Goal: Task Accomplishment & Management: Use online tool/utility

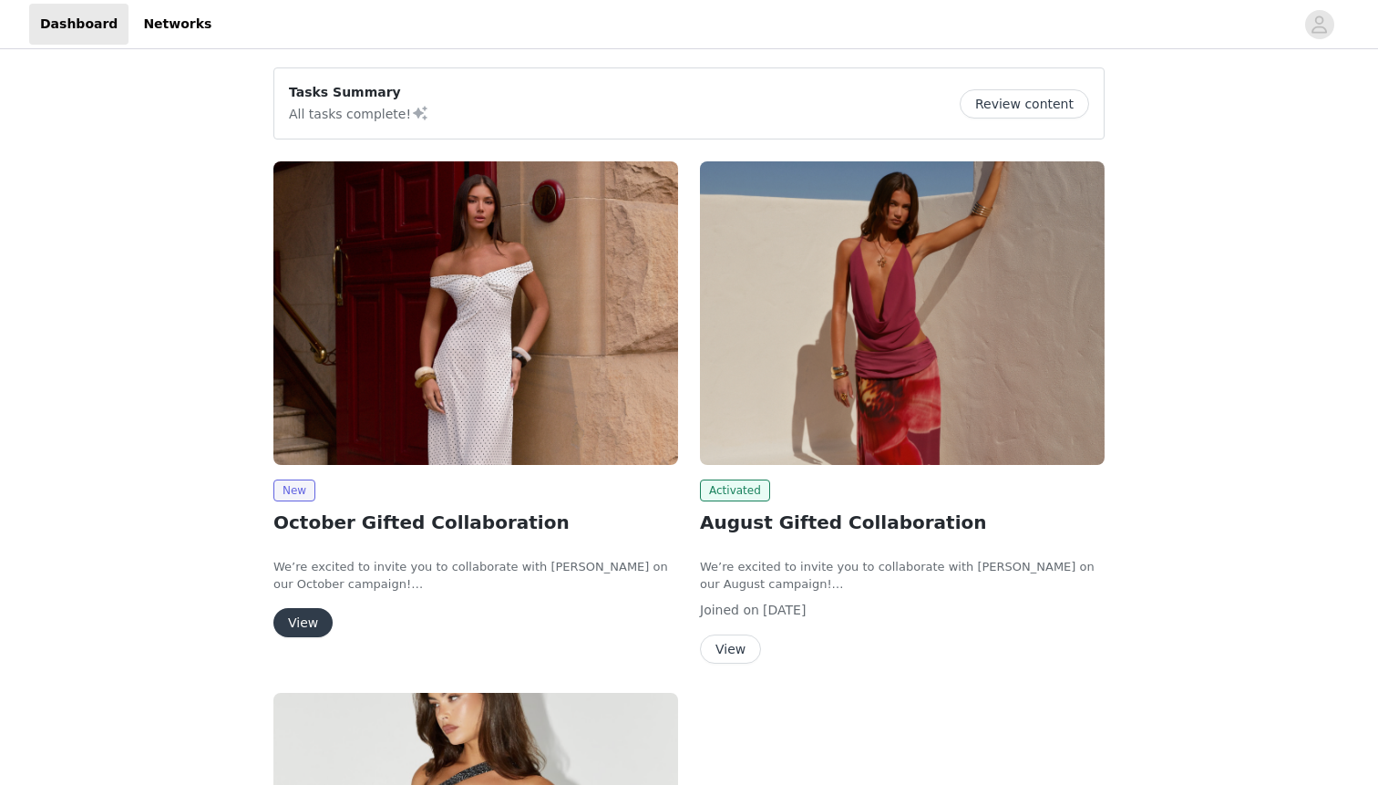
click at [293, 631] on button "View" at bounding box center [302, 622] width 59 height 29
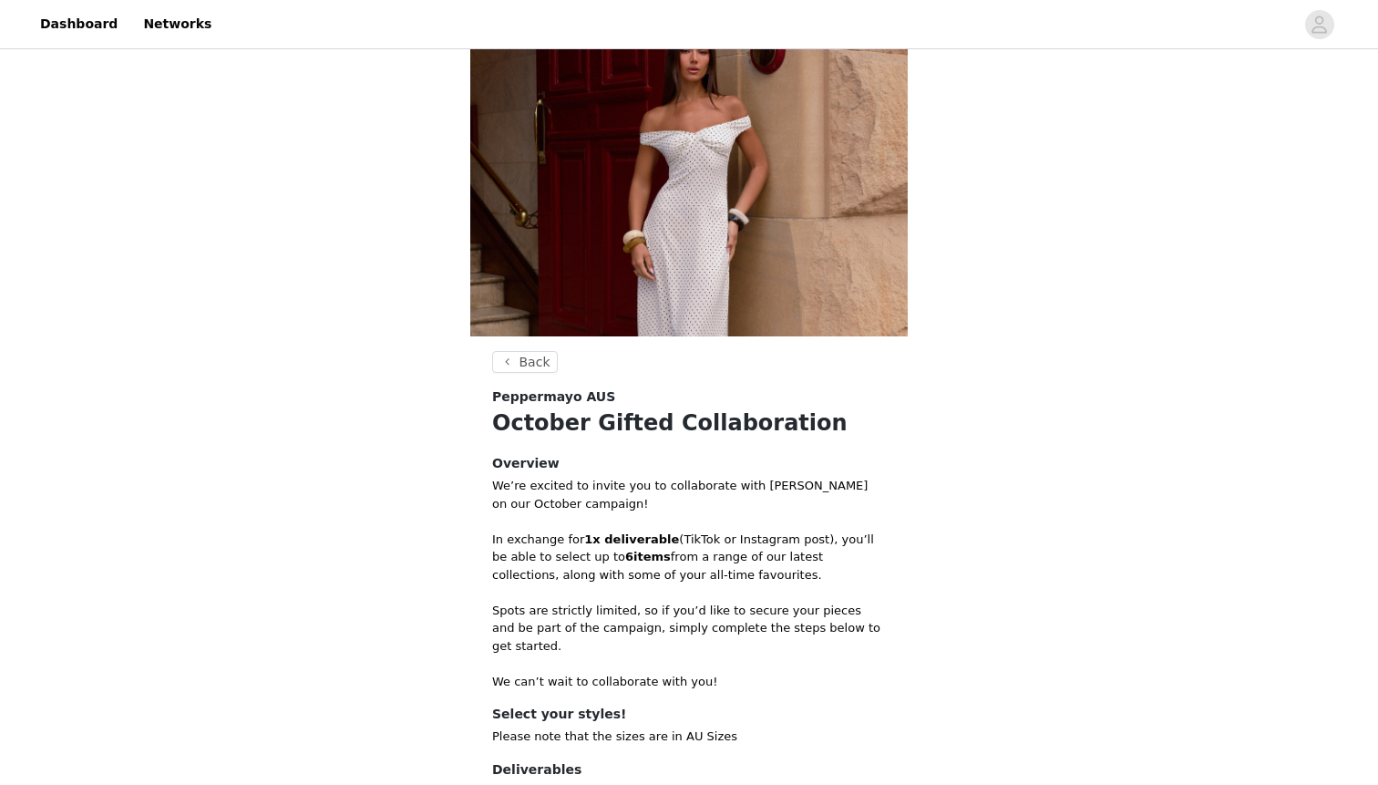
scroll to position [269, 0]
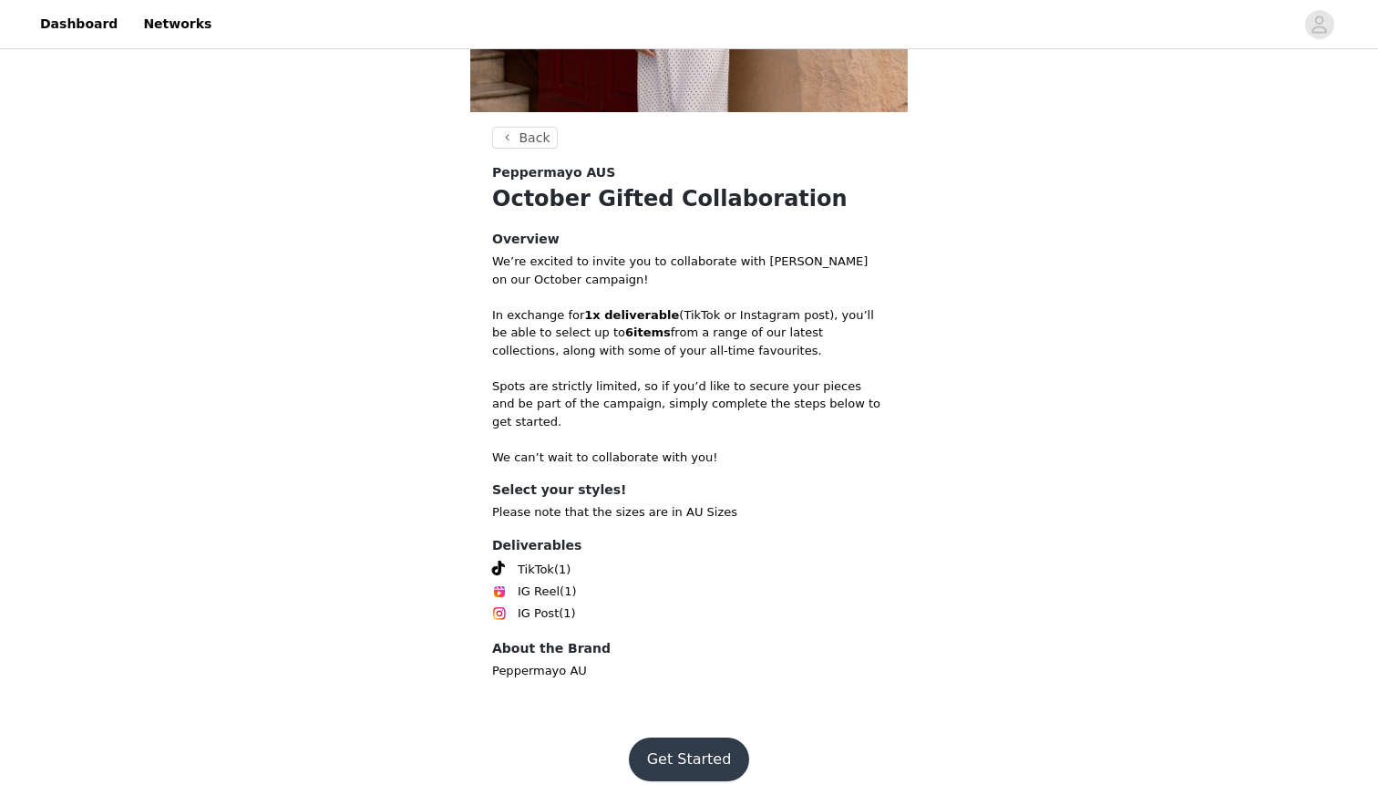
click at [701, 748] on button "Get Started" at bounding box center [689, 759] width 121 height 44
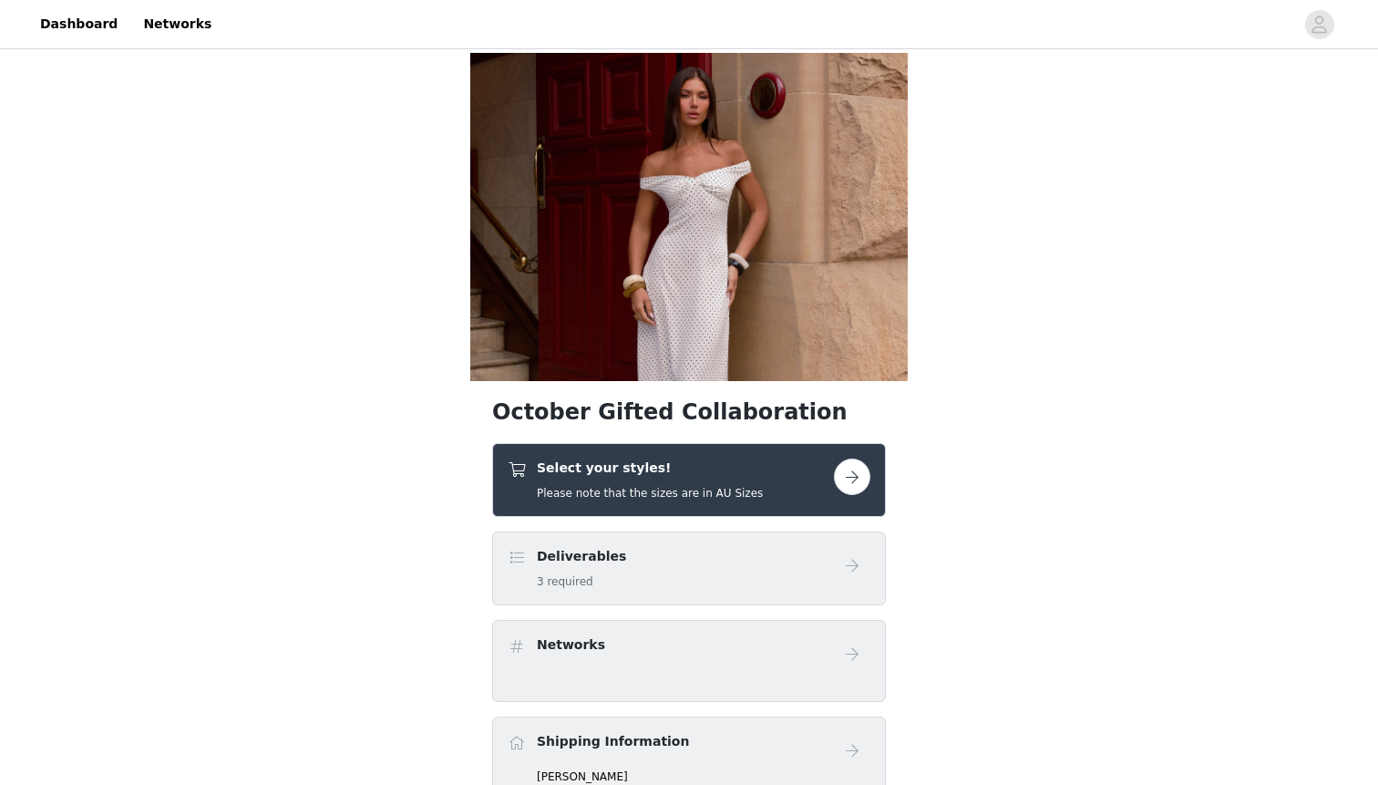
click at [682, 565] on div "Deliverables 3 required" at bounding box center [671, 568] width 326 height 43
click at [840, 488] on button "button" at bounding box center [852, 476] width 36 height 36
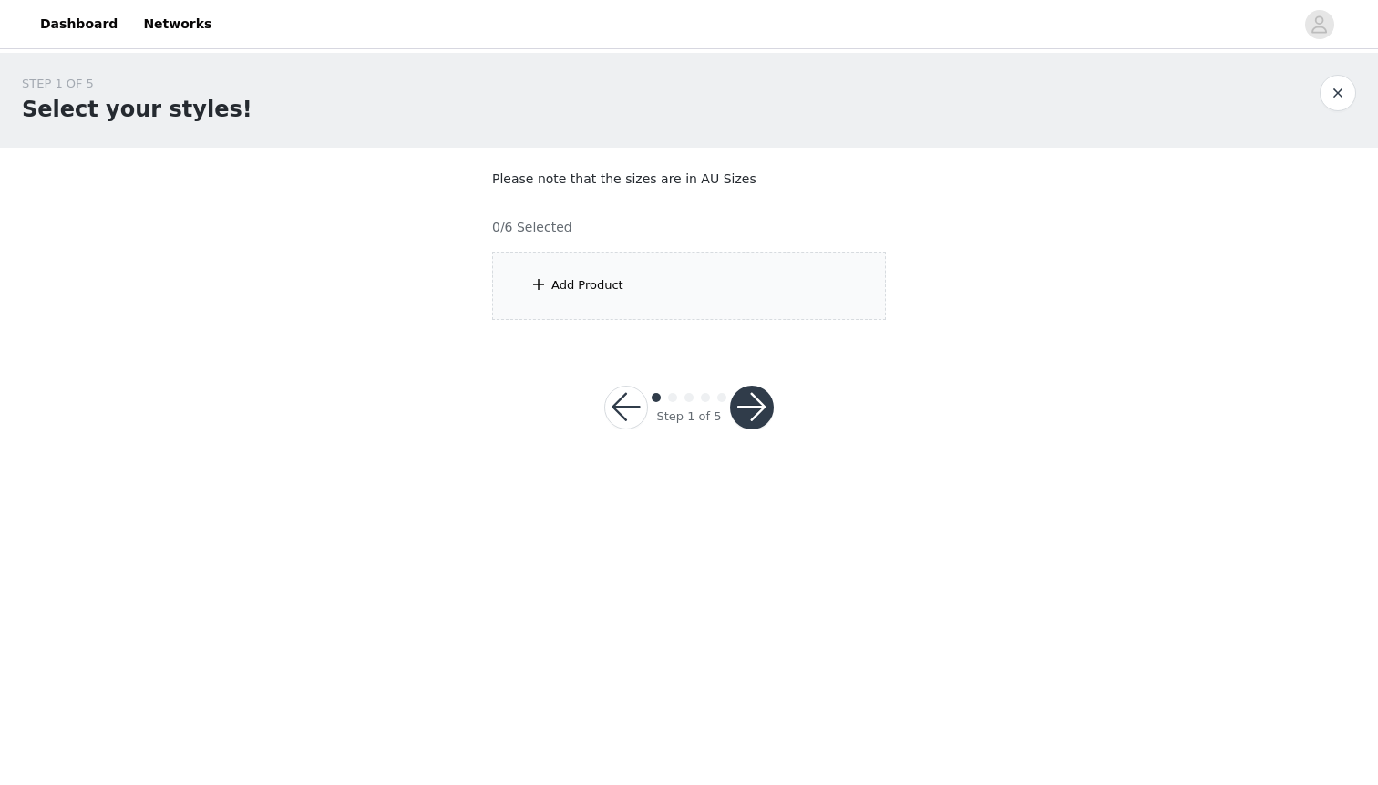
click at [719, 276] on div "Add Product" at bounding box center [689, 286] width 394 height 68
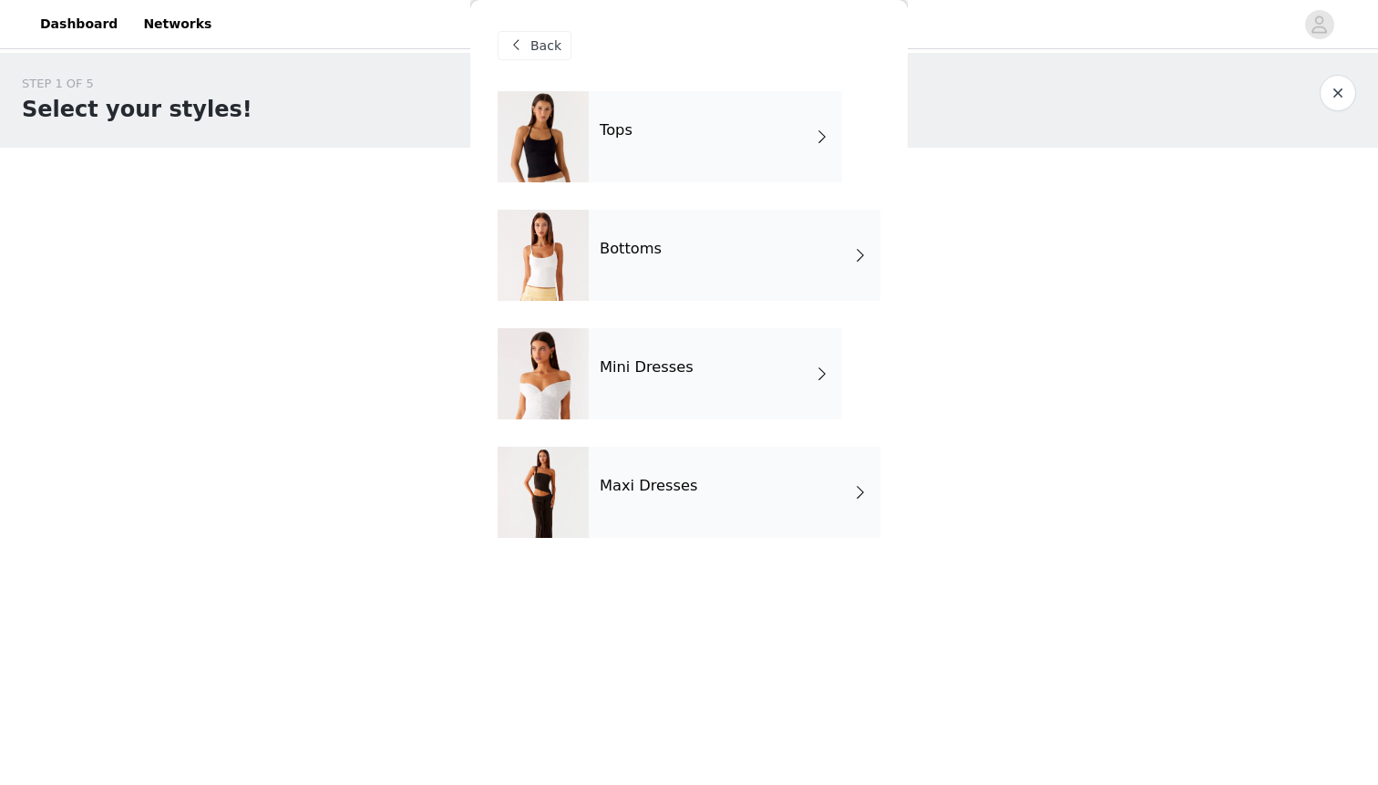
click at [633, 151] on div "Tops" at bounding box center [715, 136] width 253 height 91
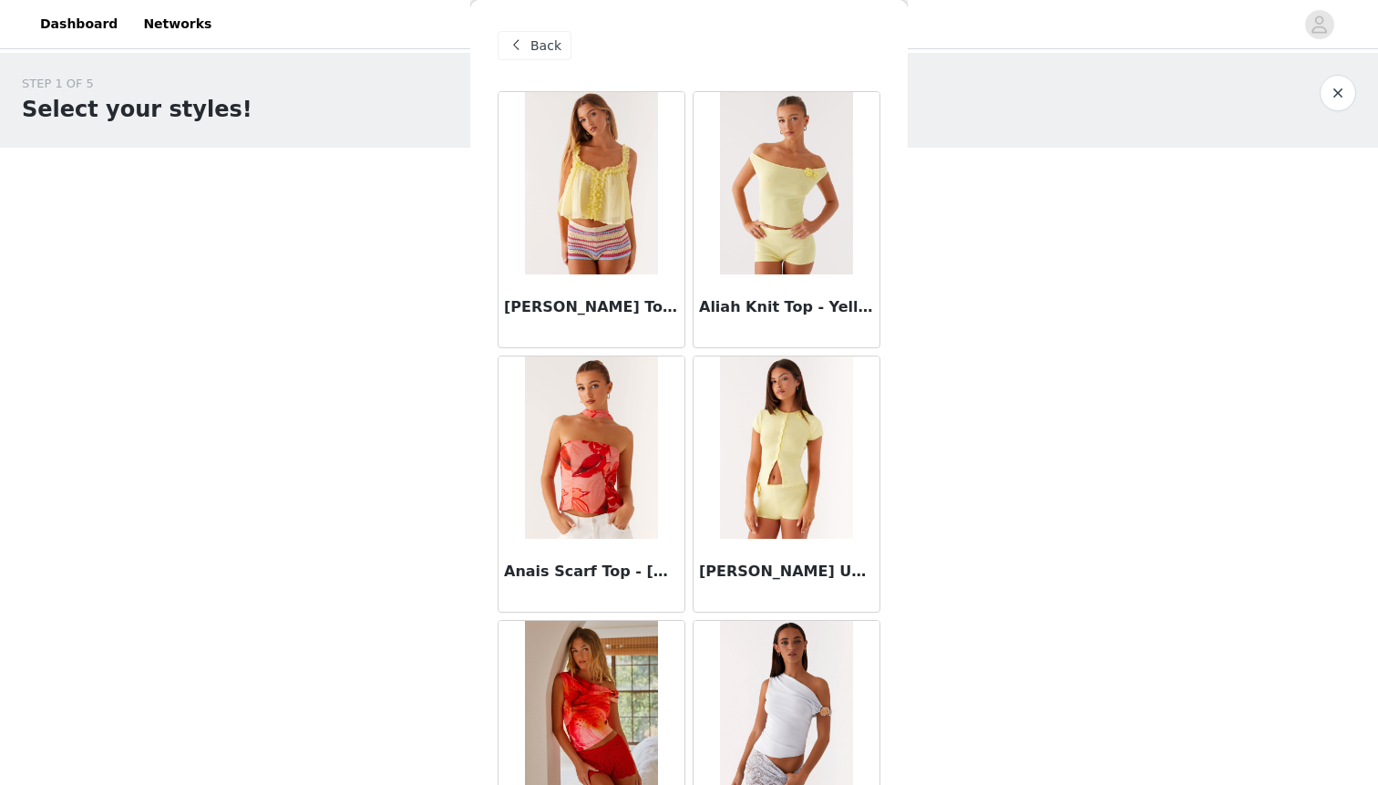
click at [553, 54] on span "Back" at bounding box center [545, 45] width 31 height 19
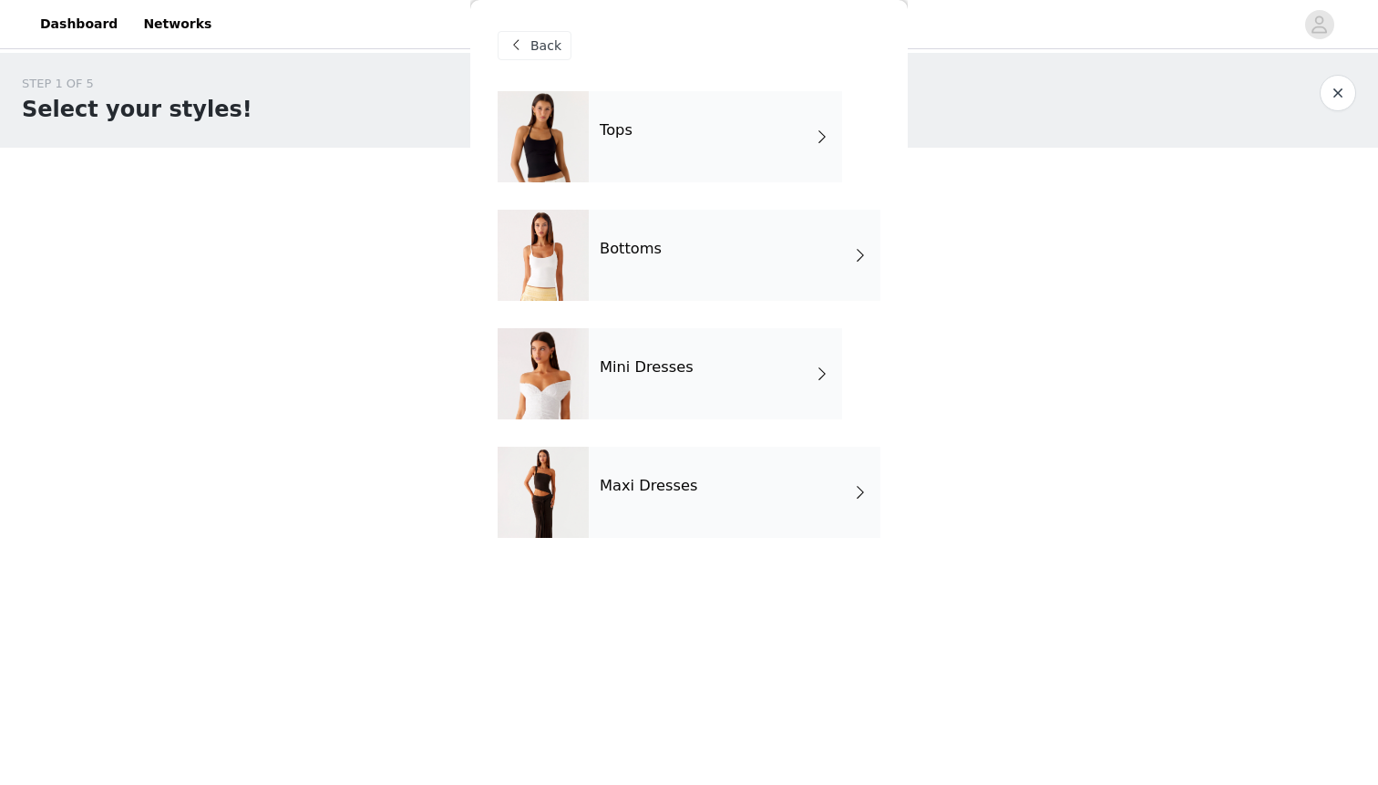
click at [553, 54] on span "Back" at bounding box center [545, 45] width 31 height 19
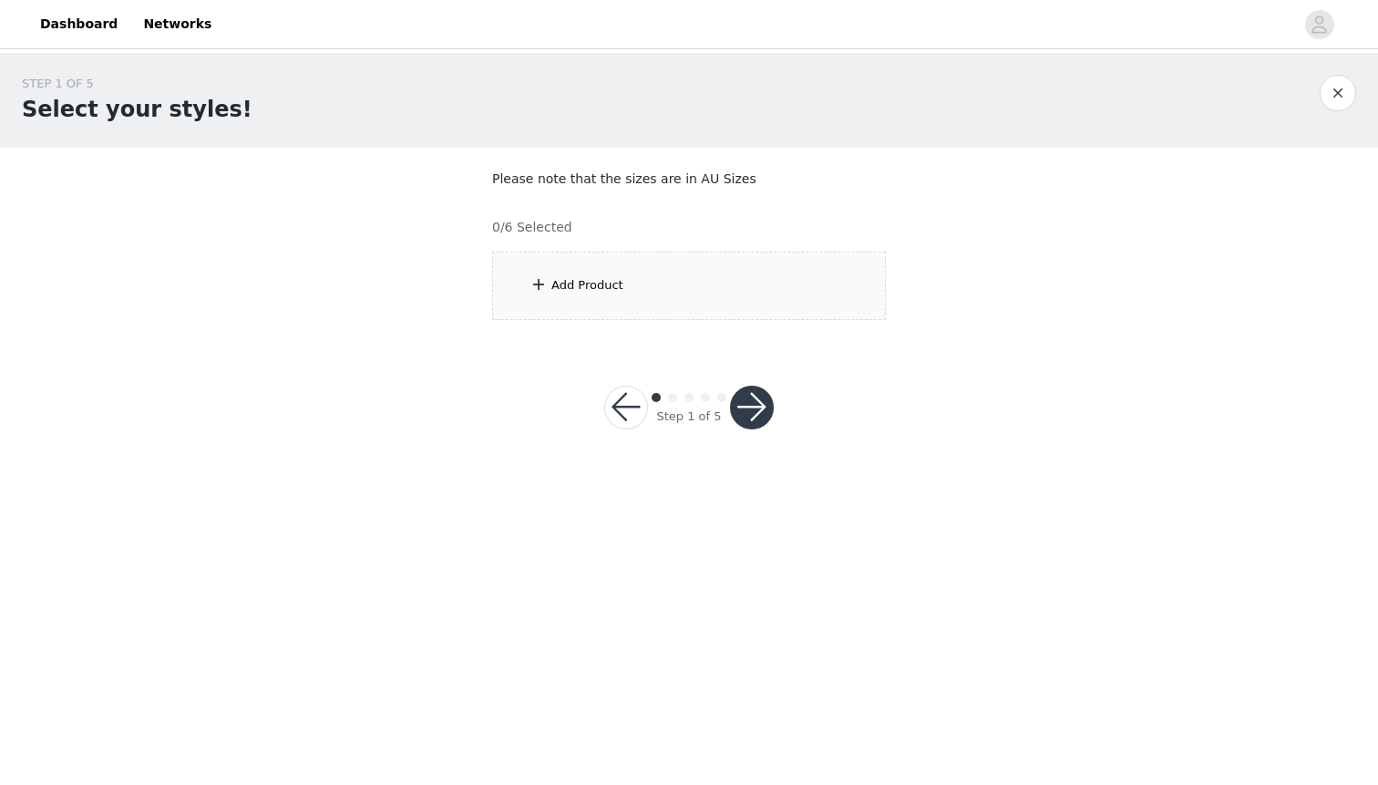
click at [693, 263] on div "Add Product" at bounding box center [689, 286] width 394 height 68
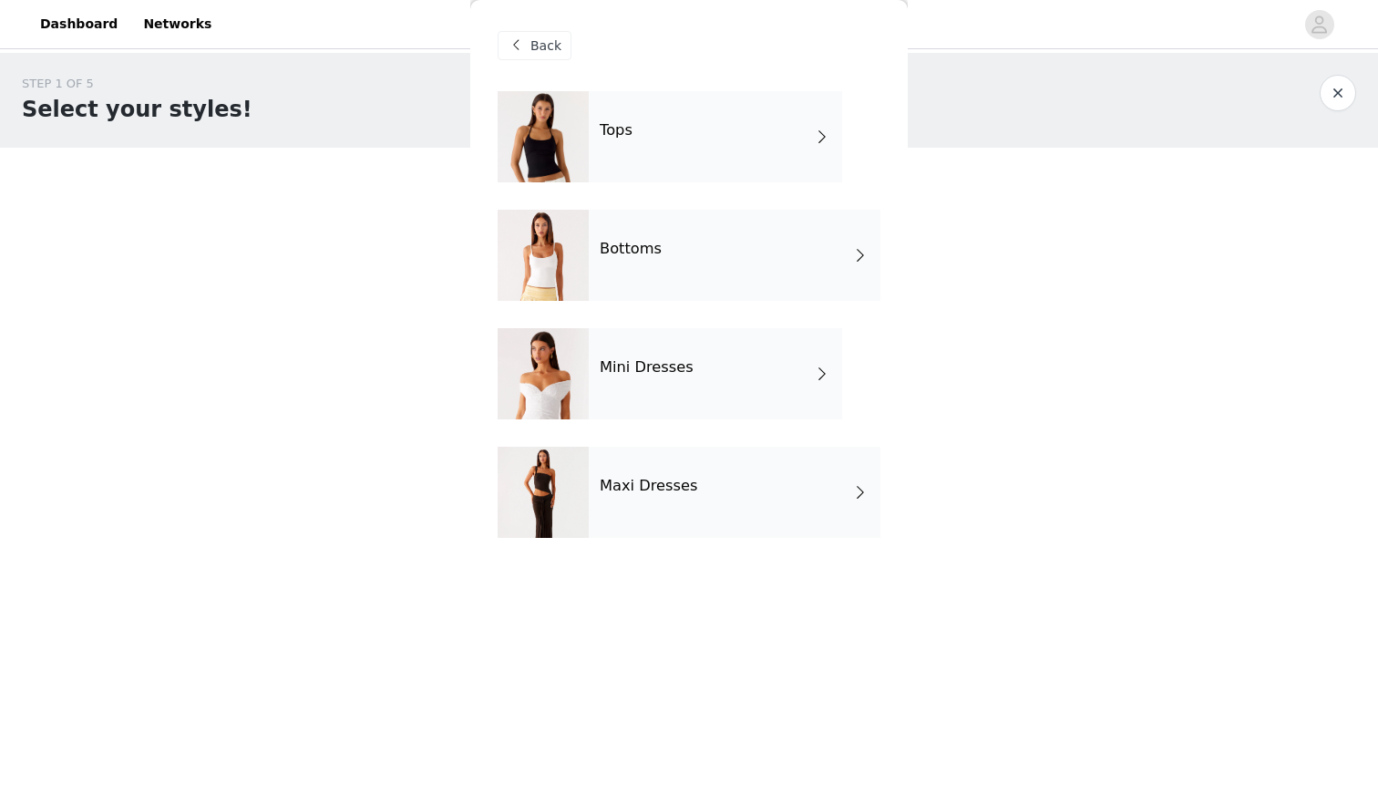
click at [648, 267] on div "Bottoms" at bounding box center [735, 255] width 292 height 91
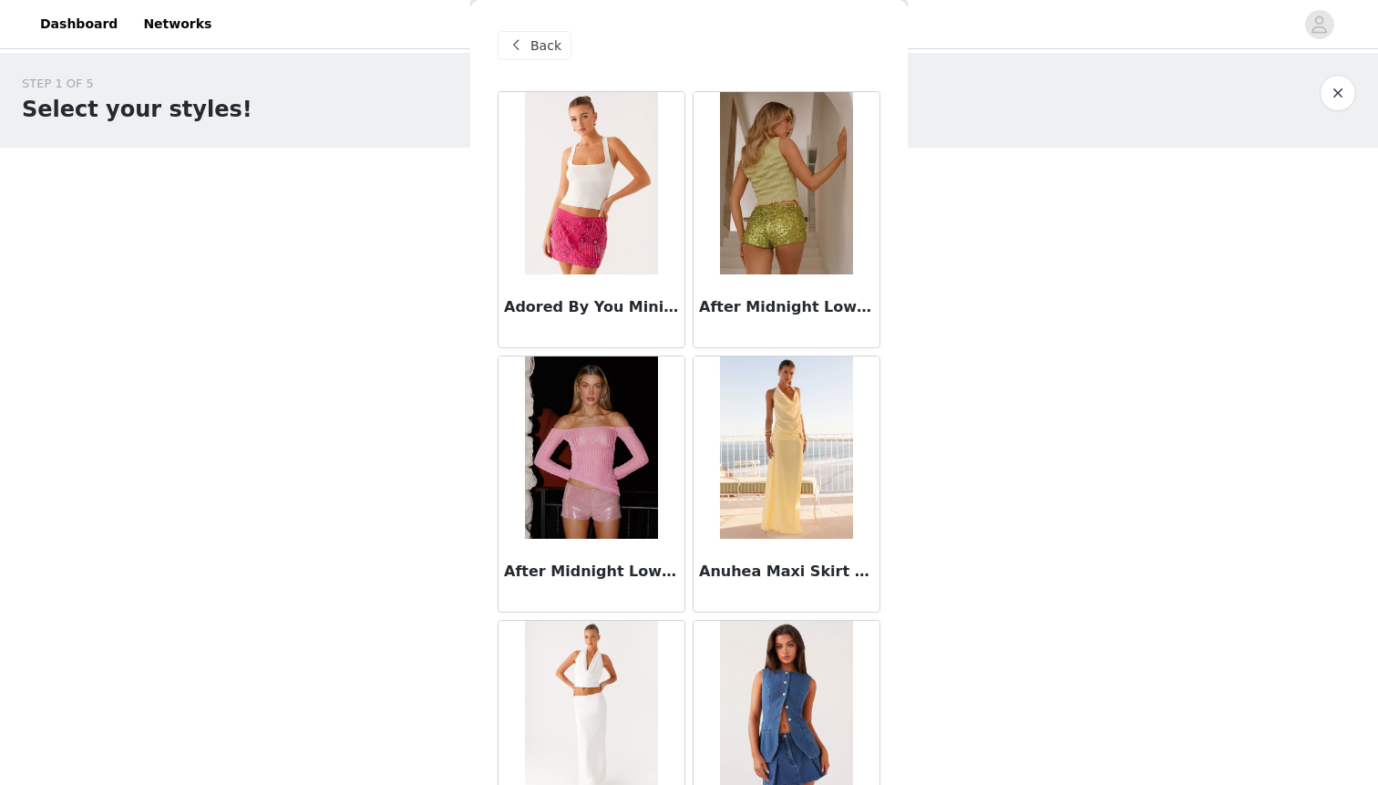
click at [547, 50] on span "Back" at bounding box center [545, 45] width 31 height 19
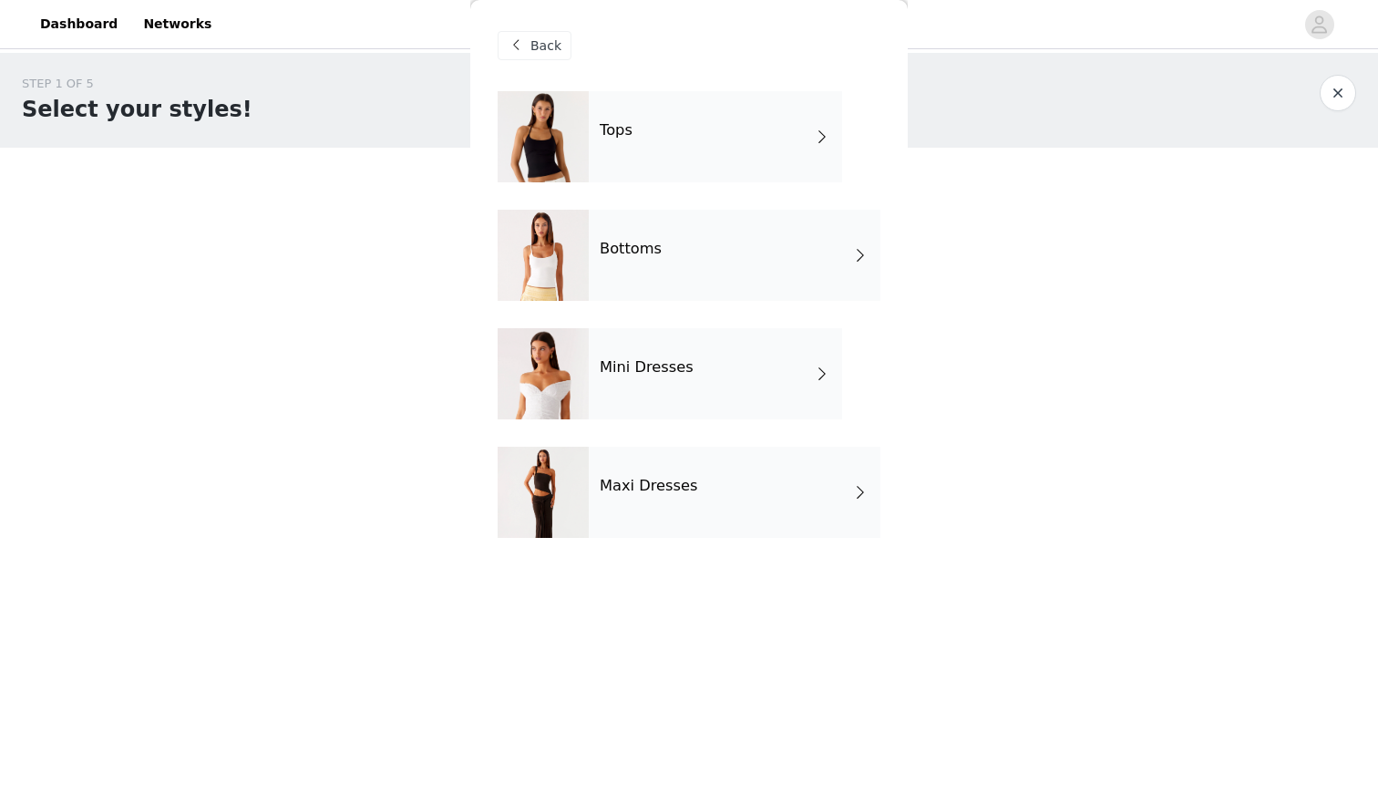
click at [565, 140] on div at bounding box center [543, 136] width 91 height 91
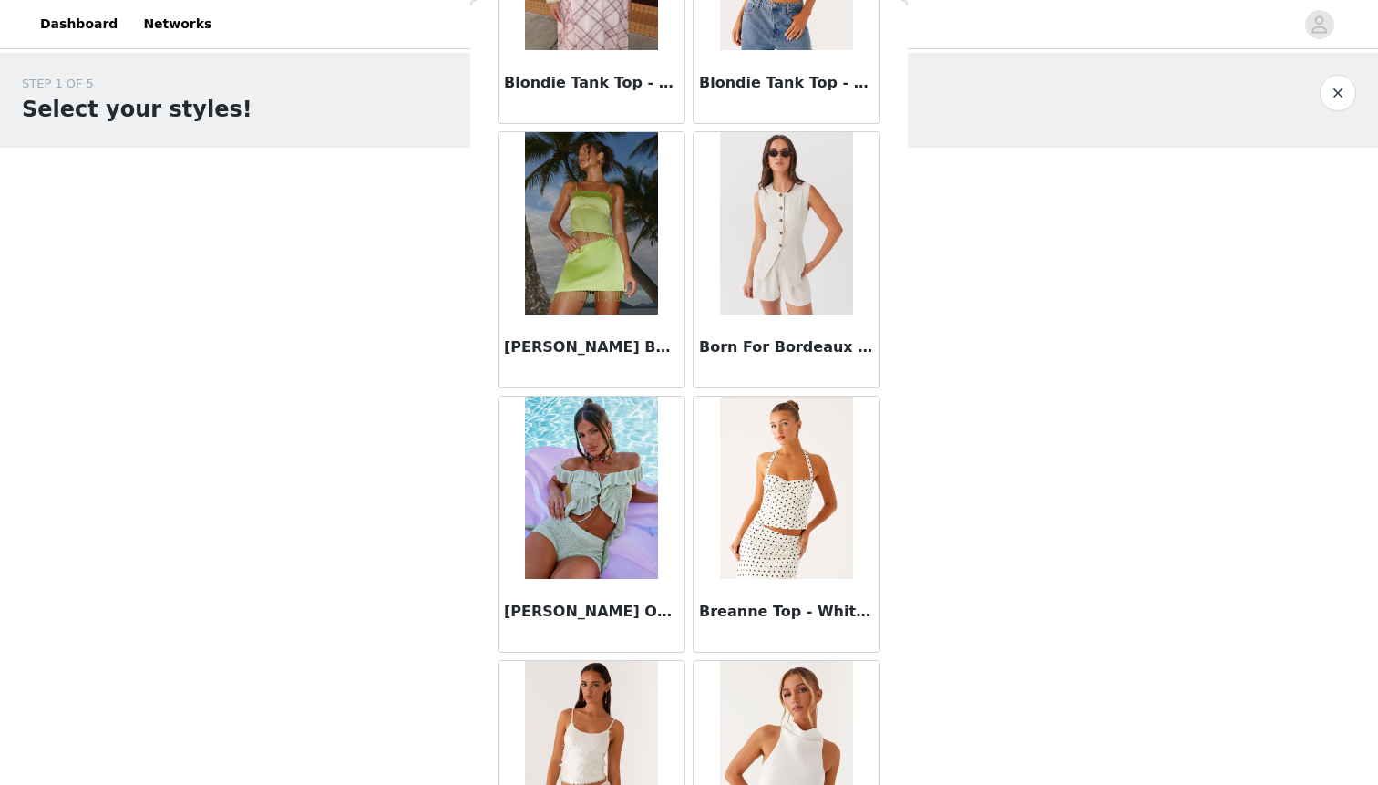
scroll to position [2004, 0]
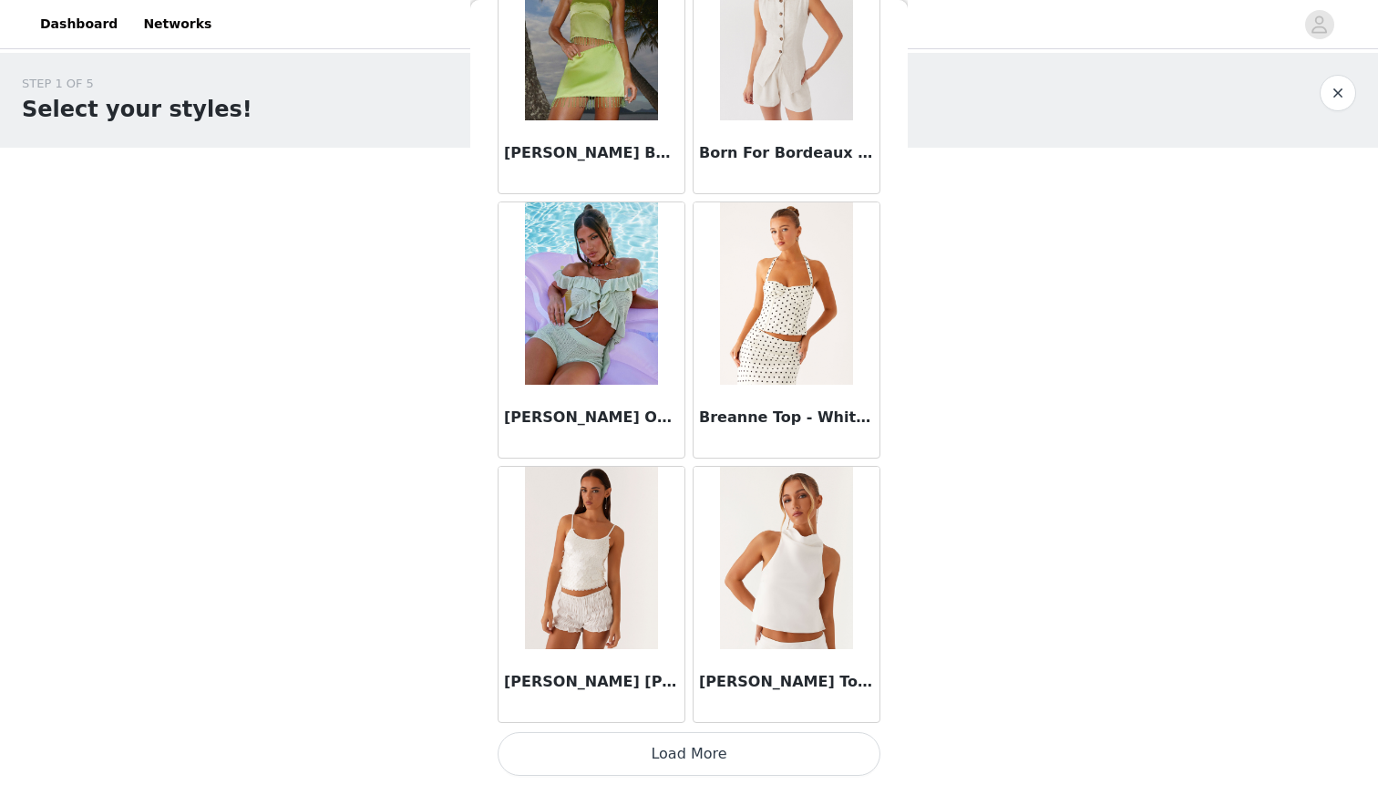
click at [655, 764] on button "Load More" at bounding box center [689, 754] width 383 height 44
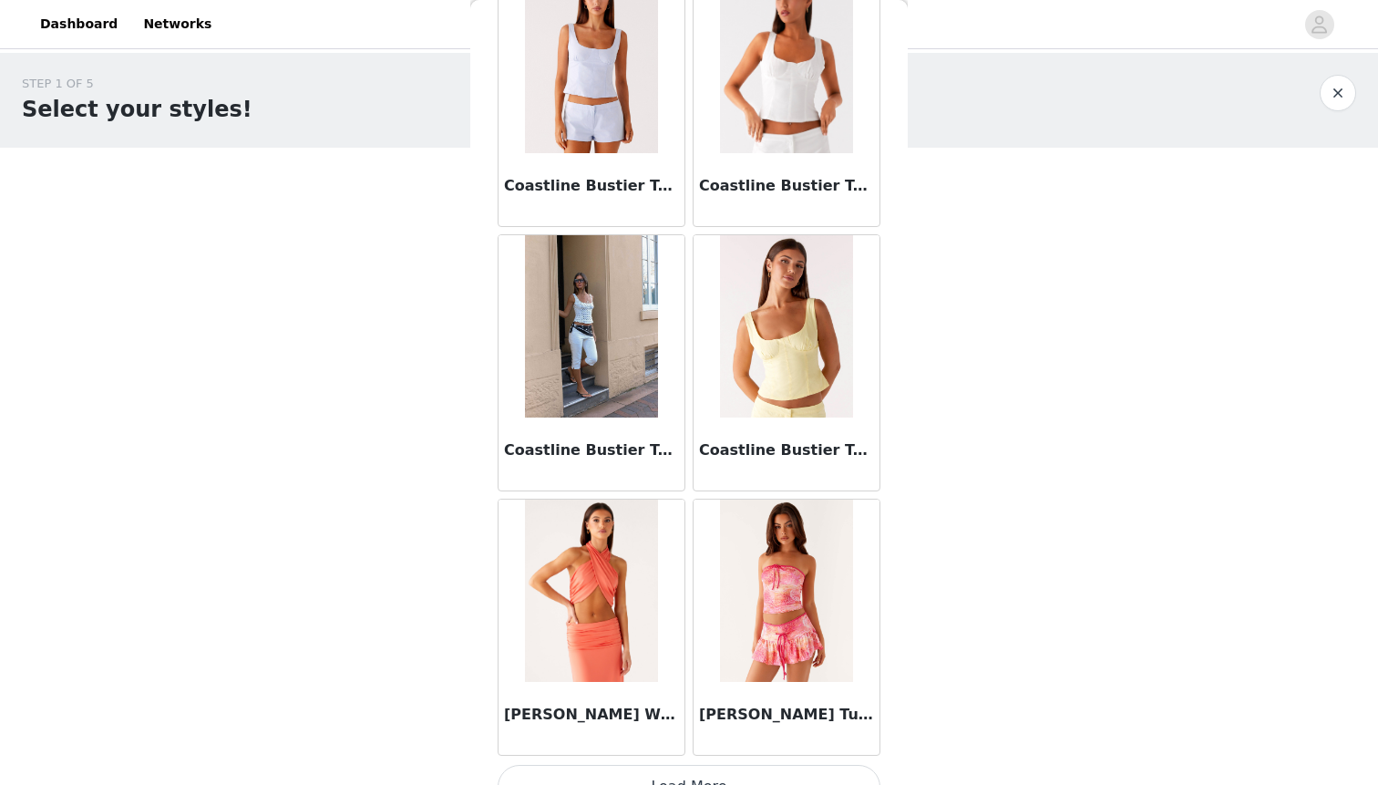
scroll to position [4648, 0]
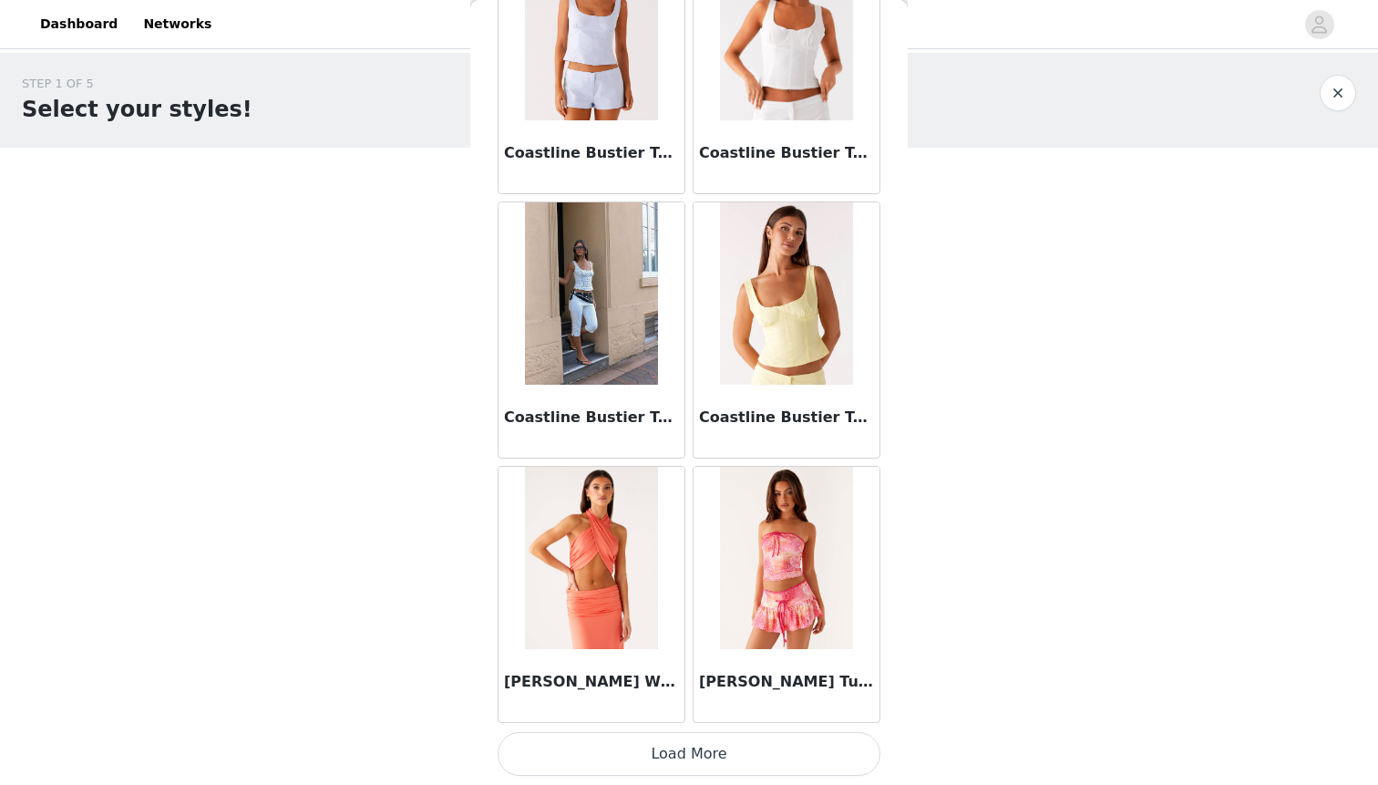
click at [668, 761] on button "Load More" at bounding box center [689, 754] width 383 height 44
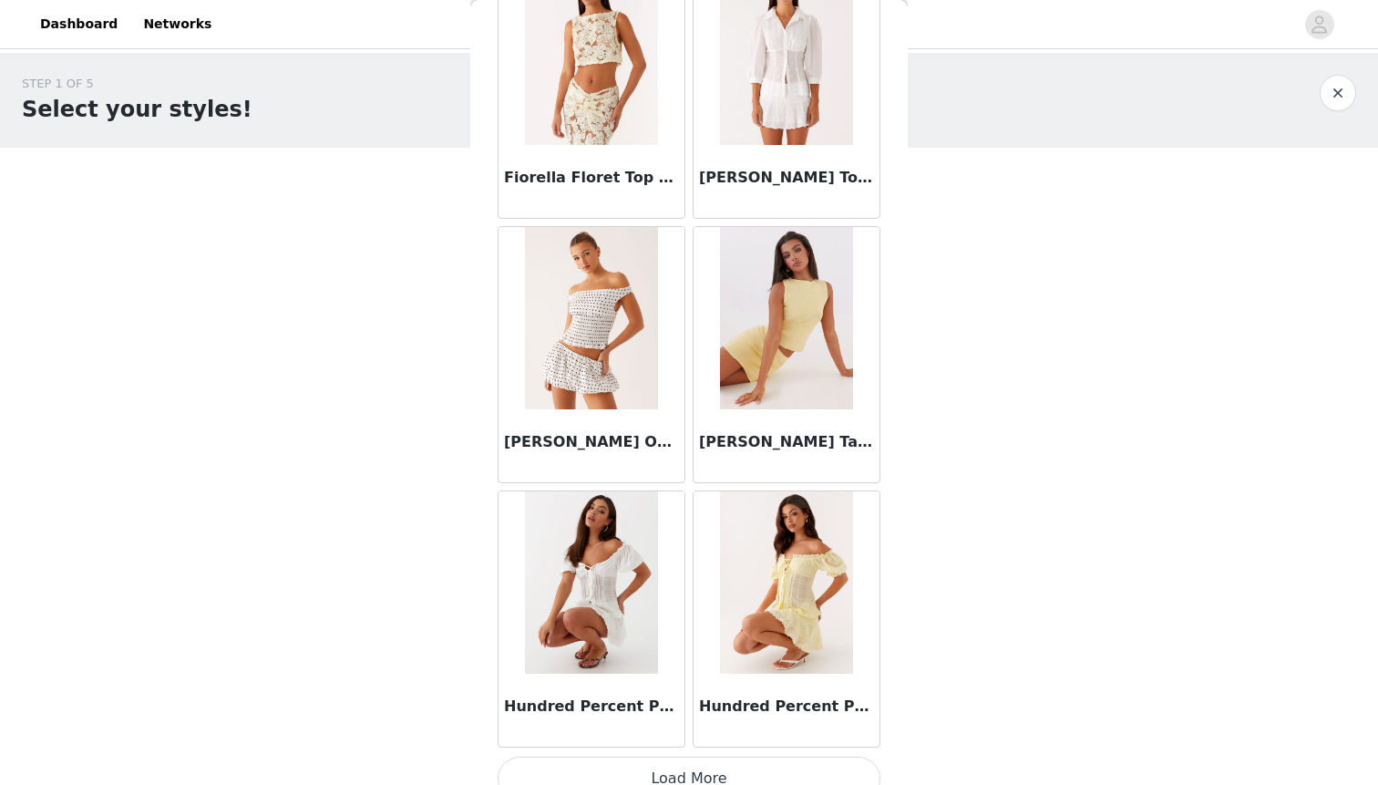
scroll to position [7291, 0]
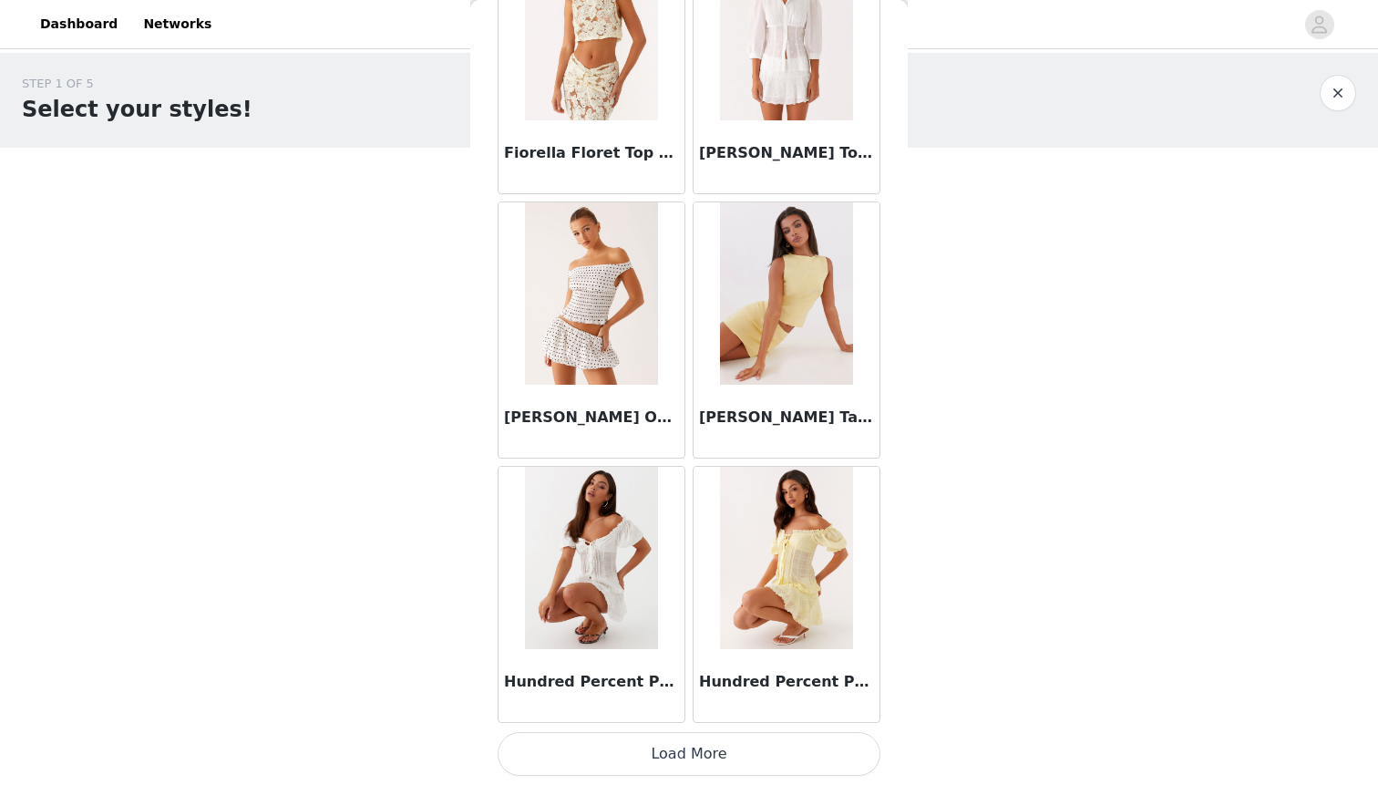
click at [724, 748] on button "Load More" at bounding box center [689, 754] width 383 height 44
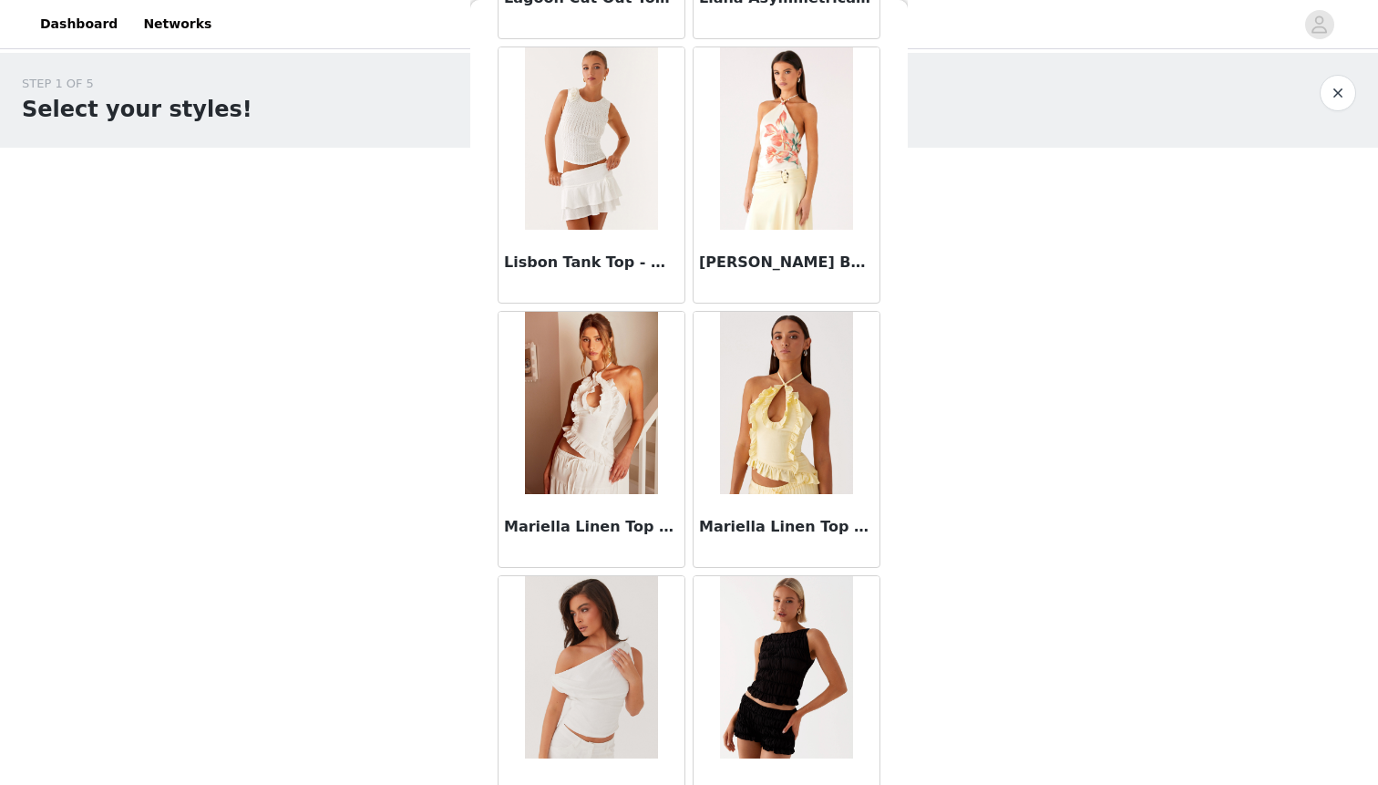
scroll to position [9934, 0]
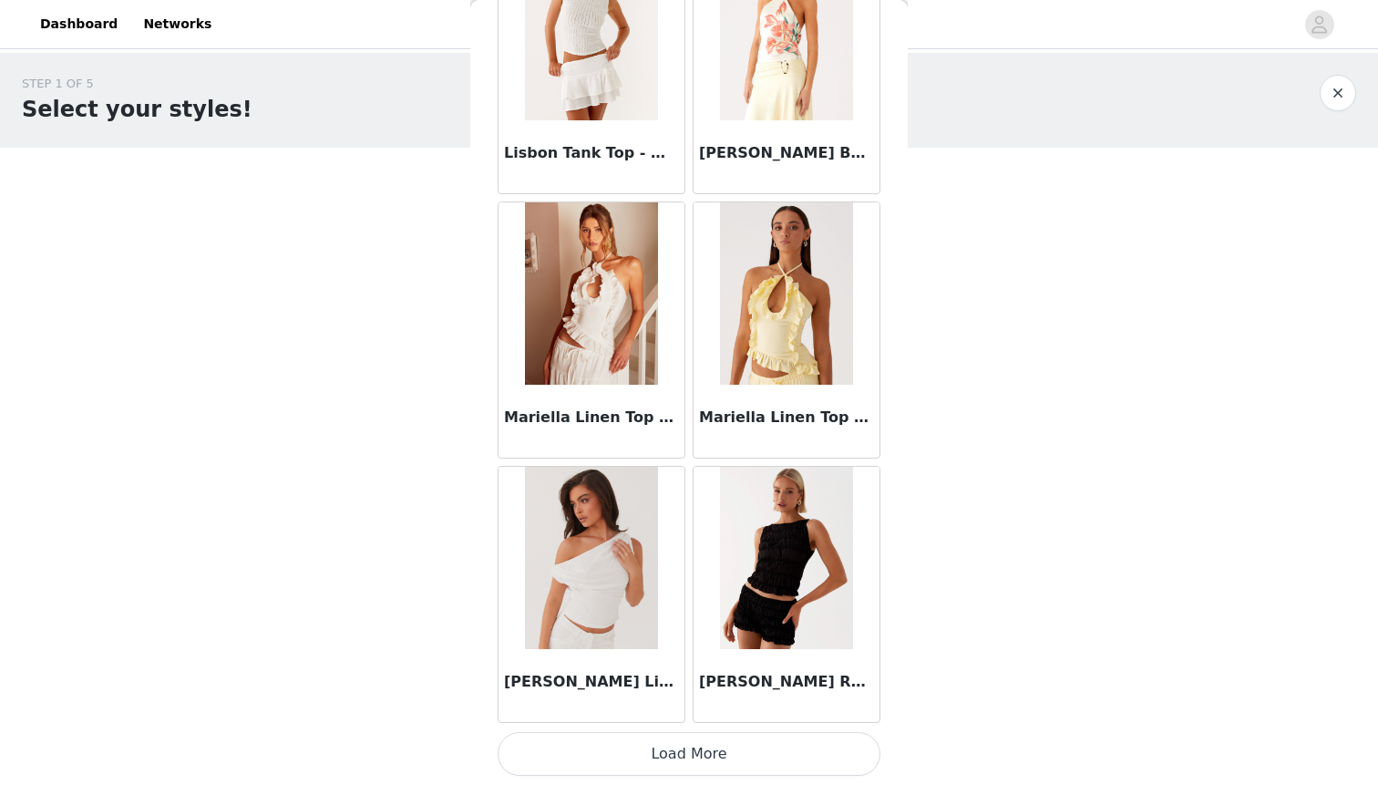
click at [756, 759] on button "Load More" at bounding box center [689, 754] width 383 height 44
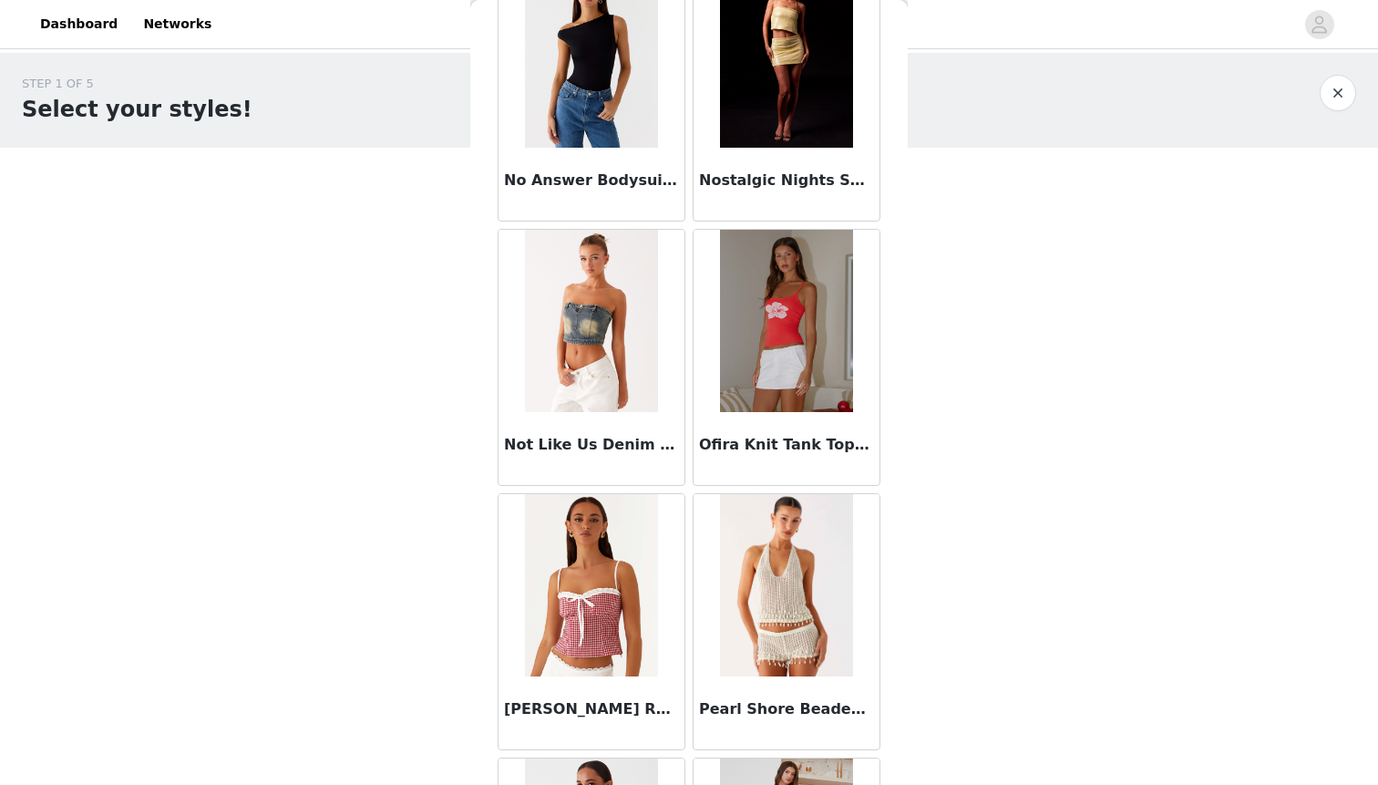
scroll to position [12577, 0]
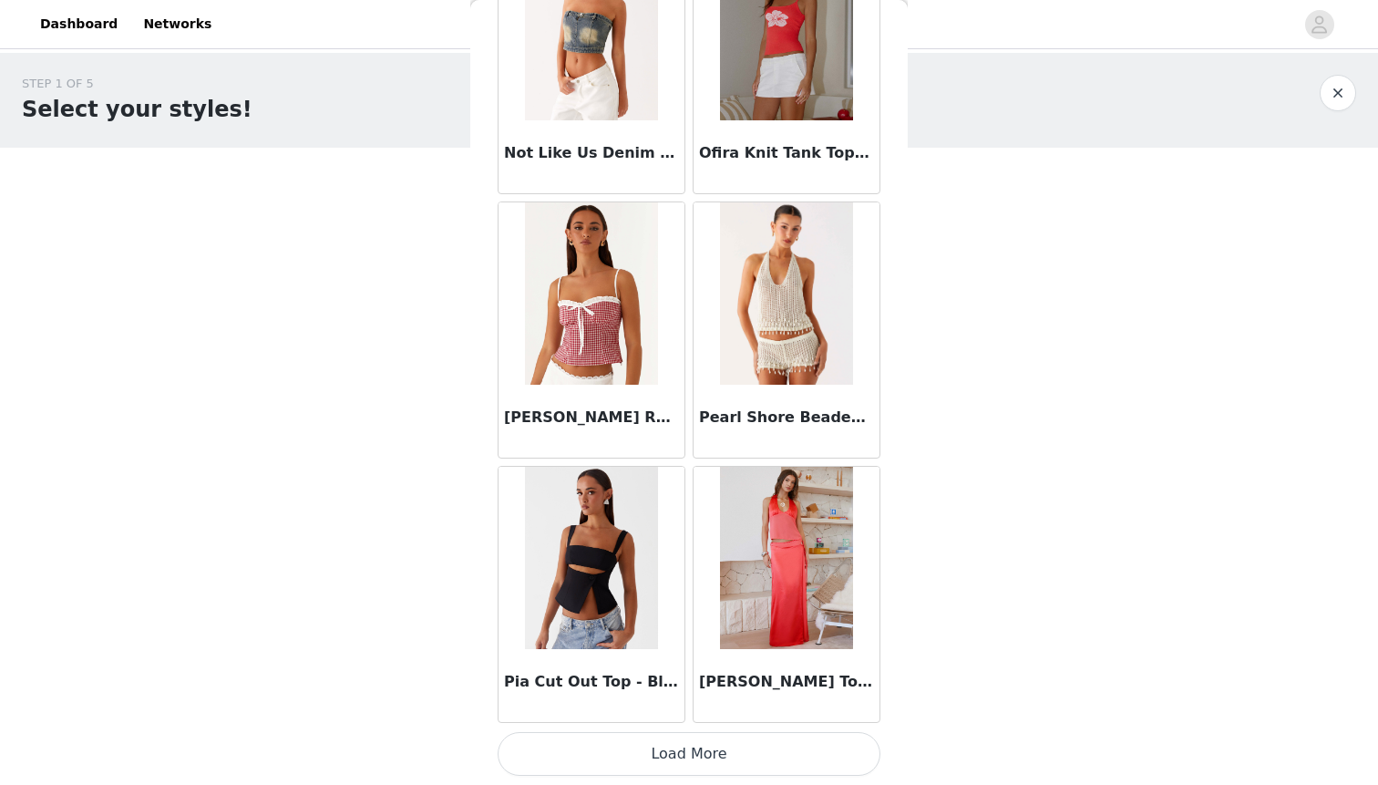
click at [737, 756] on button "Load More" at bounding box center [689, 754] width 383 height 44
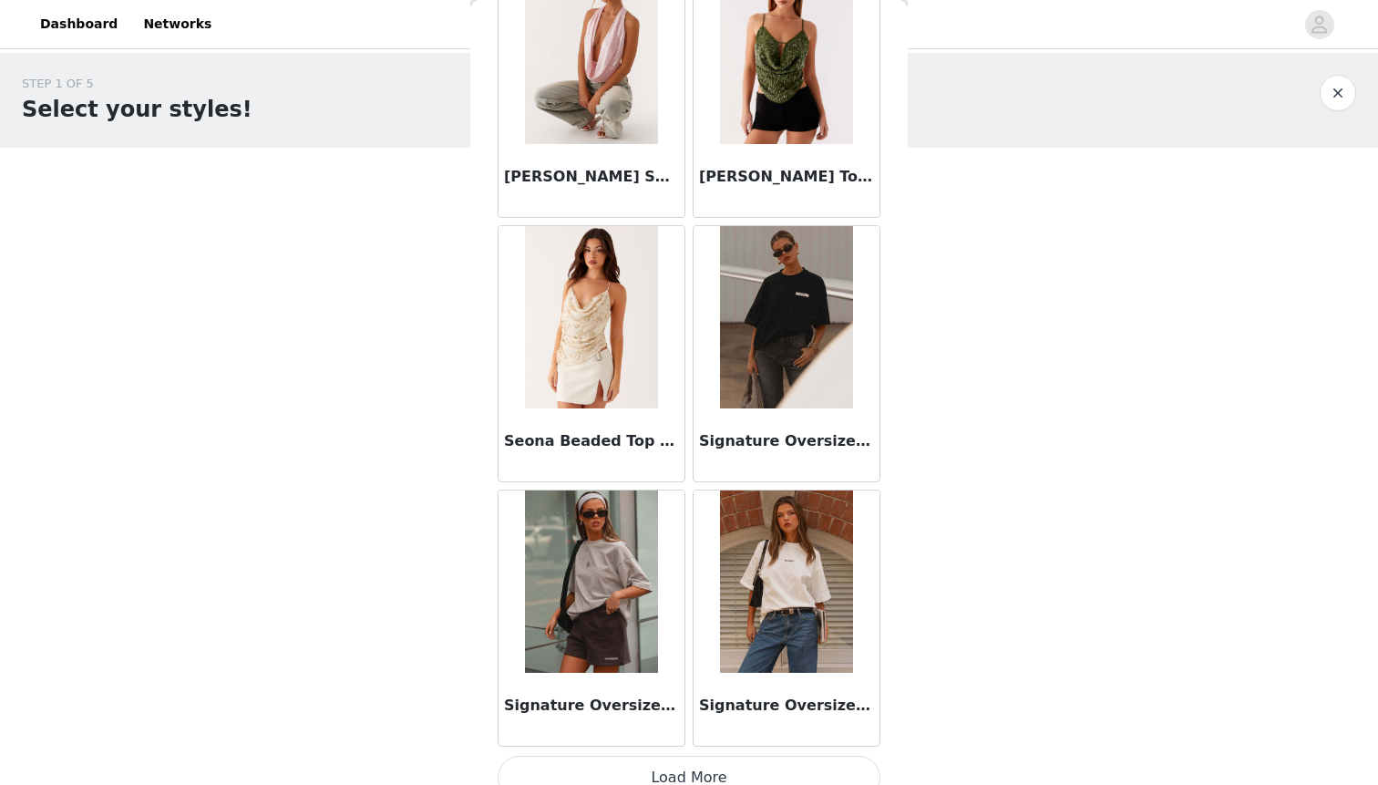
scroll to position [15221, 0]
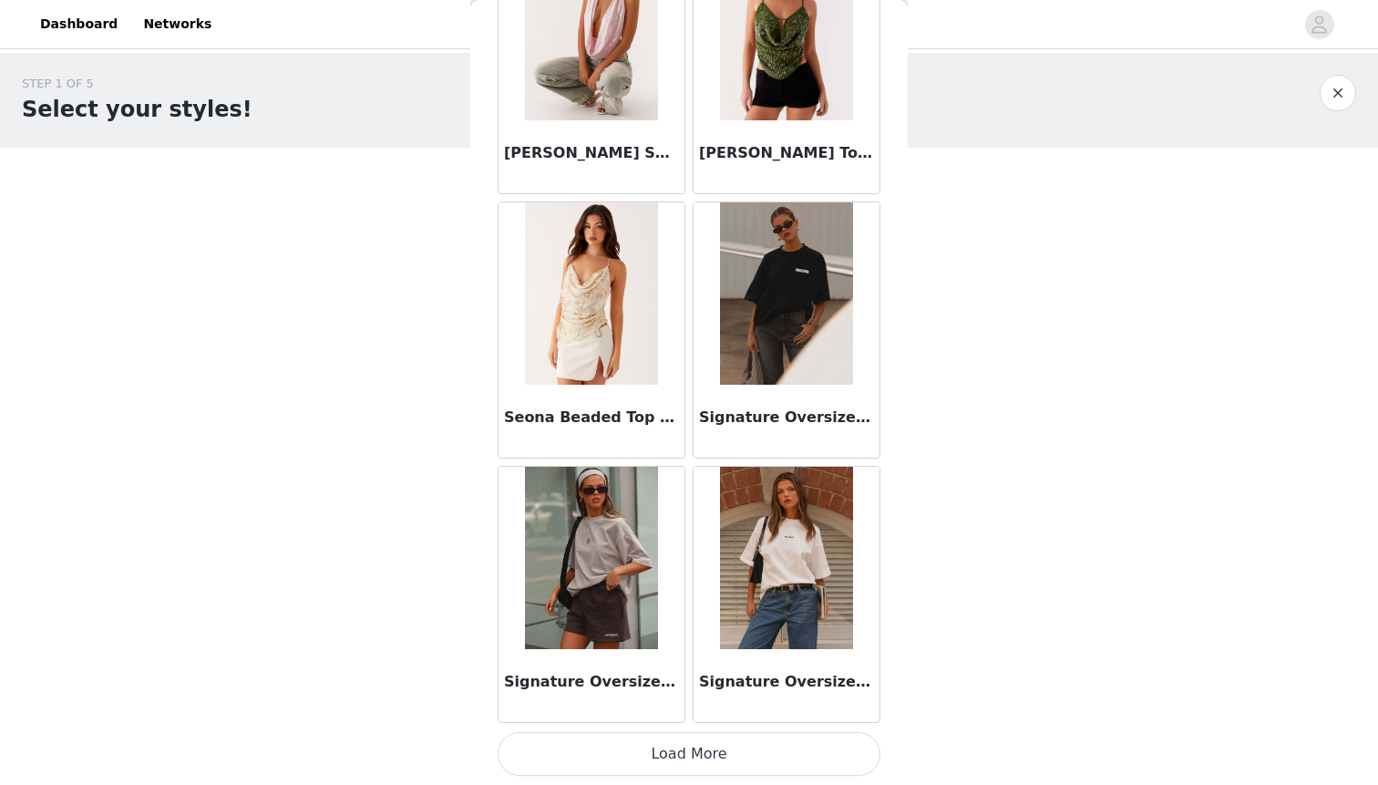
click at [654, 746] on button "Load More" at bounding box center [689, 754] width 383 height 44
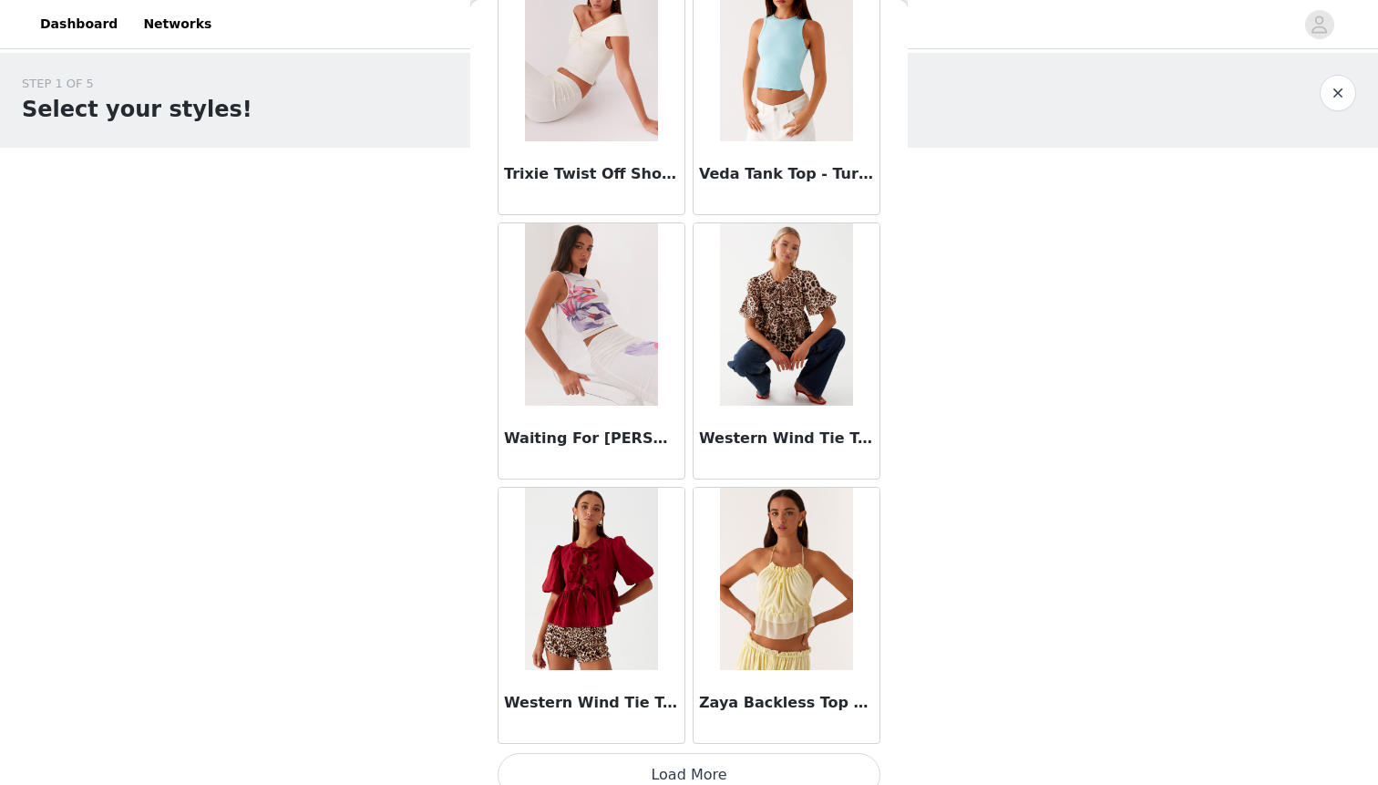
scroll to position [17864, 0]
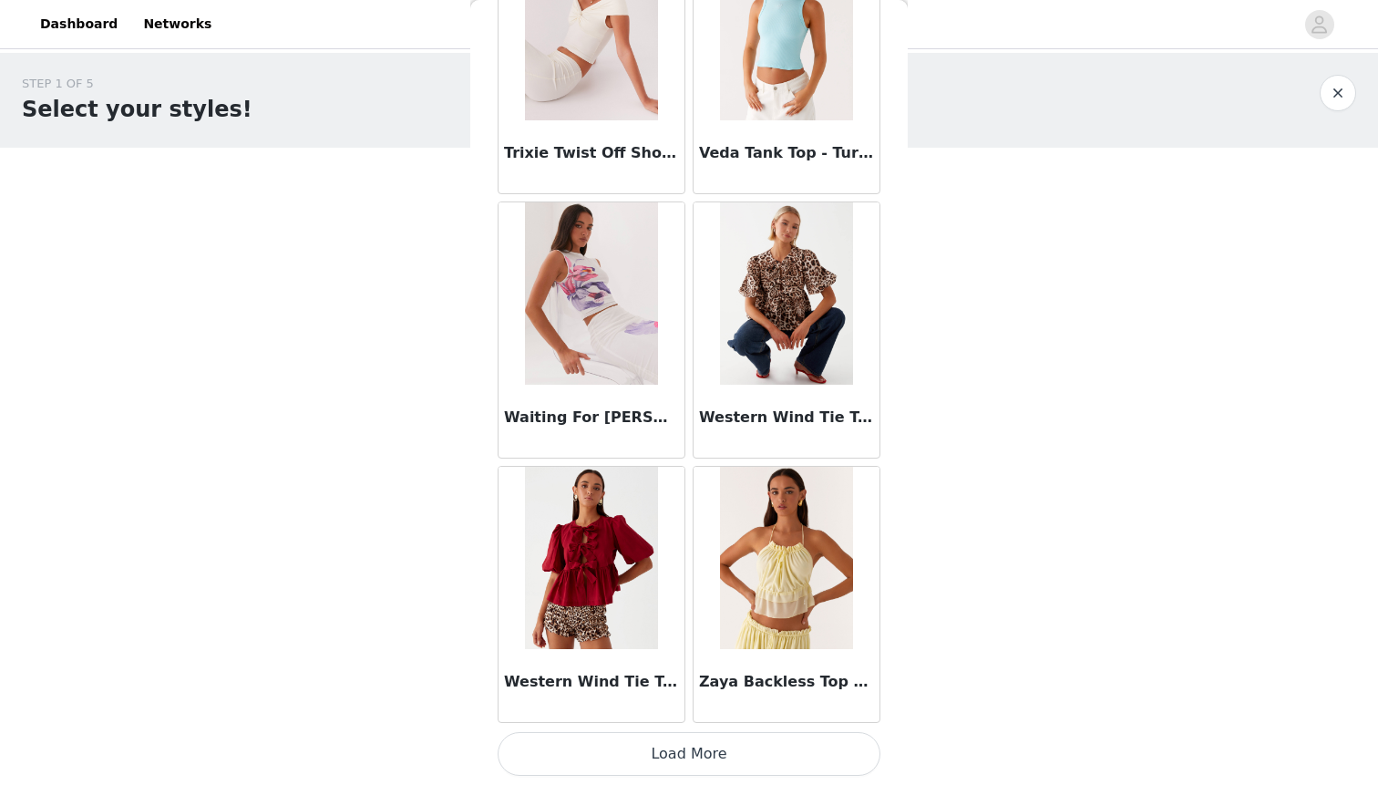
click at [716, 749] on button "Load More" at bounding box center [689, 754] width 383 height 44
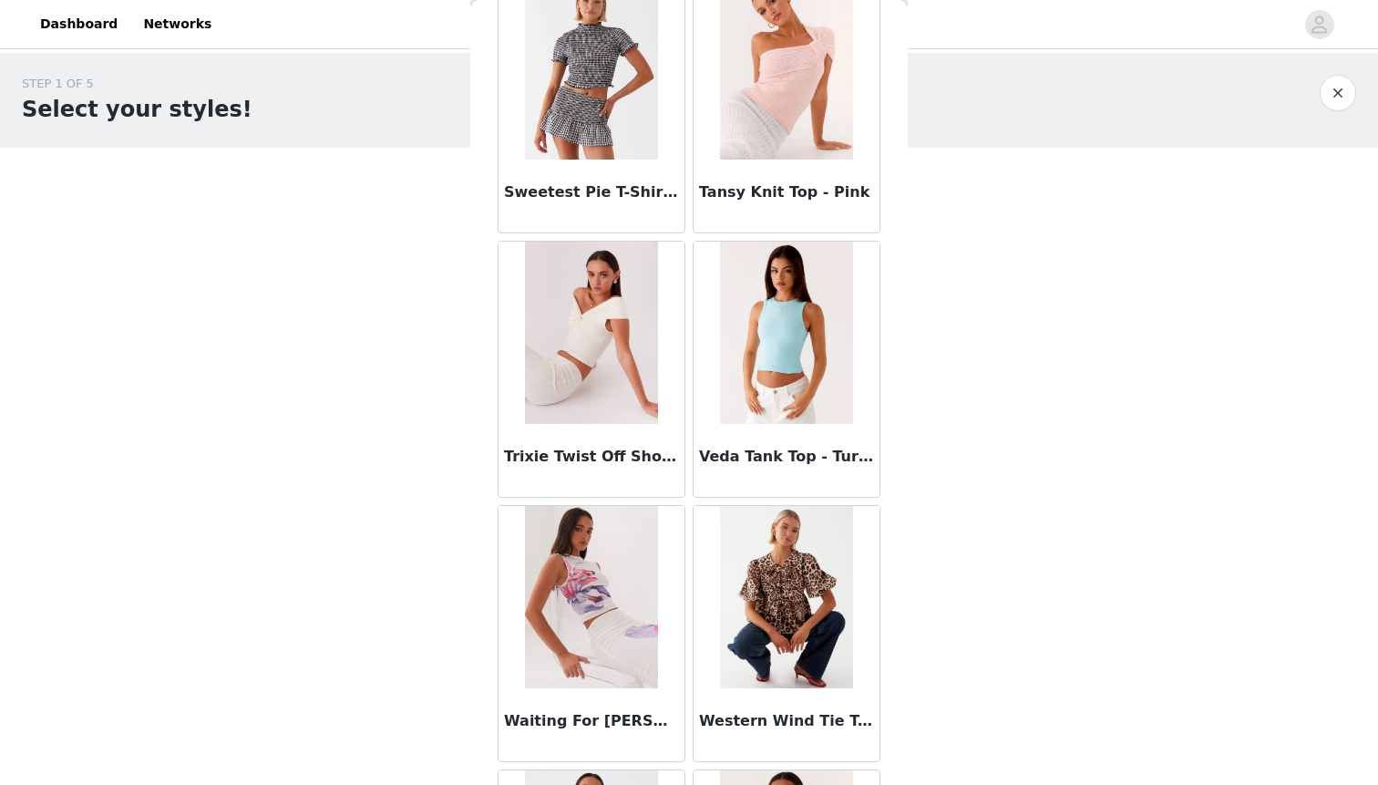
scroll to position [18070, 0]
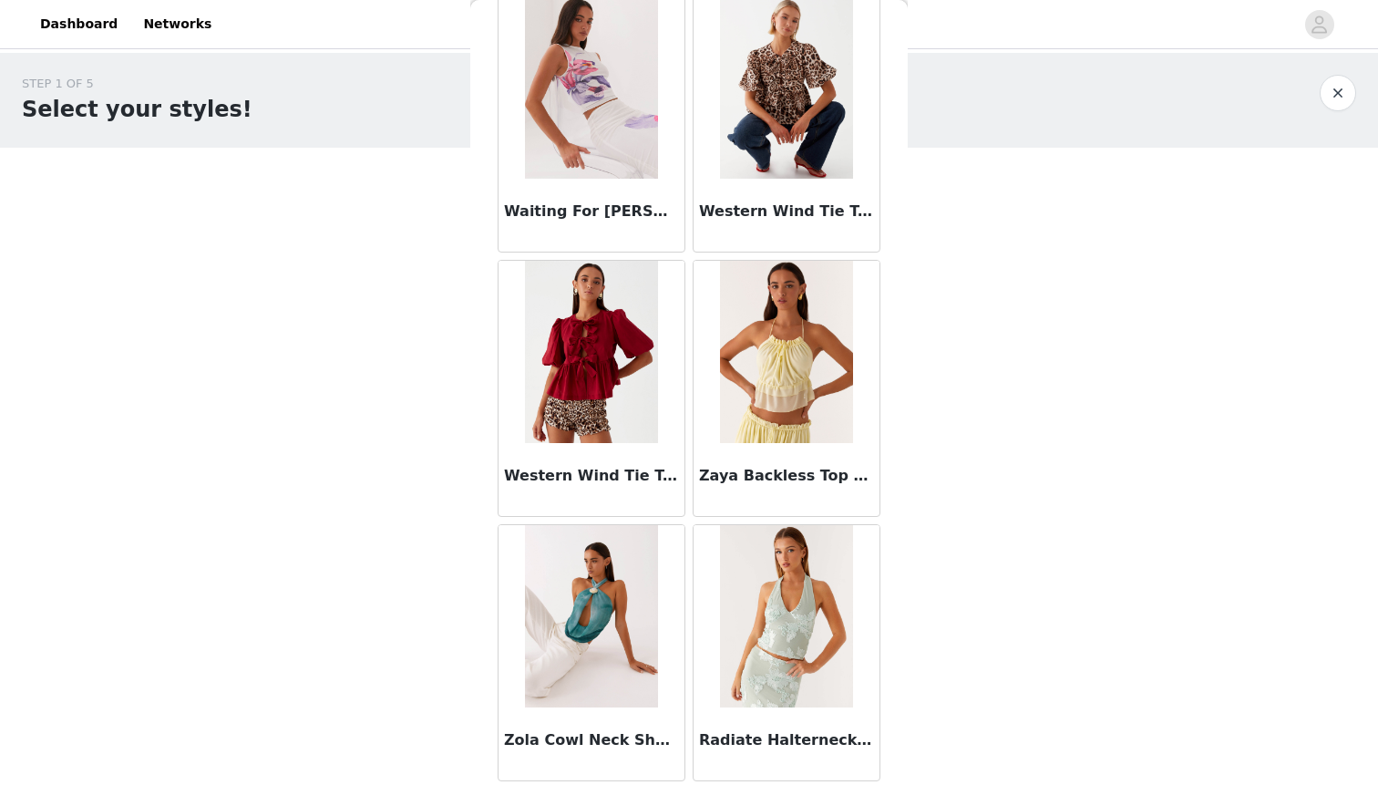
click at [1335, 79] on button "button" at bounding box center [1338, 93] width 36 height 36
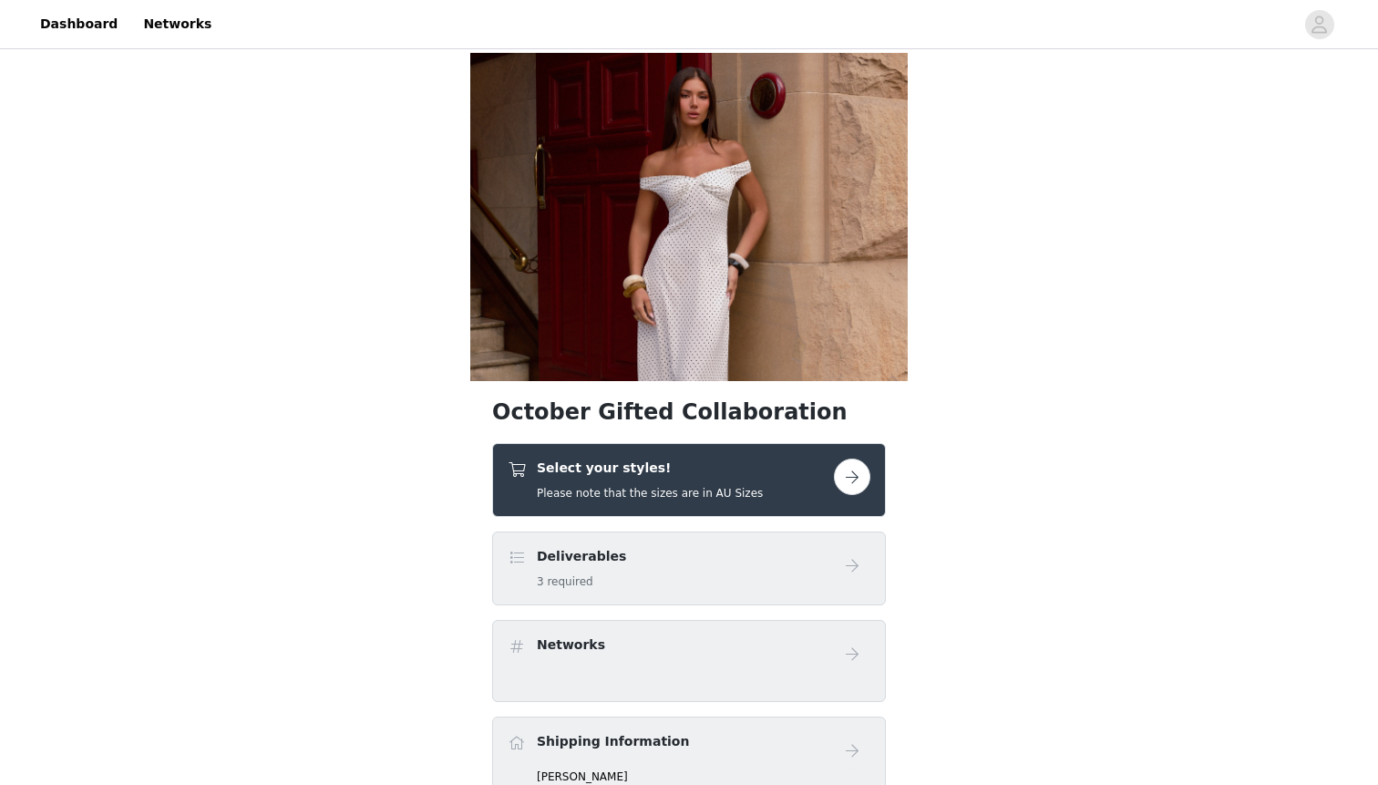
click at [755, 475] on div "Select your styles! Please note that the sizes are in AU Sizes" at bounding box center [671, 479] width 326 height 43
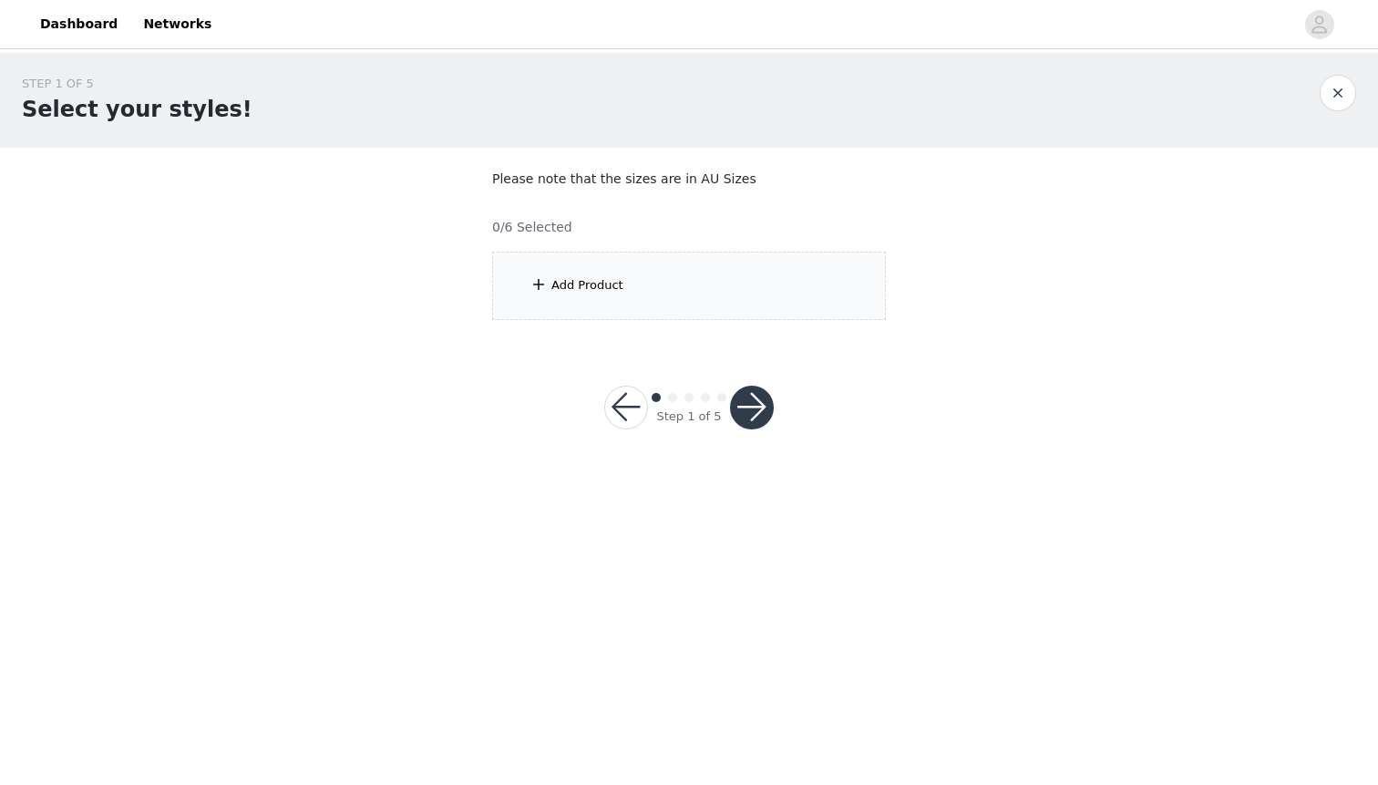
click at [773, 321] on section "Please note that the sizes are in AU Sizes 0/6 Selected Add Product" at bounding box center [689, 245] width 438 height 194
click at [773, 295] on div "Add Product" at bounding box center [689, 286] width 394 height 68
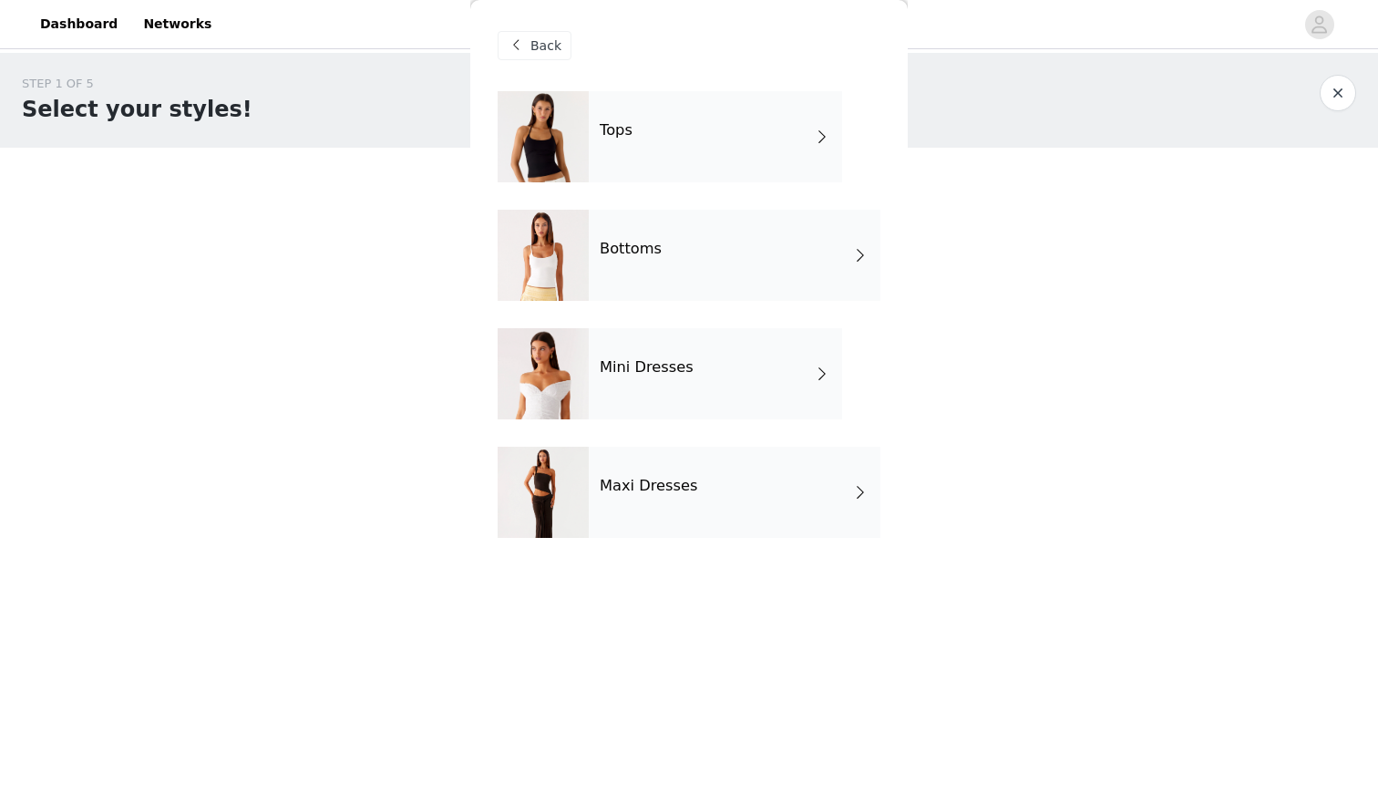
click at [721, 246] on div "Bottoms" at bounding box center [735, 255] width 292 height 91
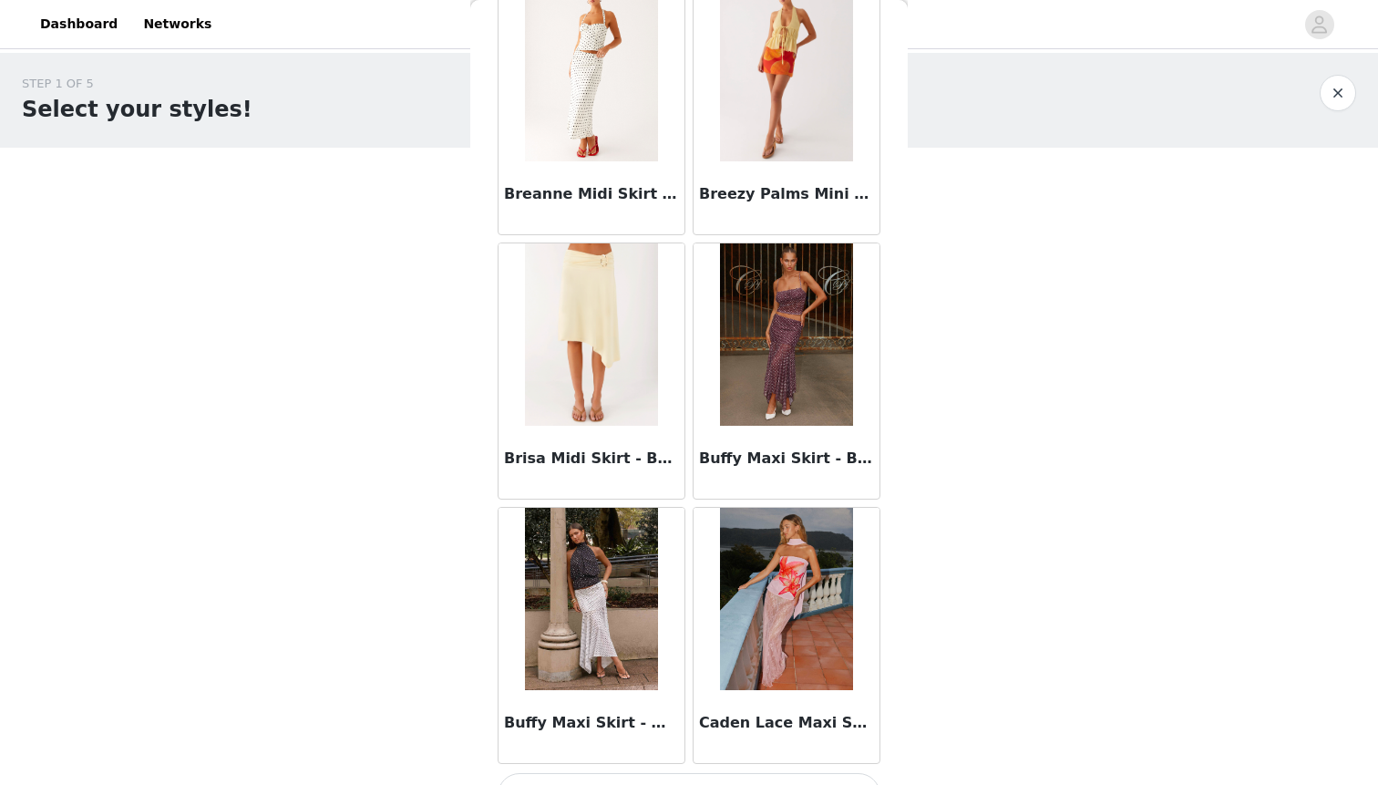
scroll to position [2004, 0]
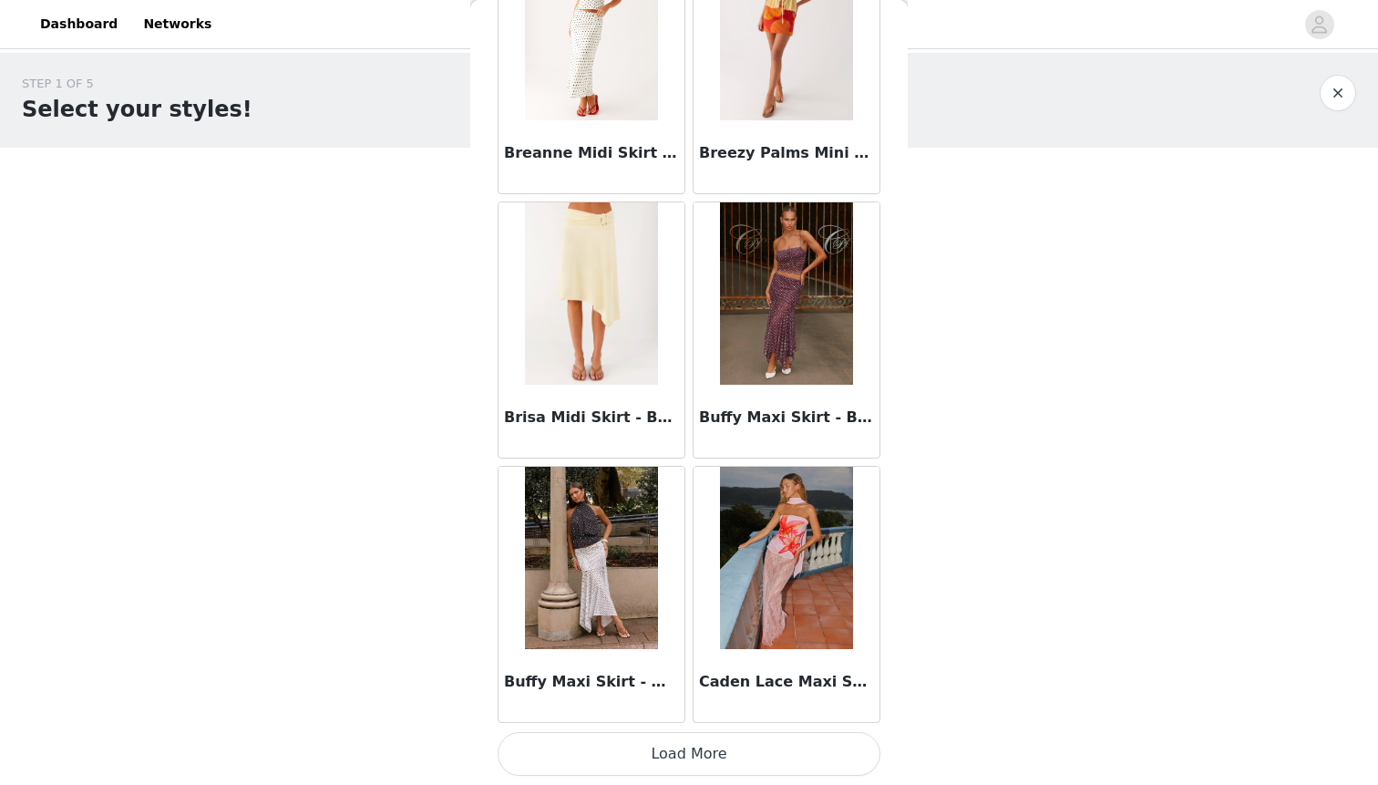
click at [716, 749] on button "Load More" at bounding box center [689, 754] width 383 height 44
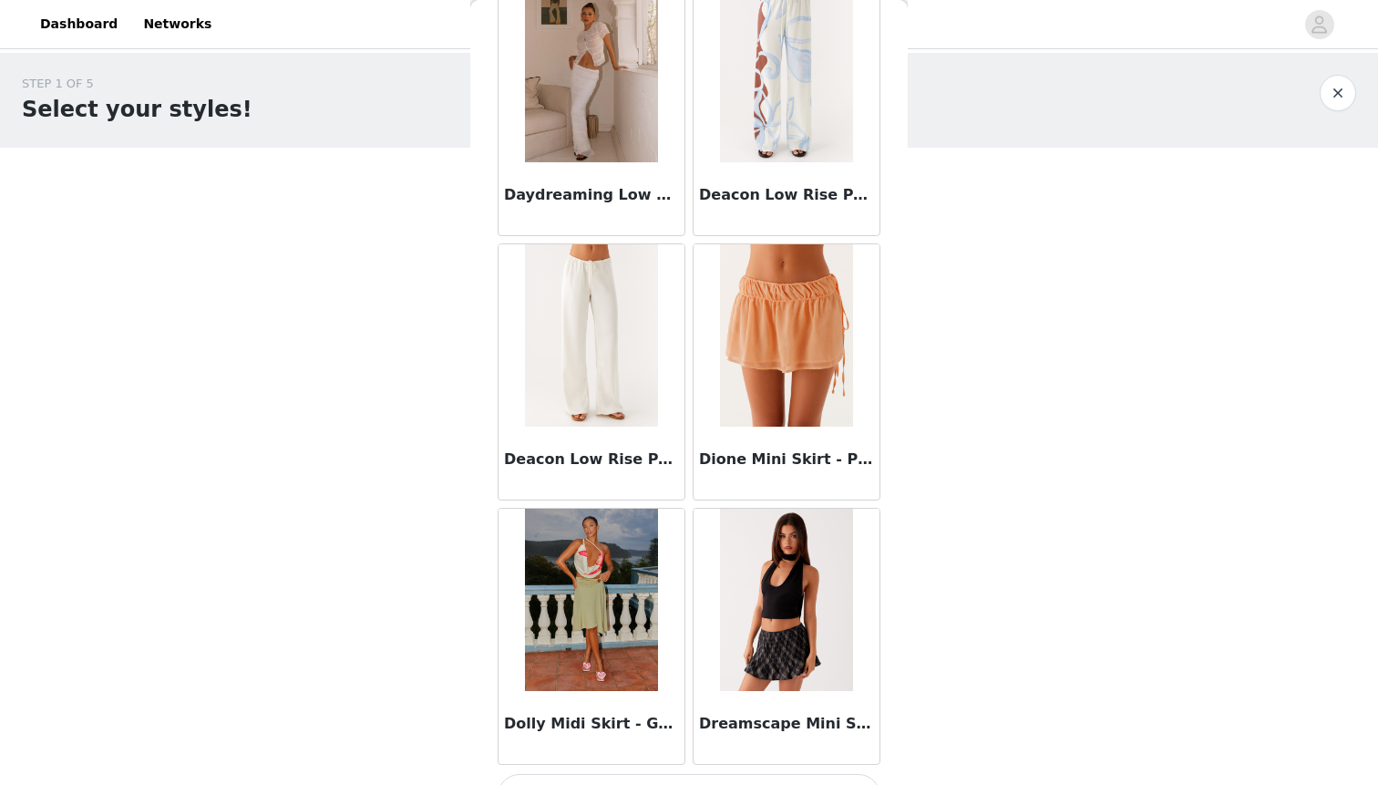
scroll to position [4648, 0]
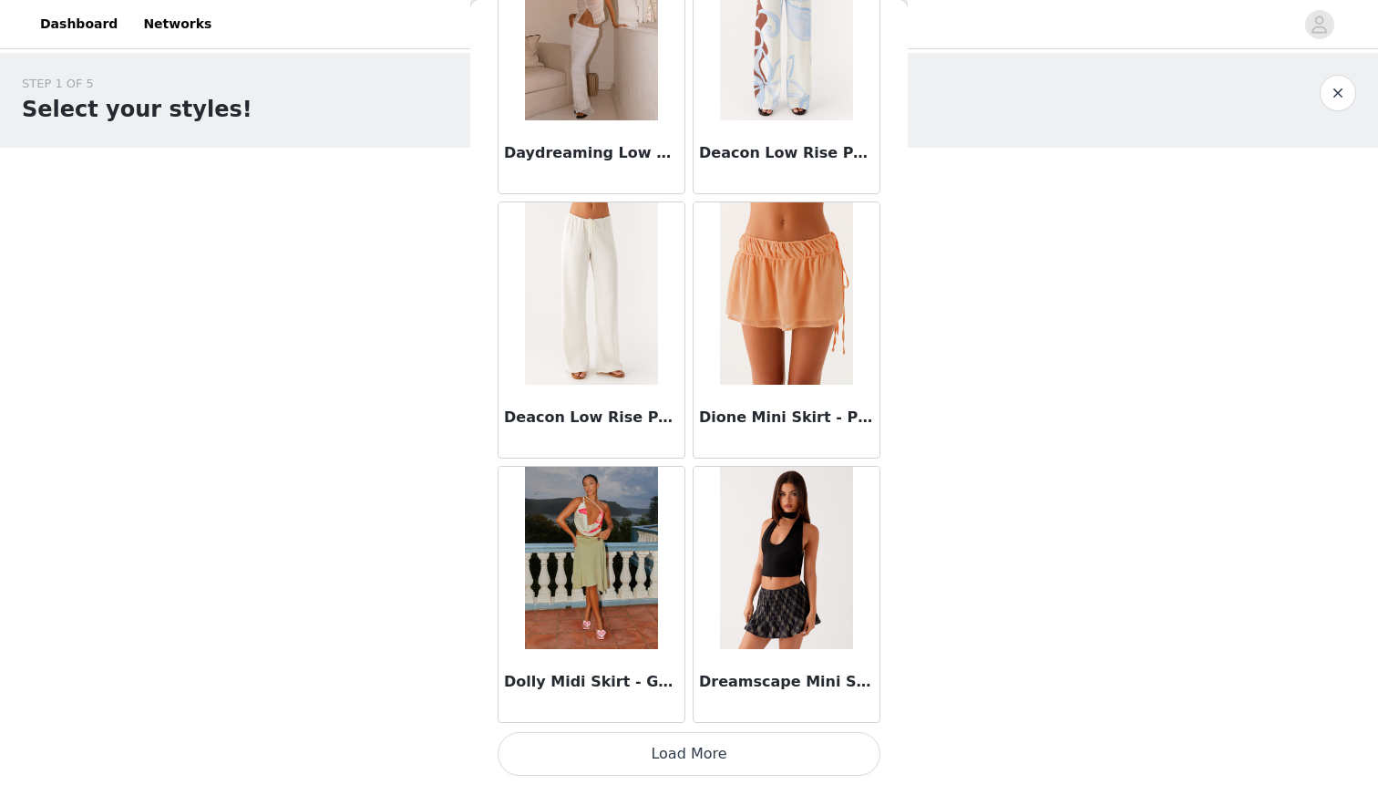
click at [735, 753] on button "Load More" at bounding box center [689, 754] width 383 height 44
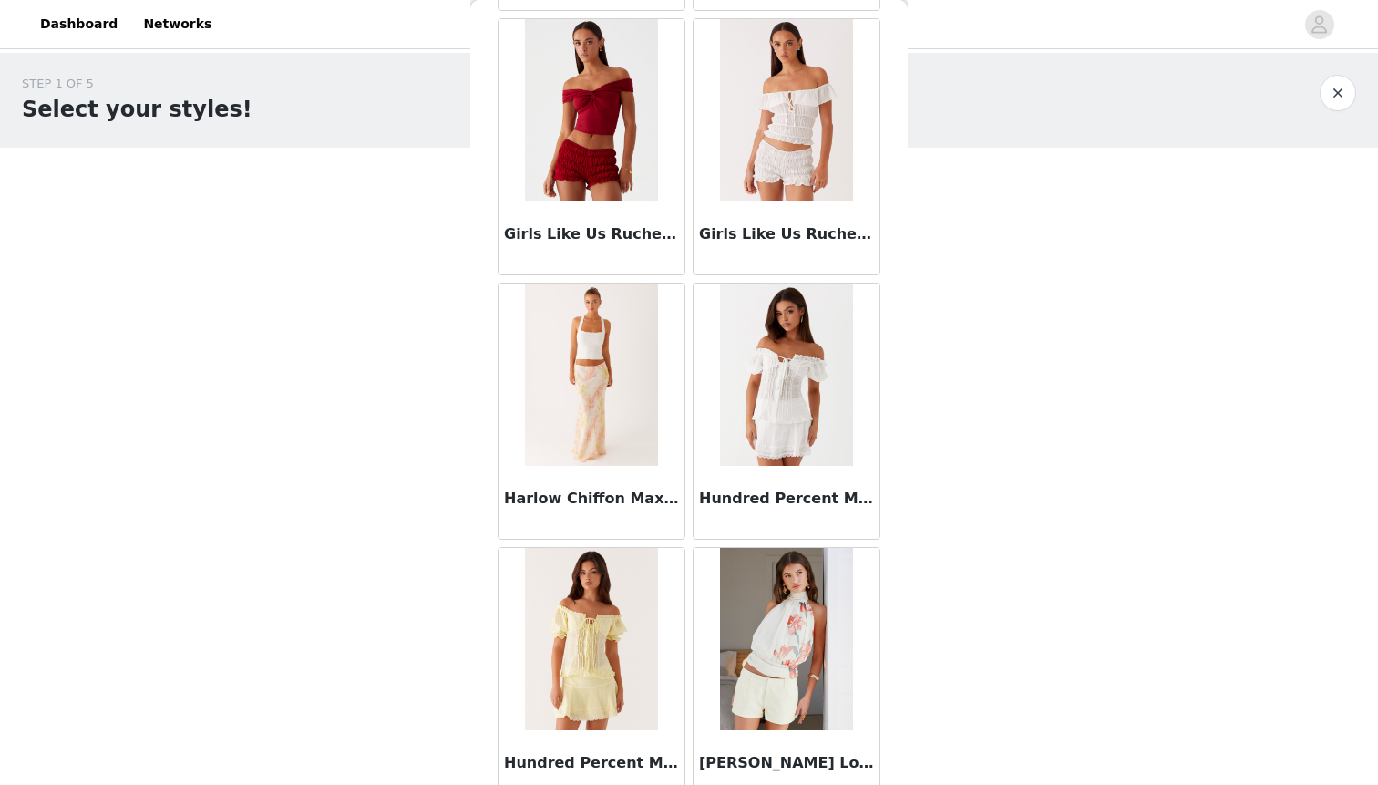
scroll to position [7291, 0]
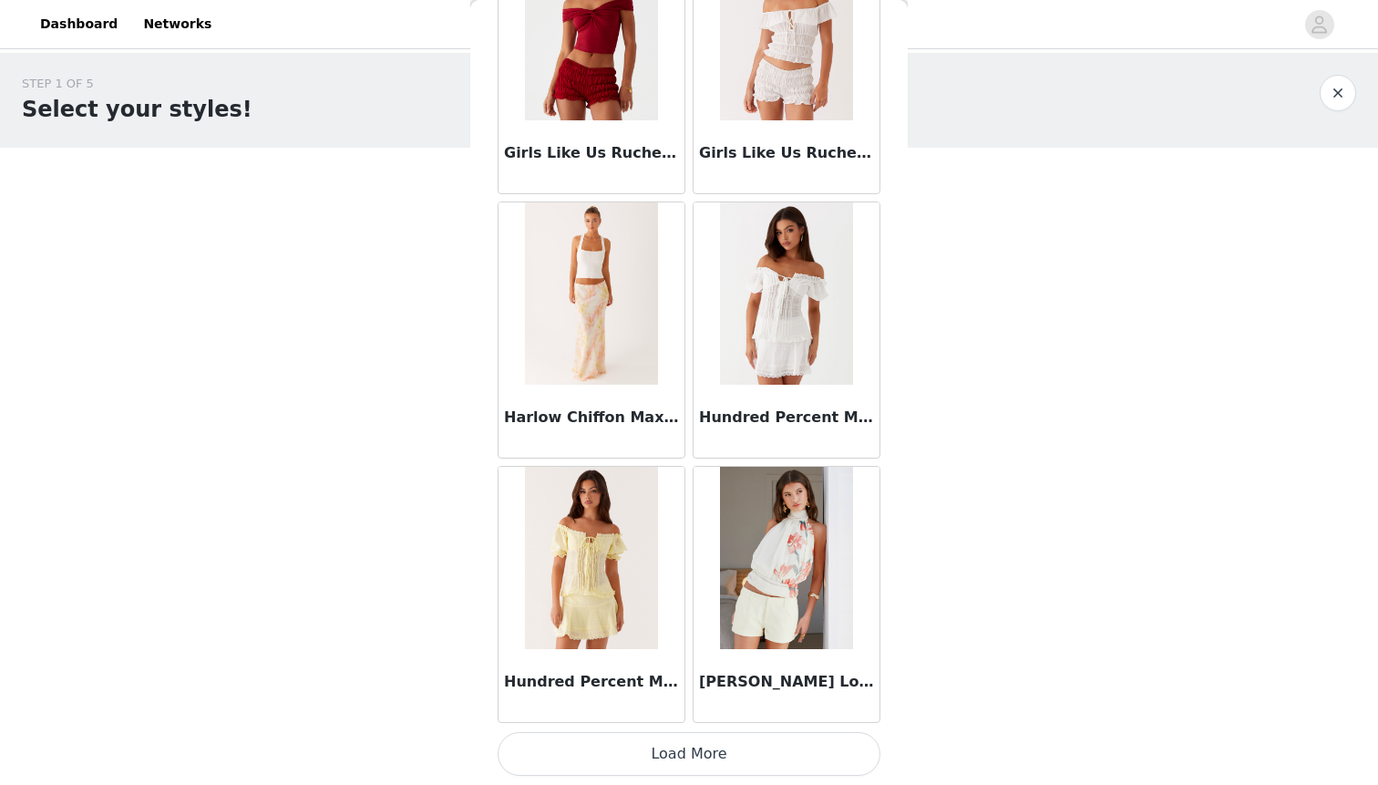
click at [733, 750] on button "Load More" at bounding box center [689, 754] width 383 height 44
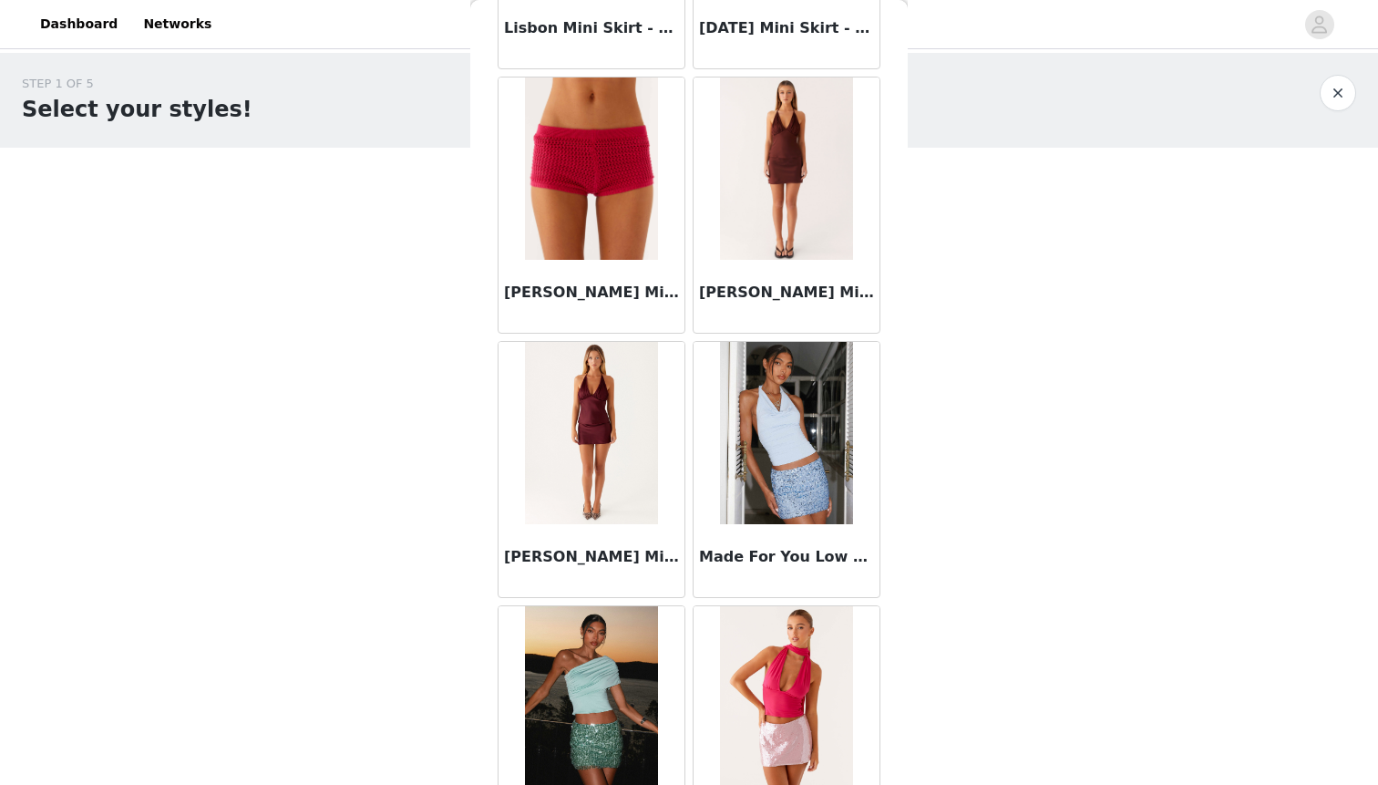
scroll to position [9934, 0]
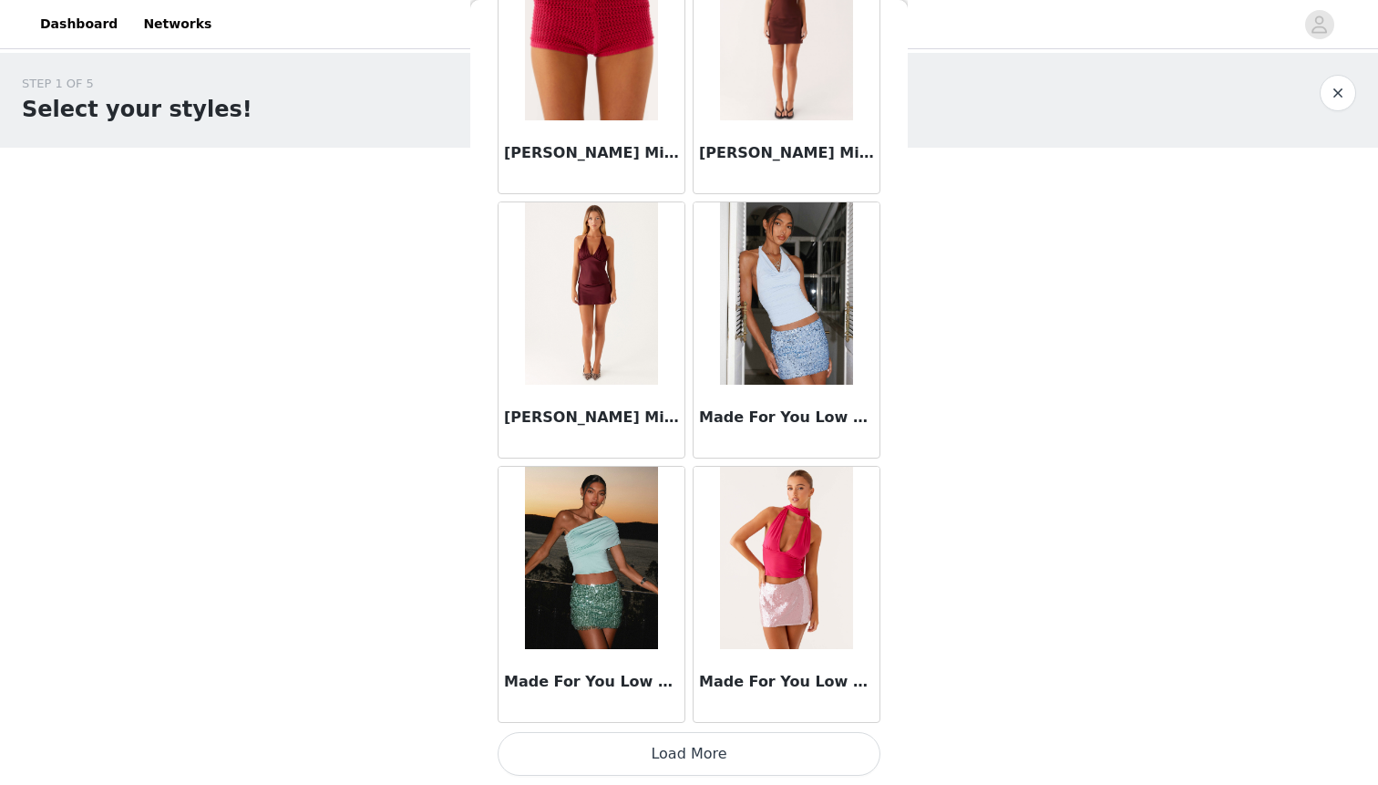
click at [747, 750] on button "Load More" at bounding box center [689, 754] width 383 height 44
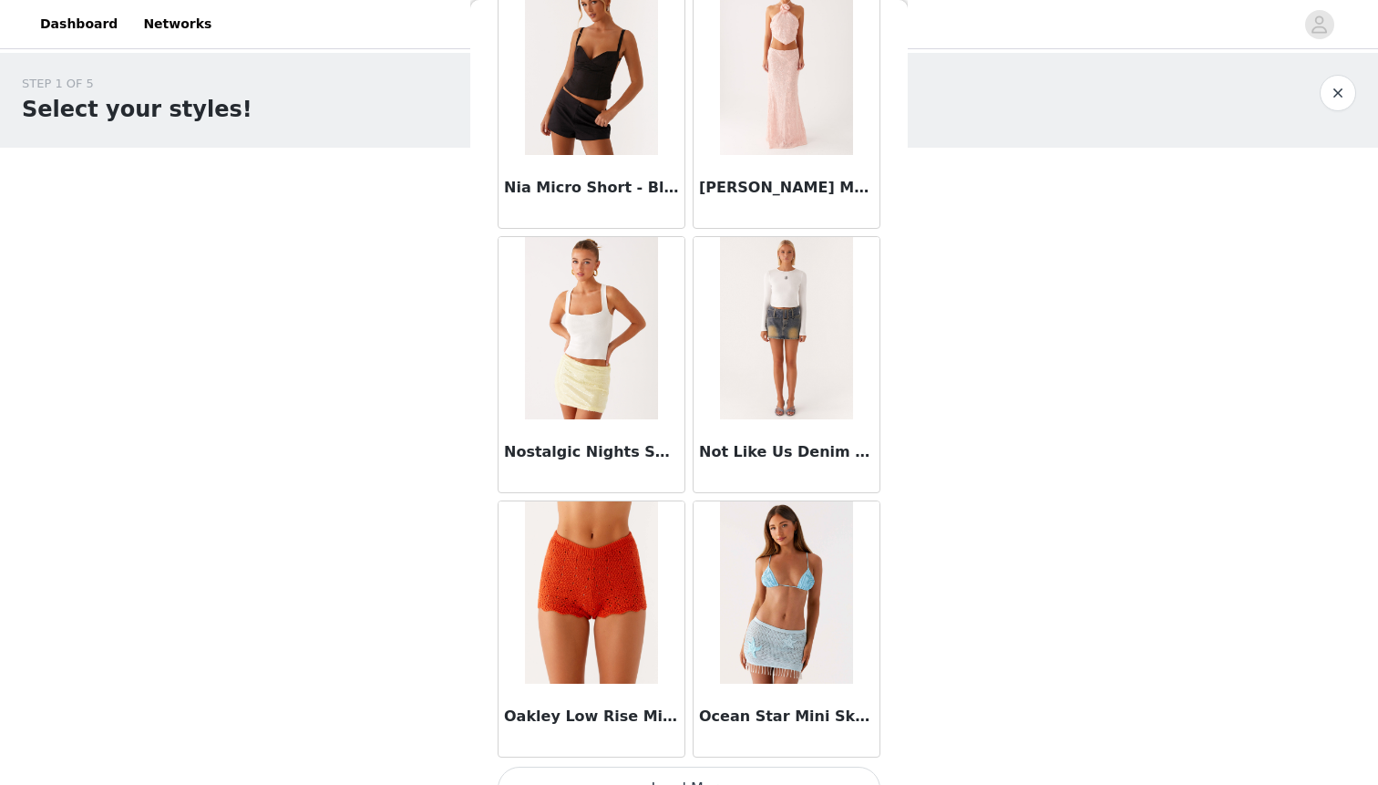
scroll to position [12577, 0]
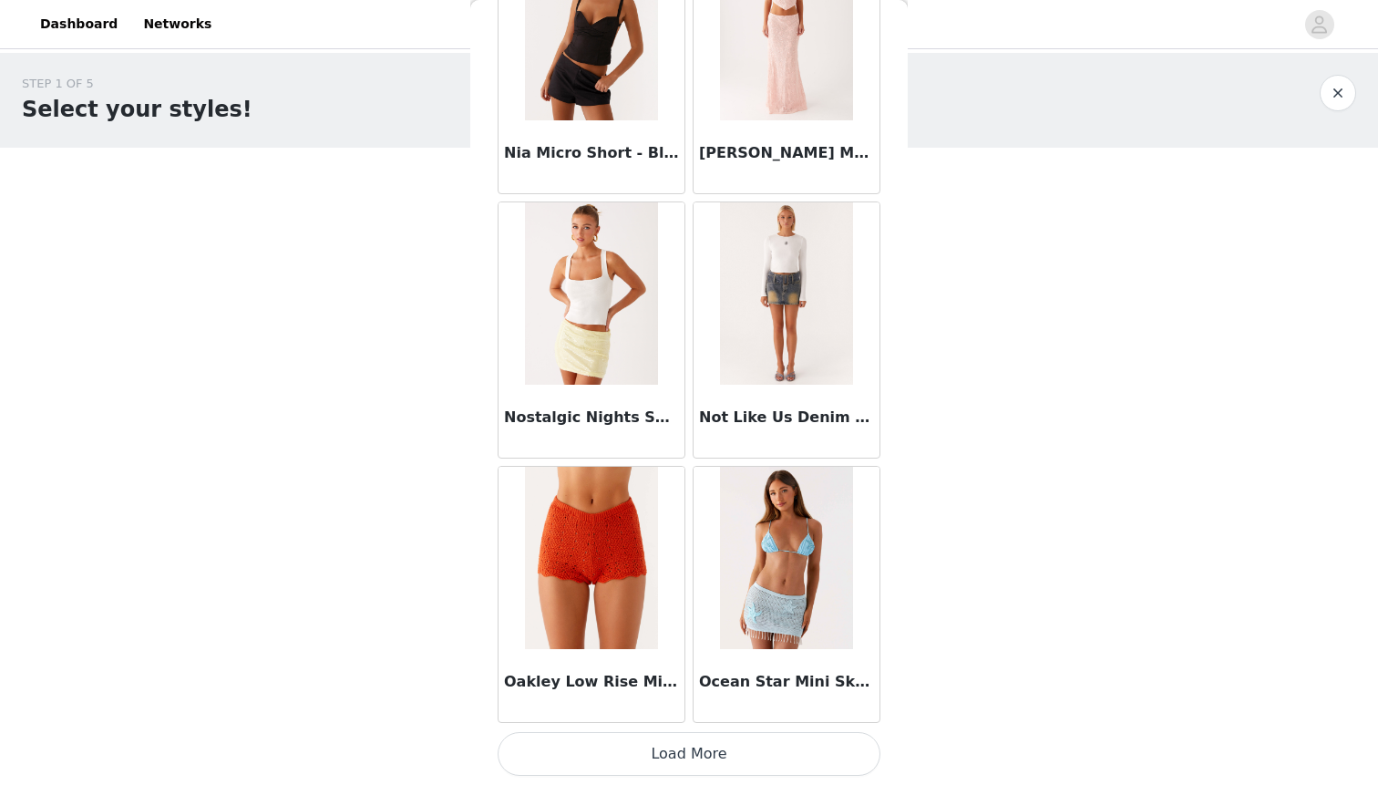
click at [796, 749] on button "Load More" at bounding box center [689, 754] width 383 height 44
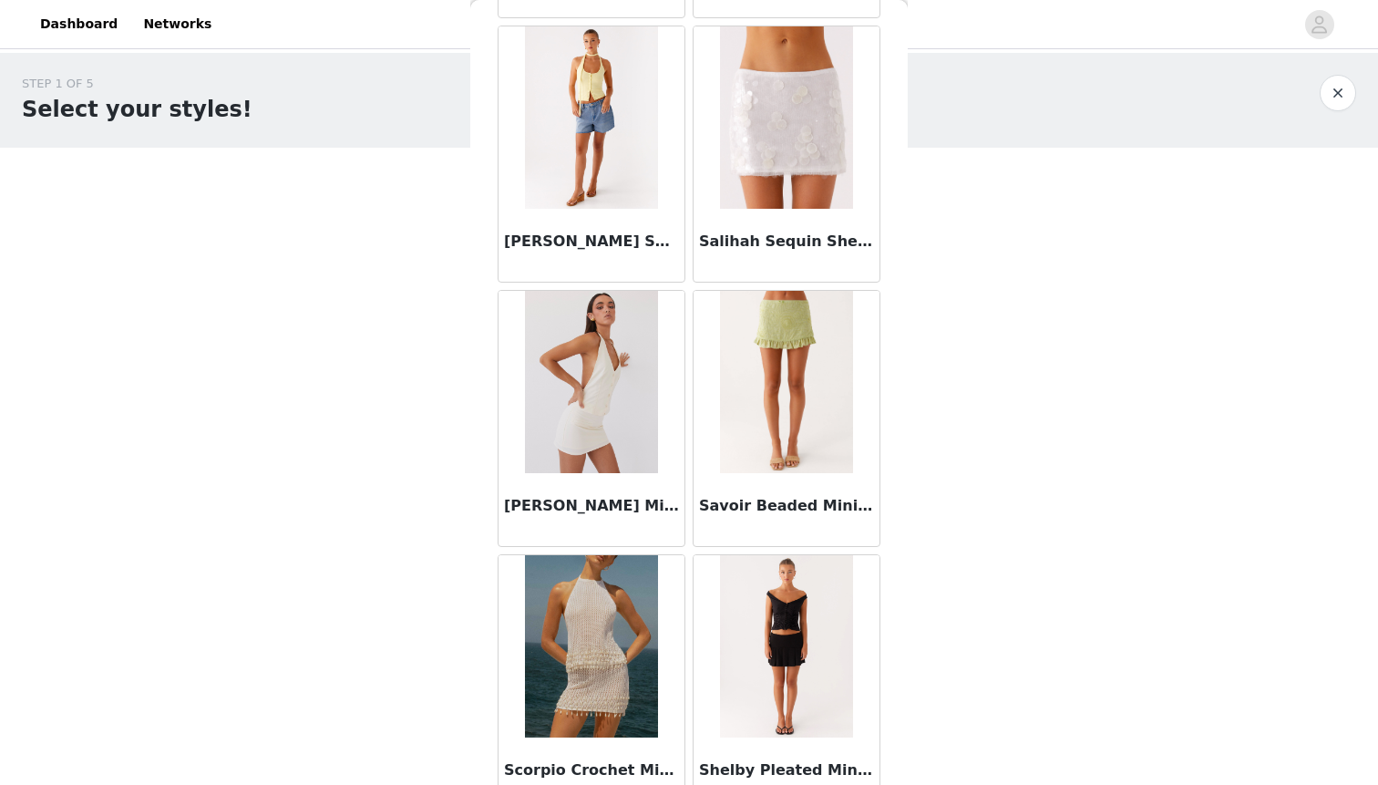
scroll to position [15221, 0]
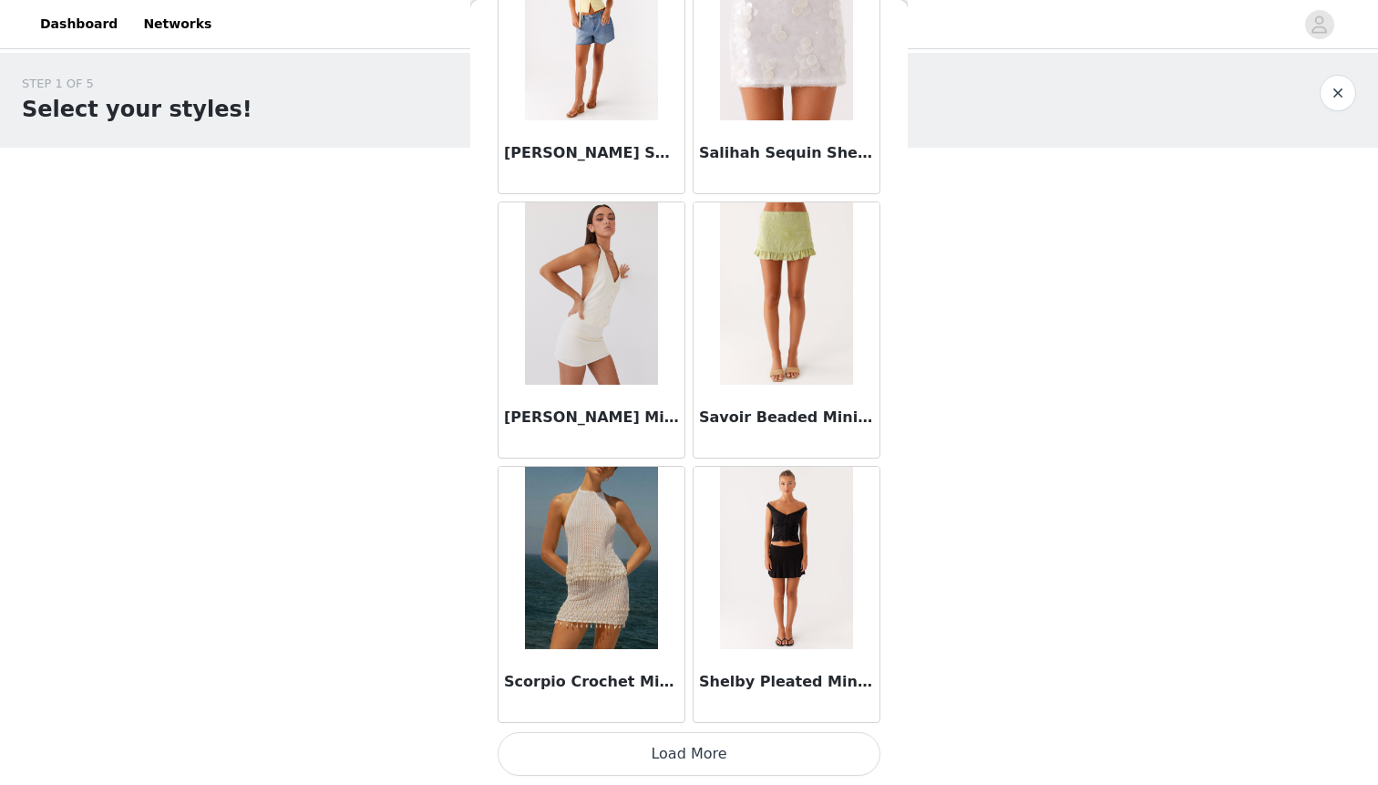
click at [767, 761] on button "Load More" at bounding box center [689, 754] width 383 height 44
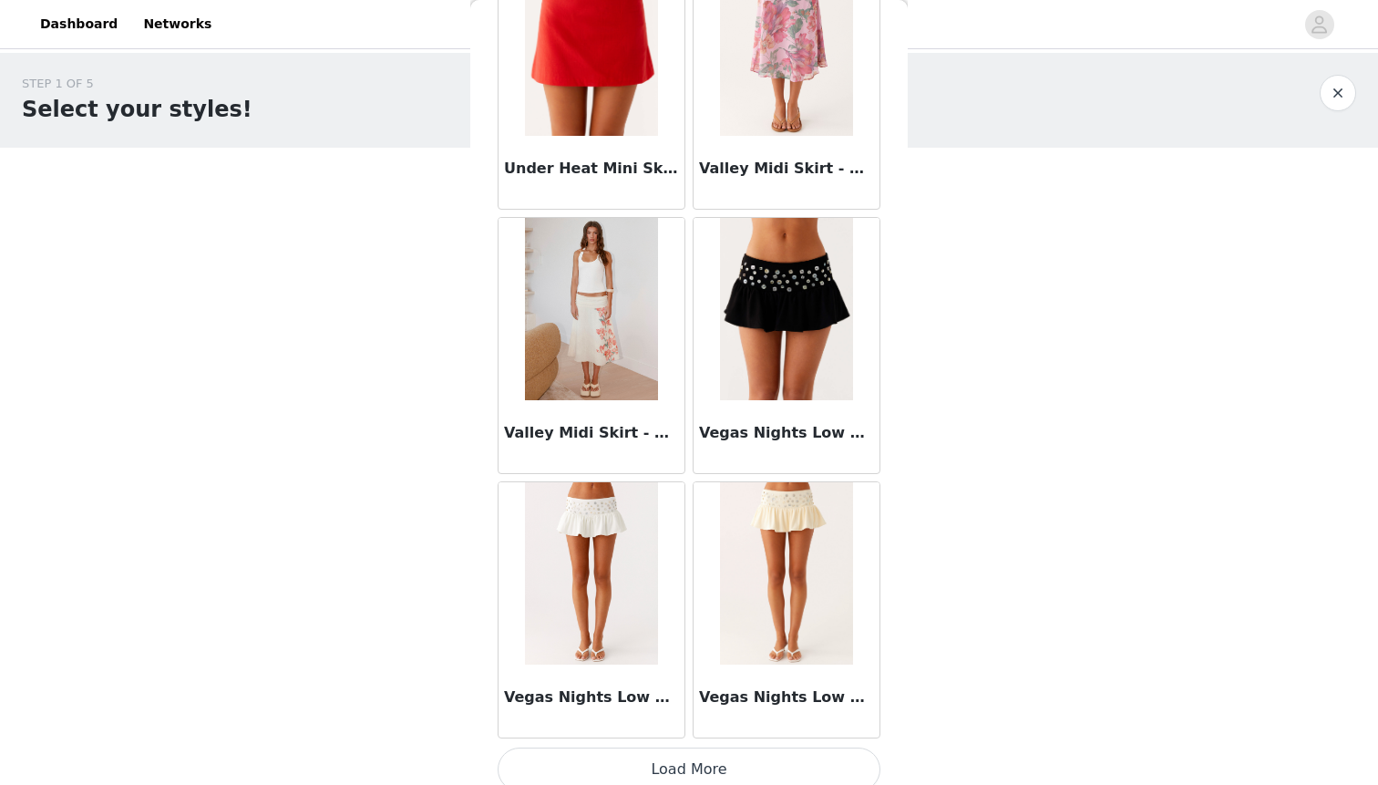
scroll to position [17864, 0]
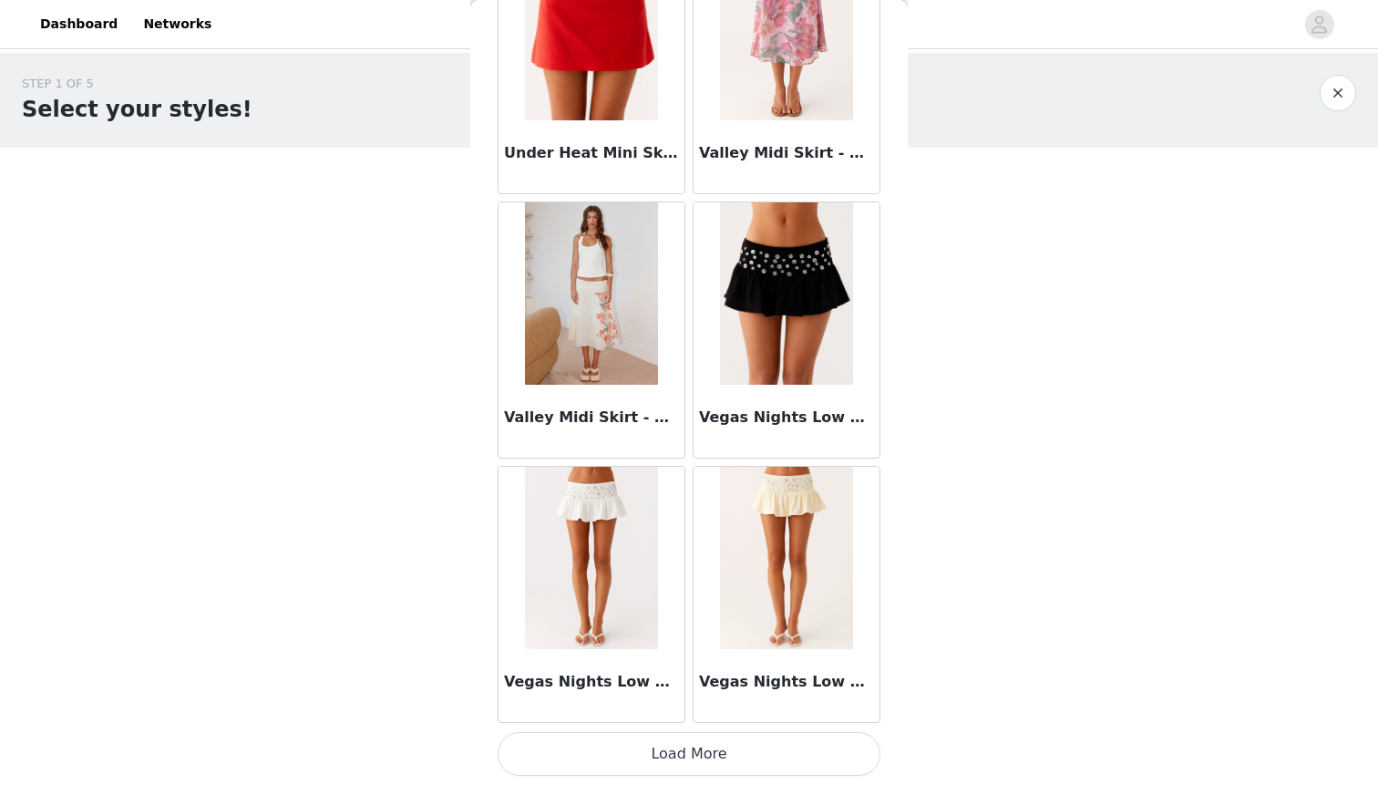
click at [787, 755] on button "Load More" at bounding box center [689, 754] width 383 height 44
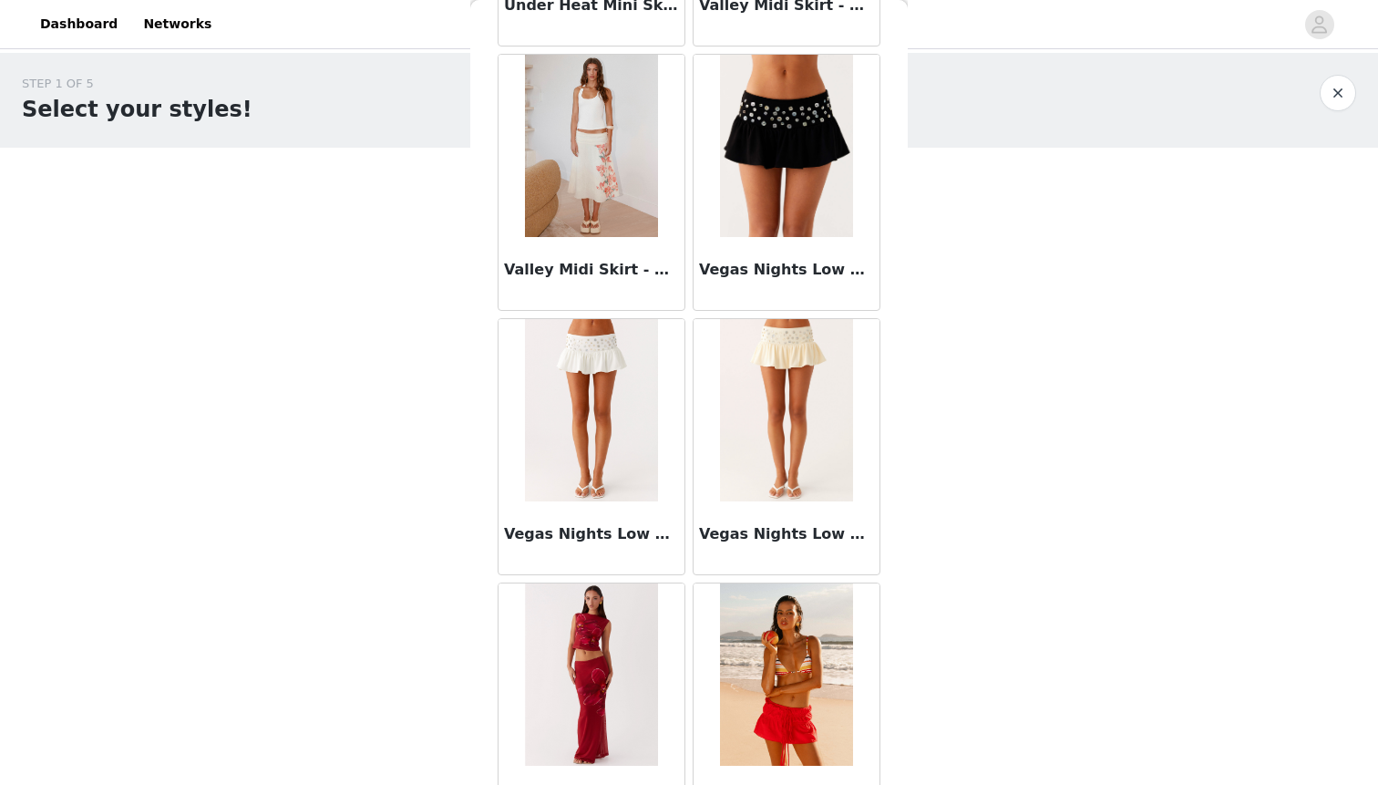
scroll to position [18070, 0]
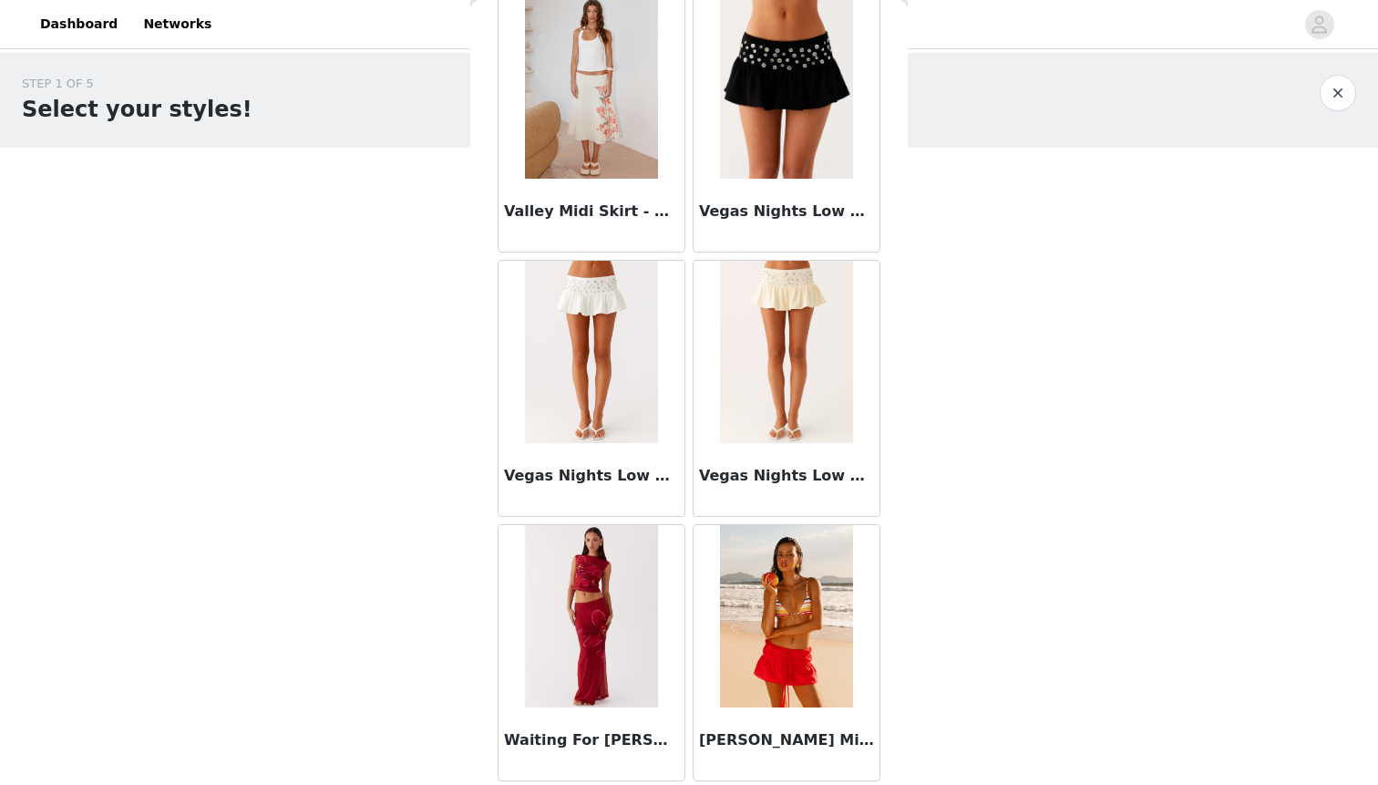
click at [1326, 91] on button "button" at bounding box center [1338, 93] width 36 height 36
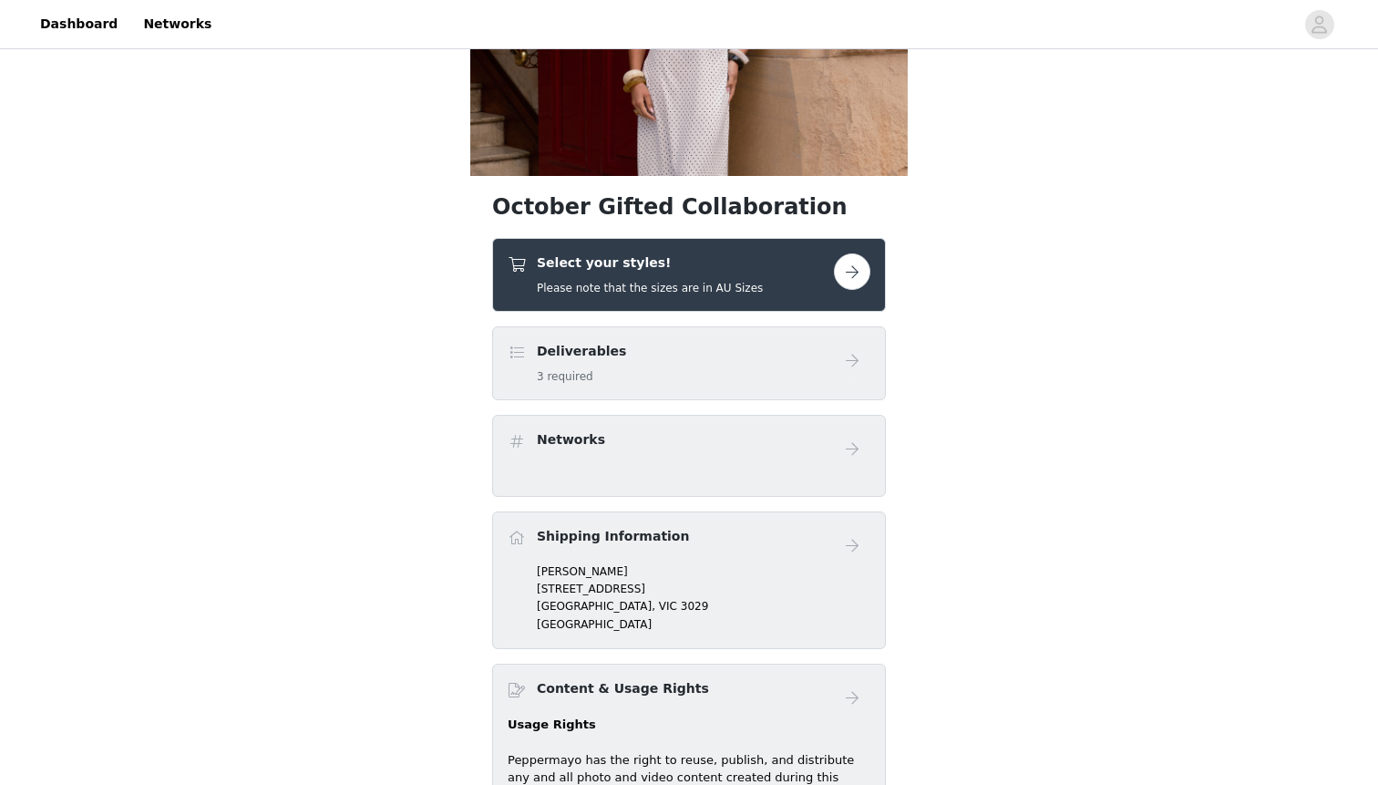
scroll to position [218, 0]
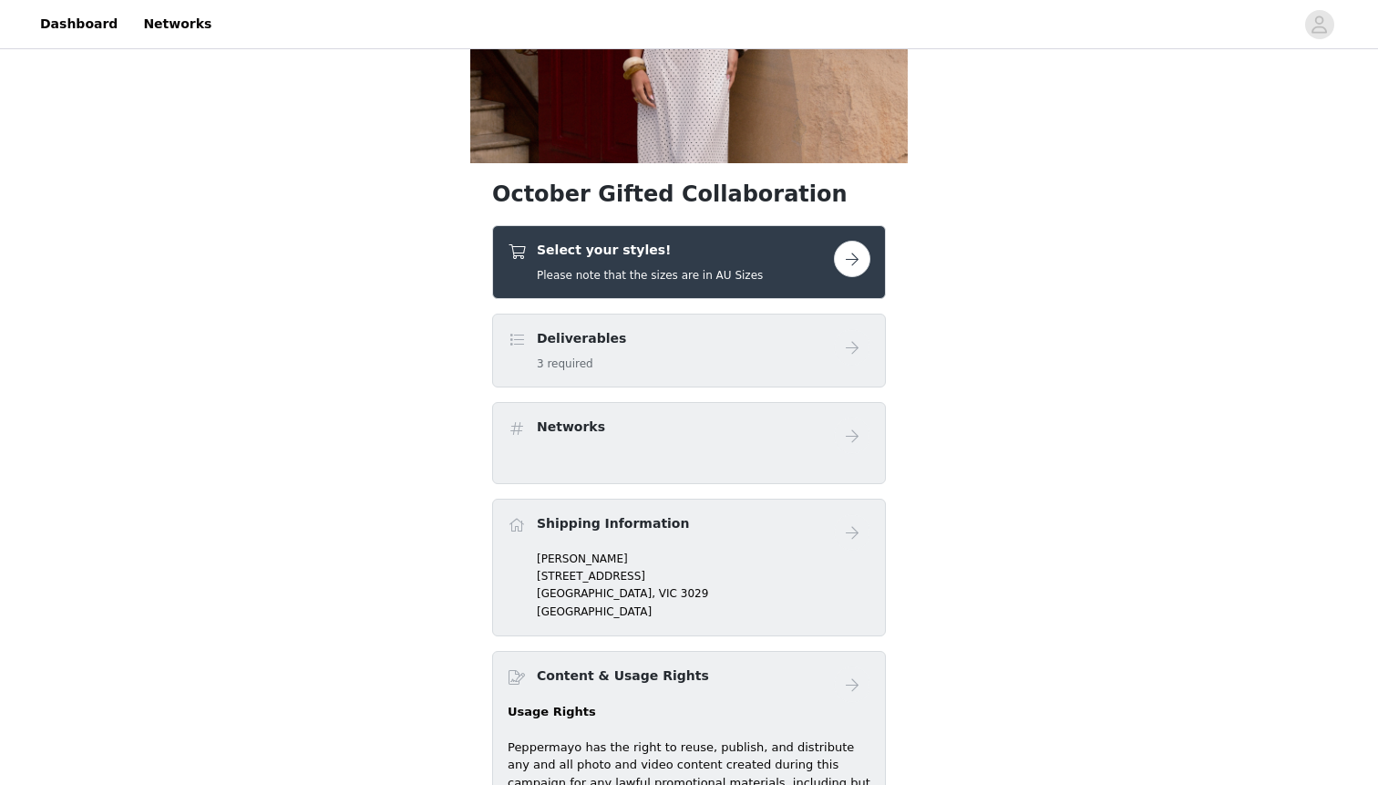
click at [851, 263] on button "button" at bounding box center [852, 259] width 36 height 36
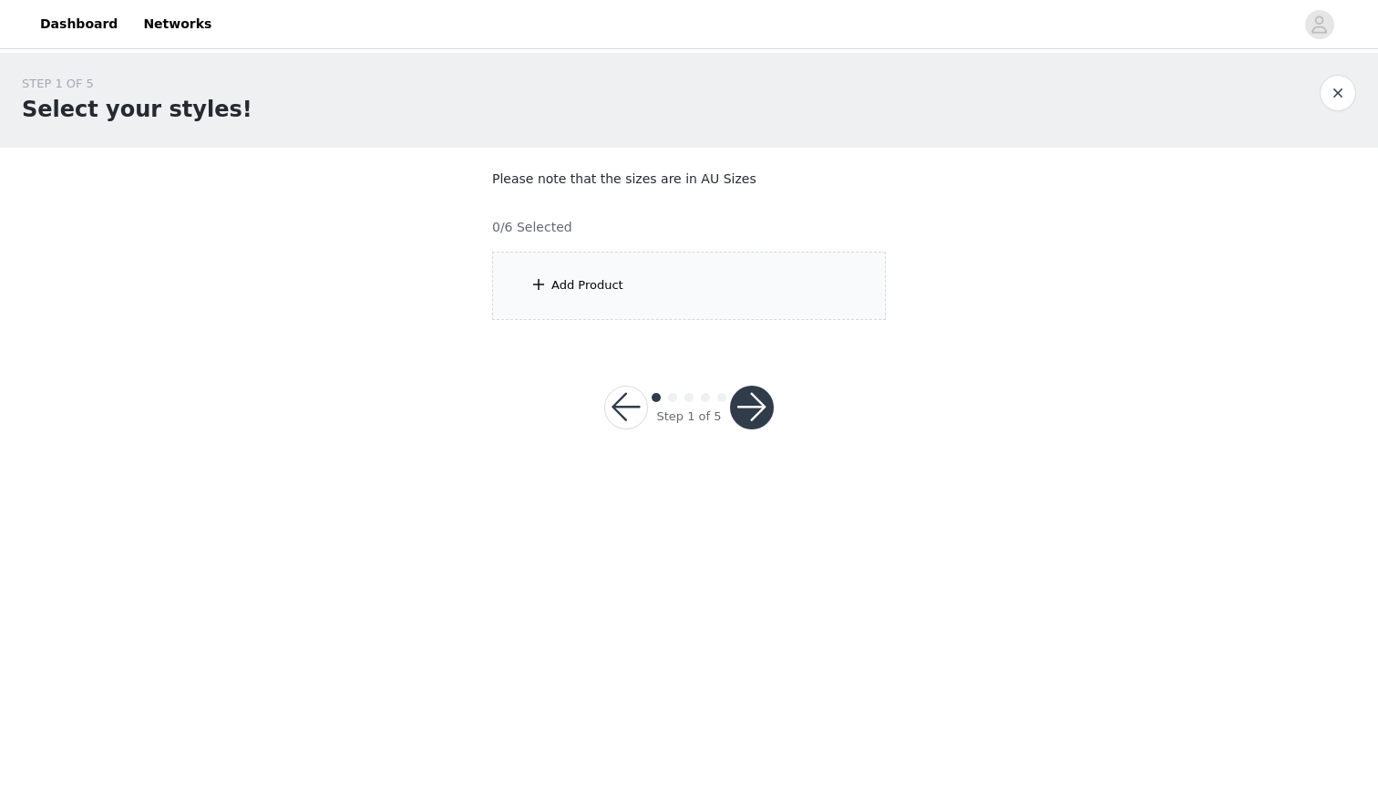
click at [763, 275] on div "Add Product" at bounding box center [689, 286] width 394 height 68
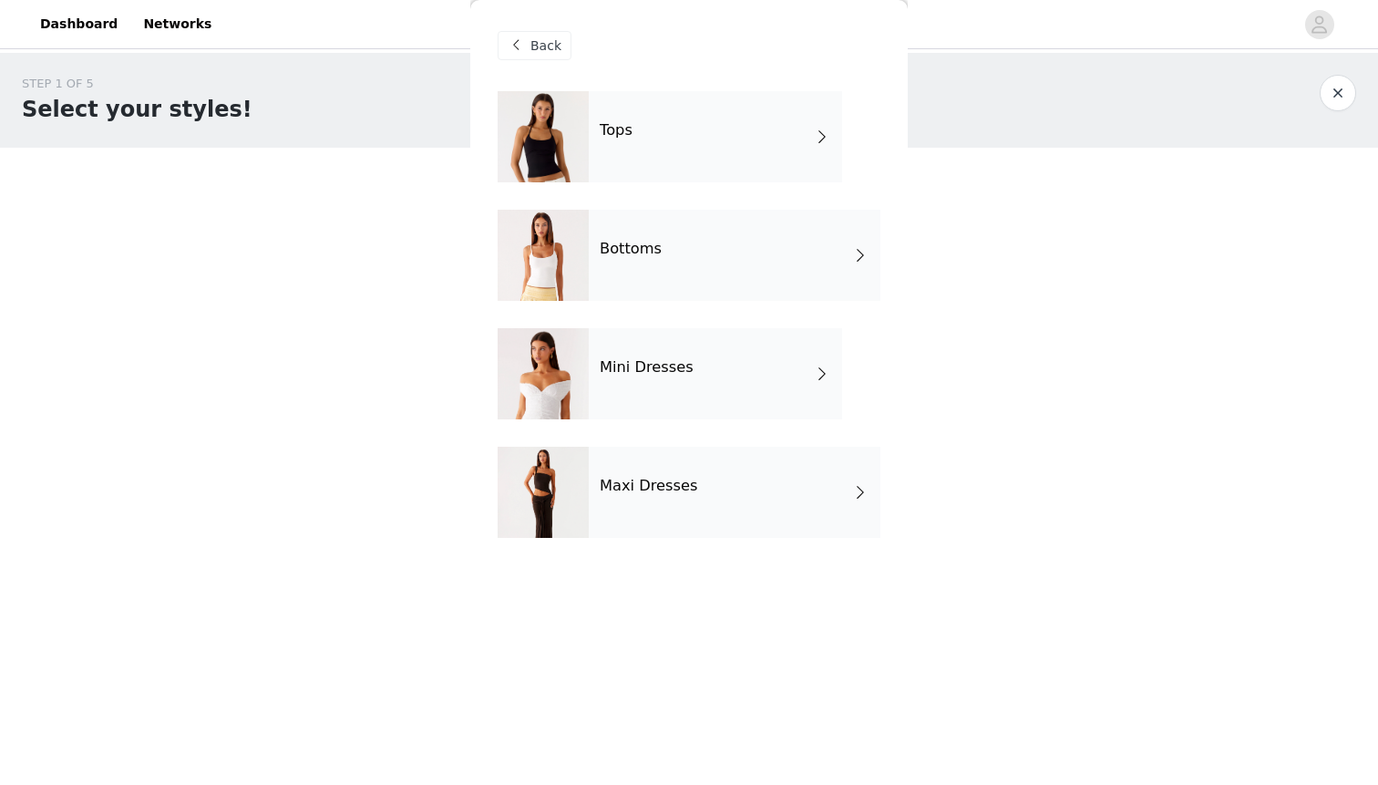
click at [703, 379] on div "Mini Dresses" at bounding box center [715, 373] width 253 height 91
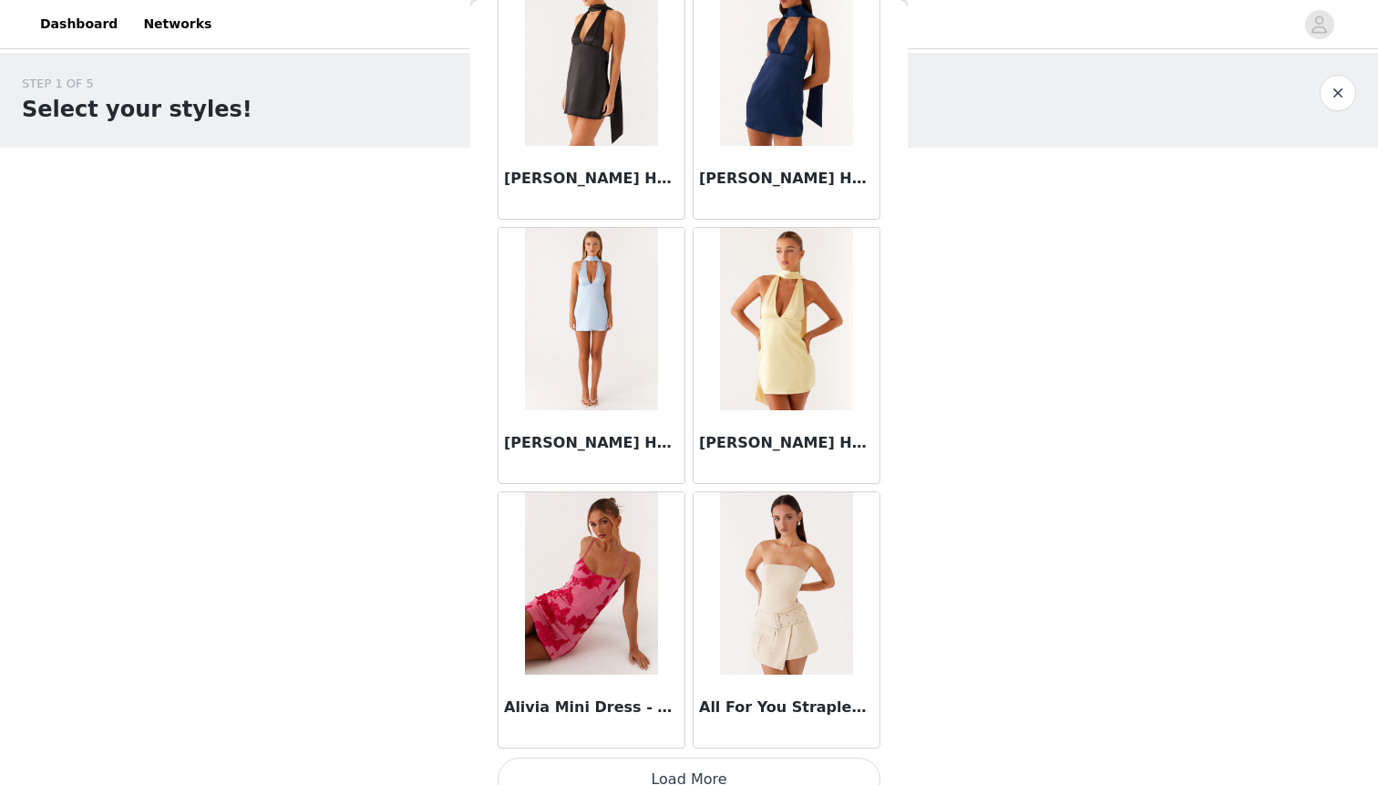
scroll to position [2004, 0]
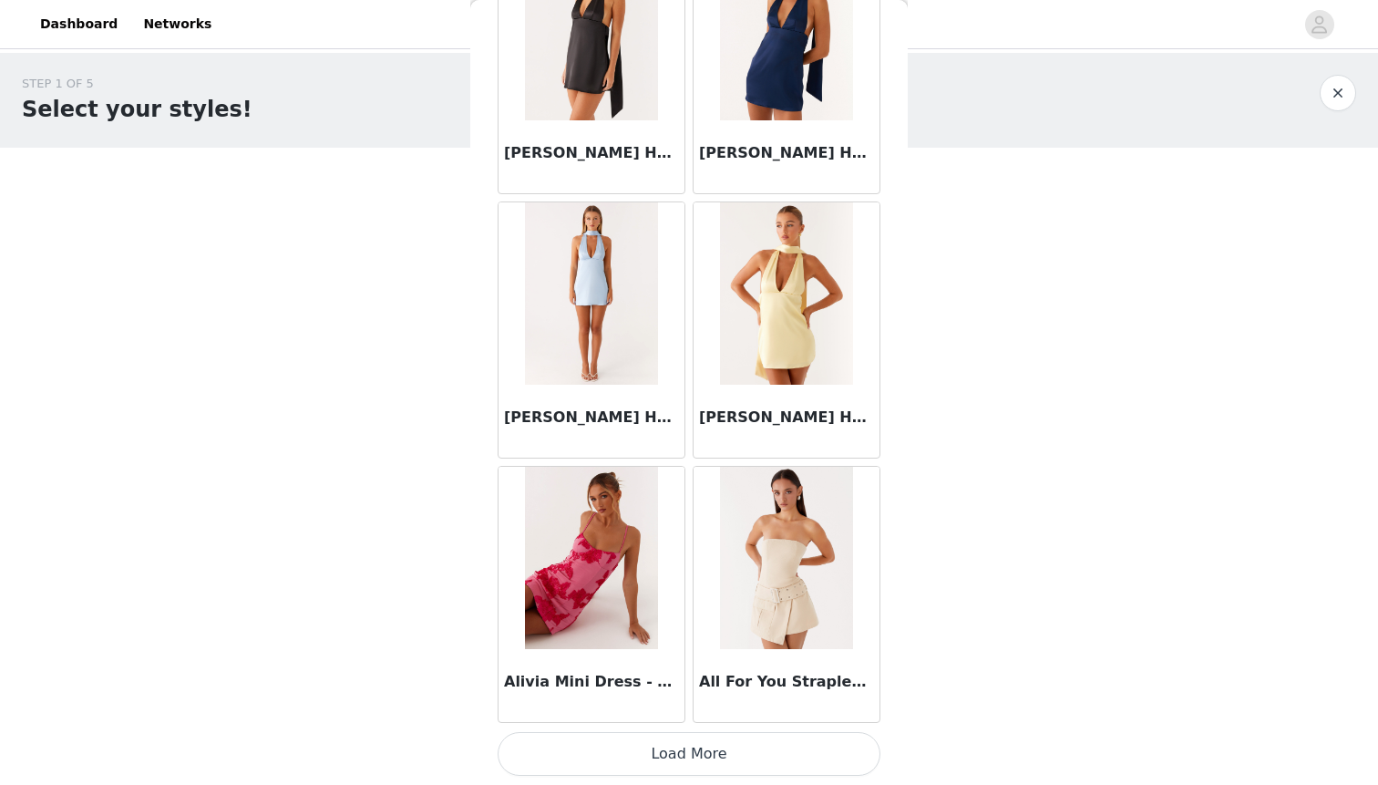
click at [732, 733] on button "Load More" at bounding box center [689, 754] width 383 height 44
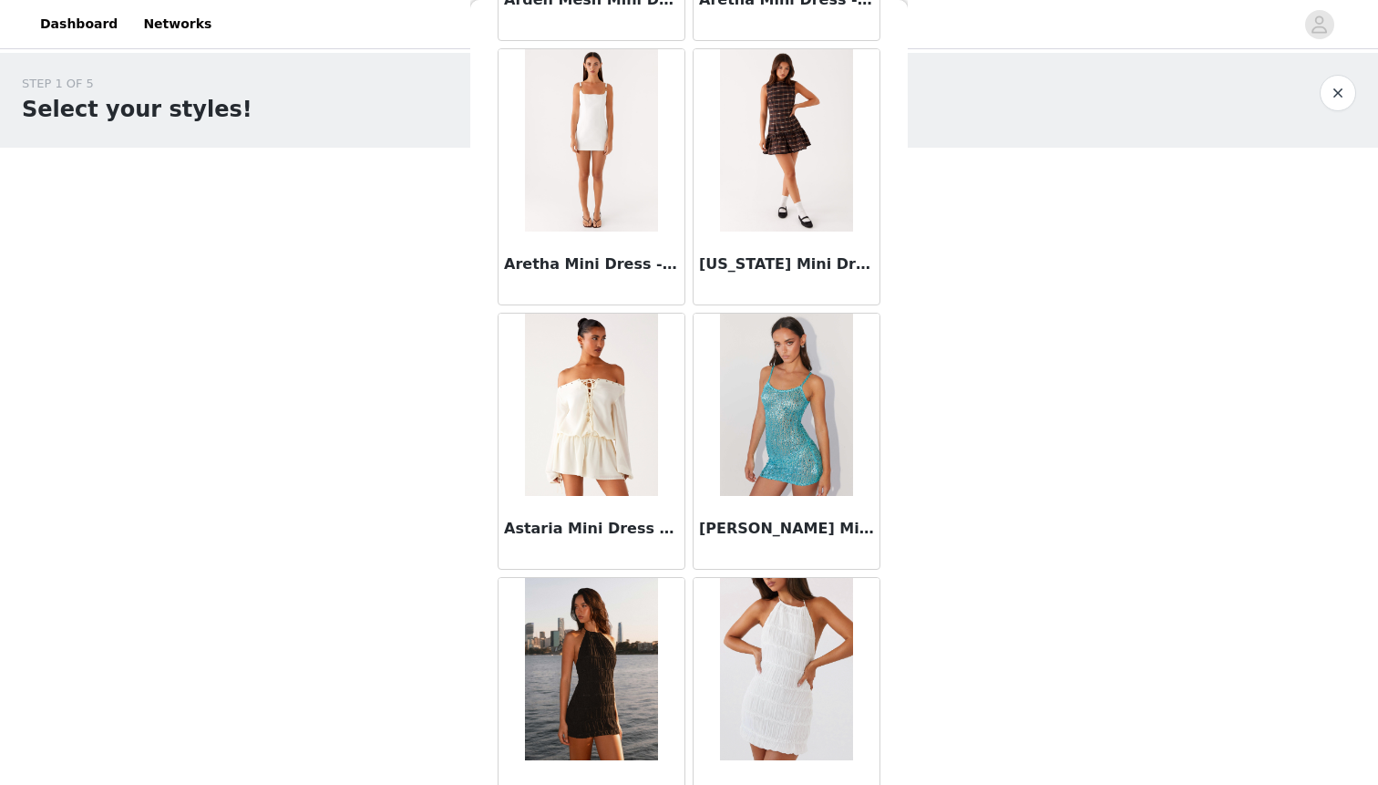
scroll to position [4648, 0]
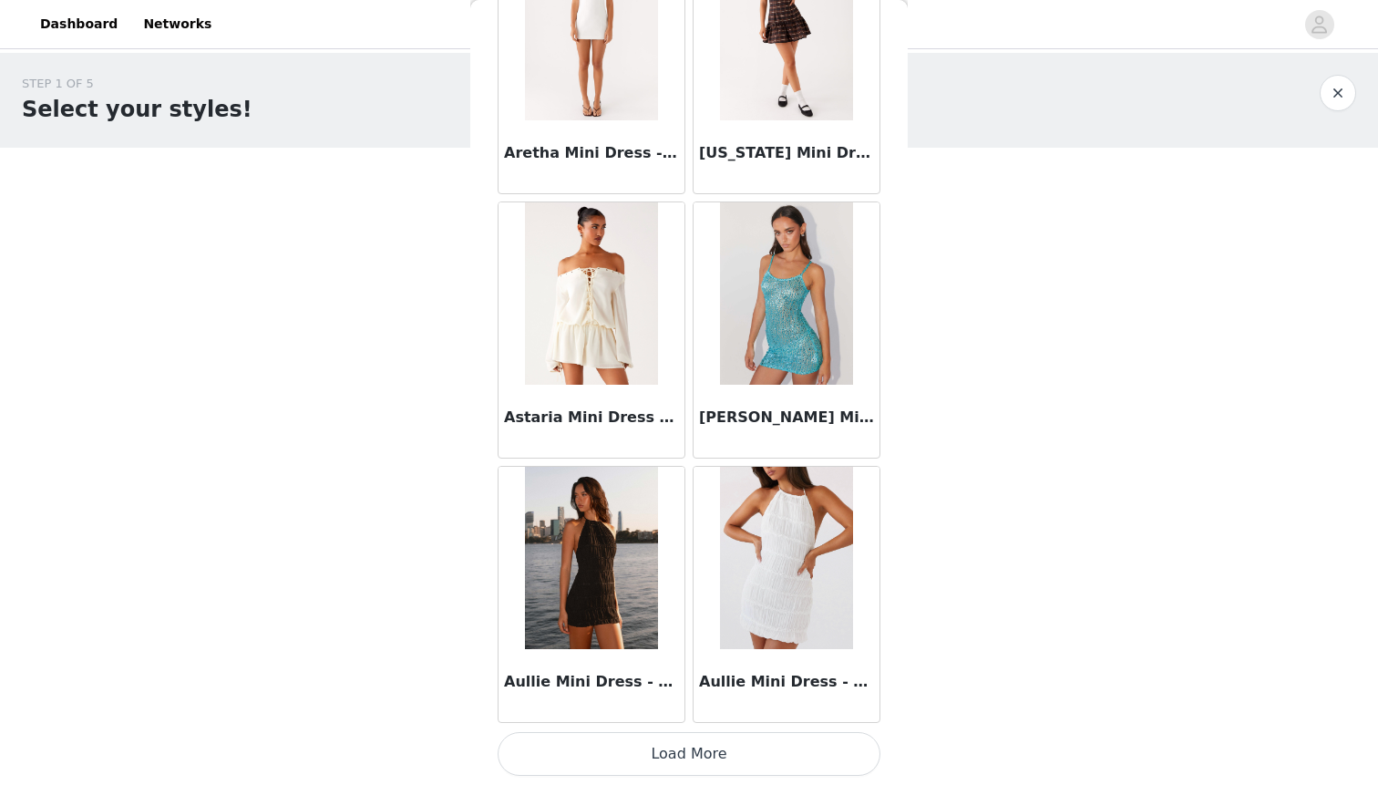
click at [791, 753] on button "Load More" at bounding box center [689, 754] width 383 height 44
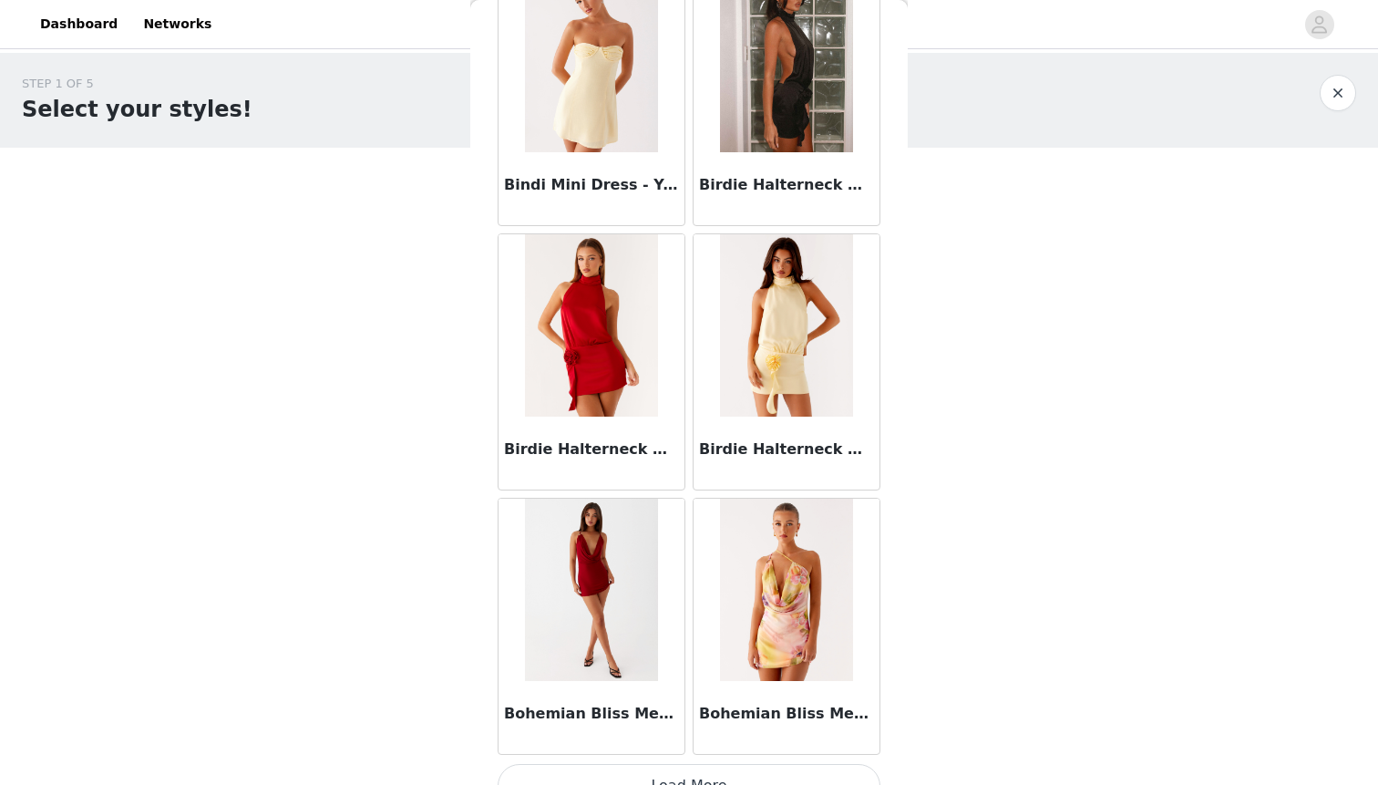
scroll to position [7291, 0]
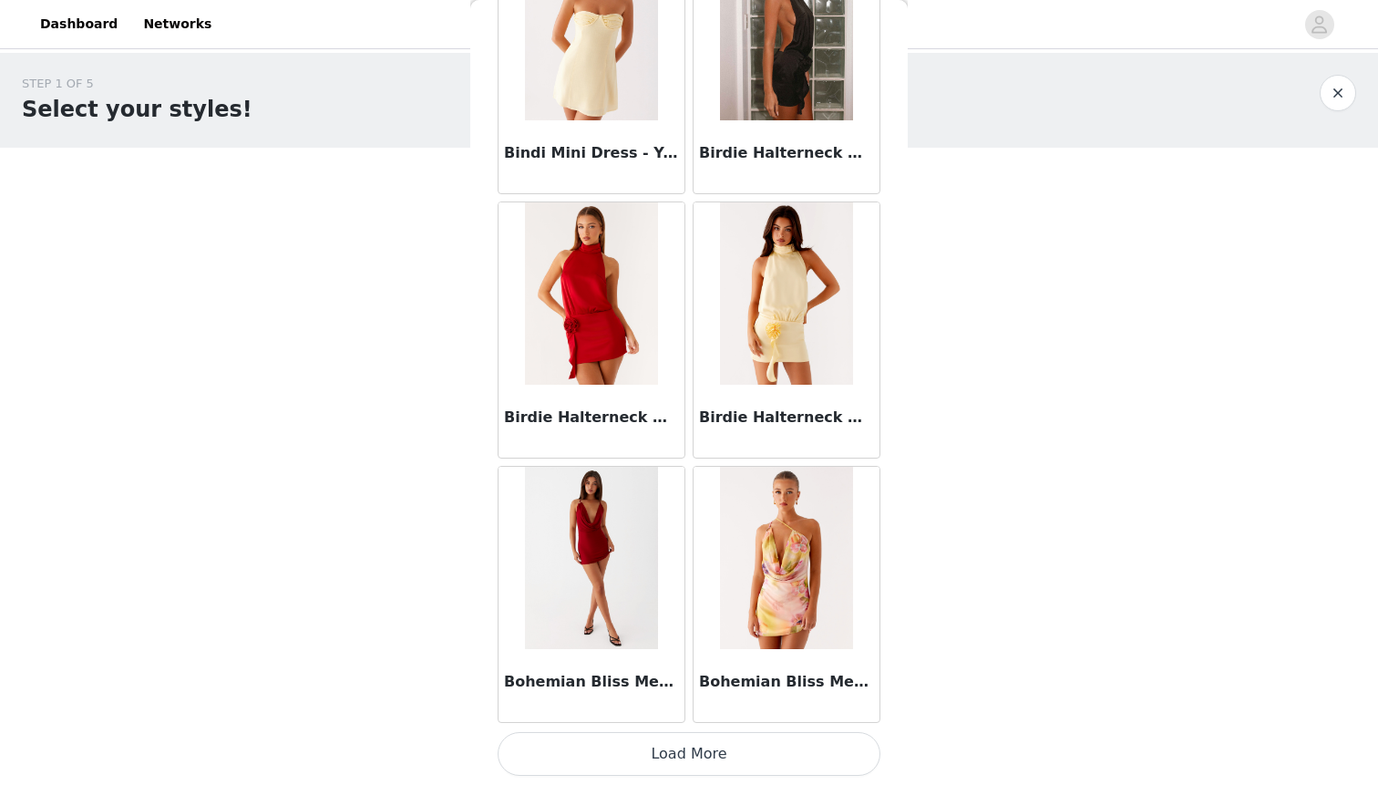
click at [757, 752] on button "Load More" at bounding box center [689, 754] width 383 height 44
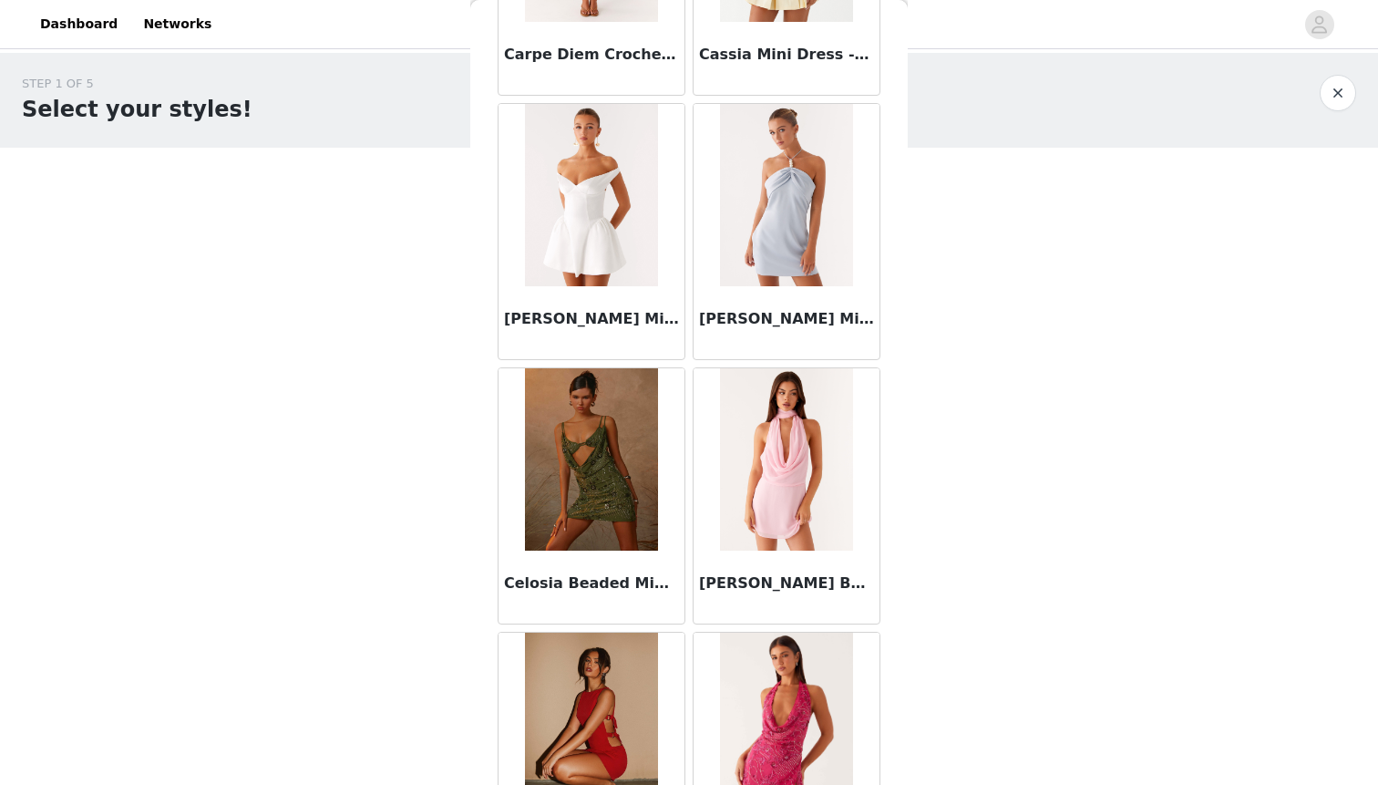
scroll to position [9934, 0]
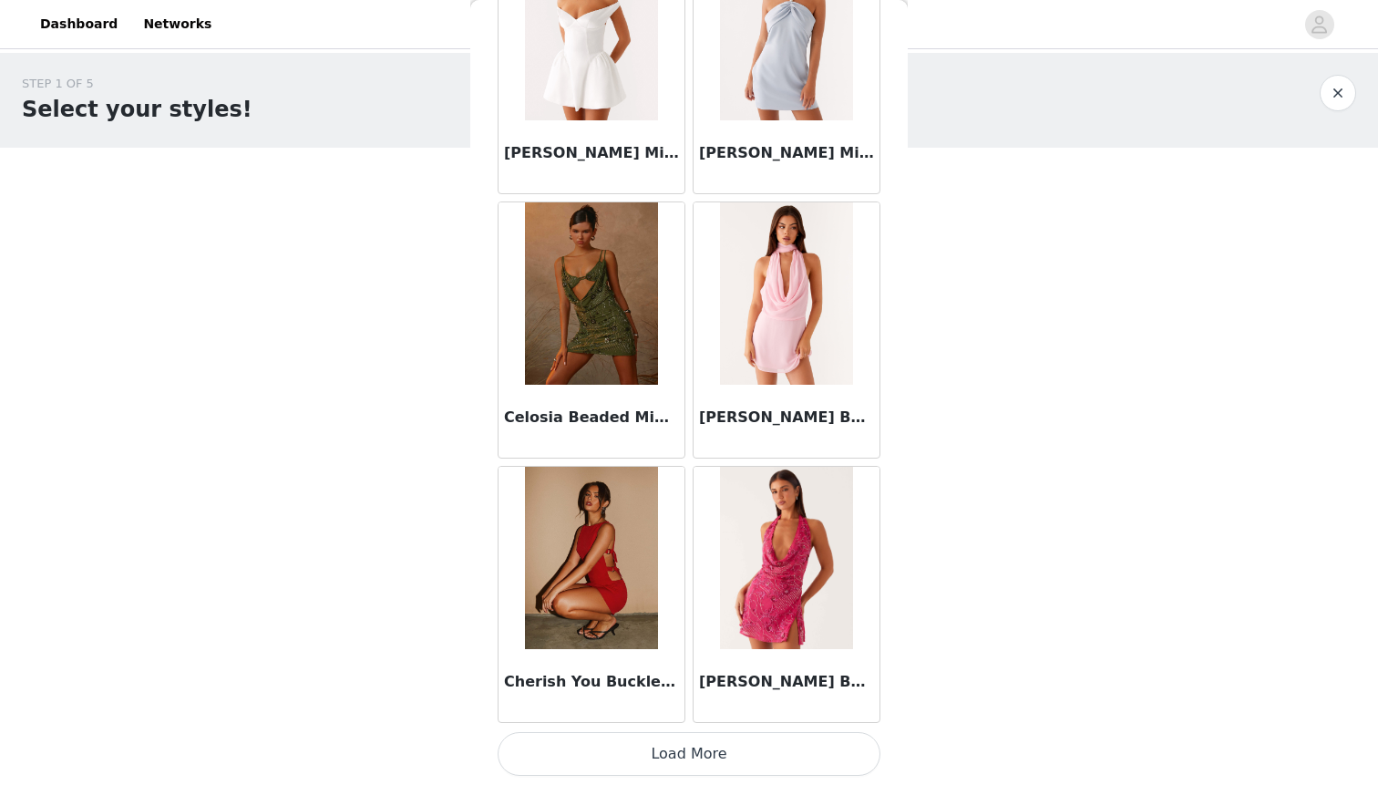
click at [769, 750] on button "Load More" at bounding box center [689, 754] width 383 height 44
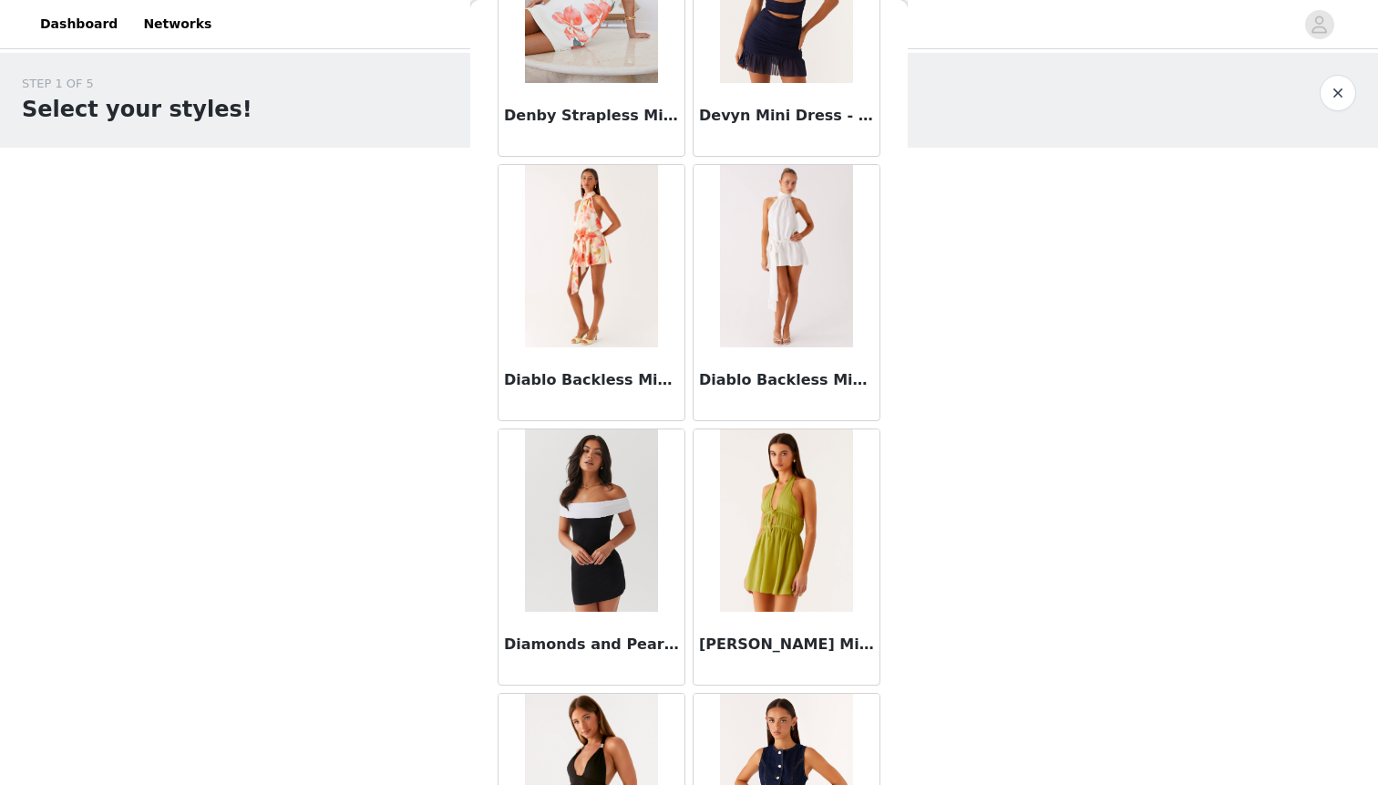
scroll to position [12577, 0]
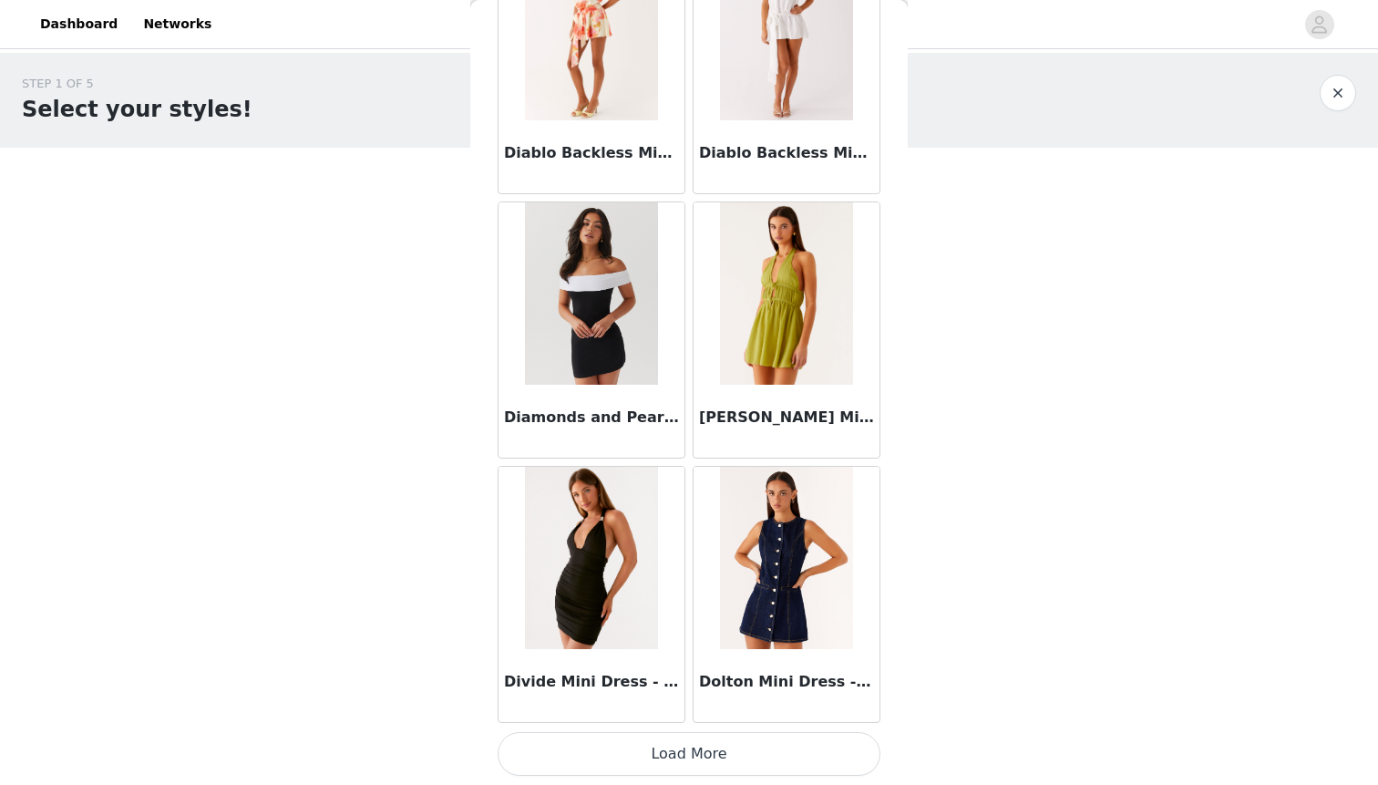
click at [641, 759] on button "Load More" at bounding box center [689, 754] width 383 height 44
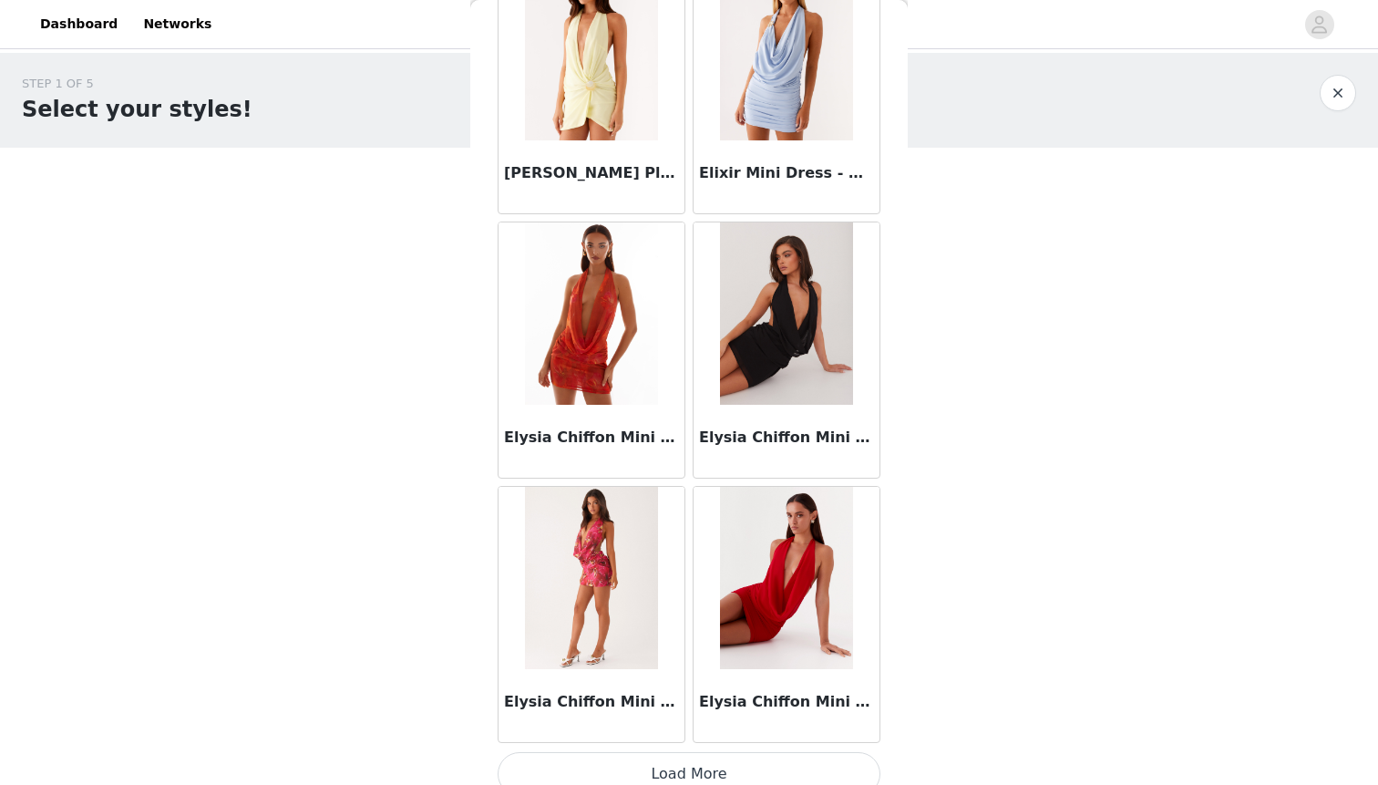
scroll to position [15221, 0]
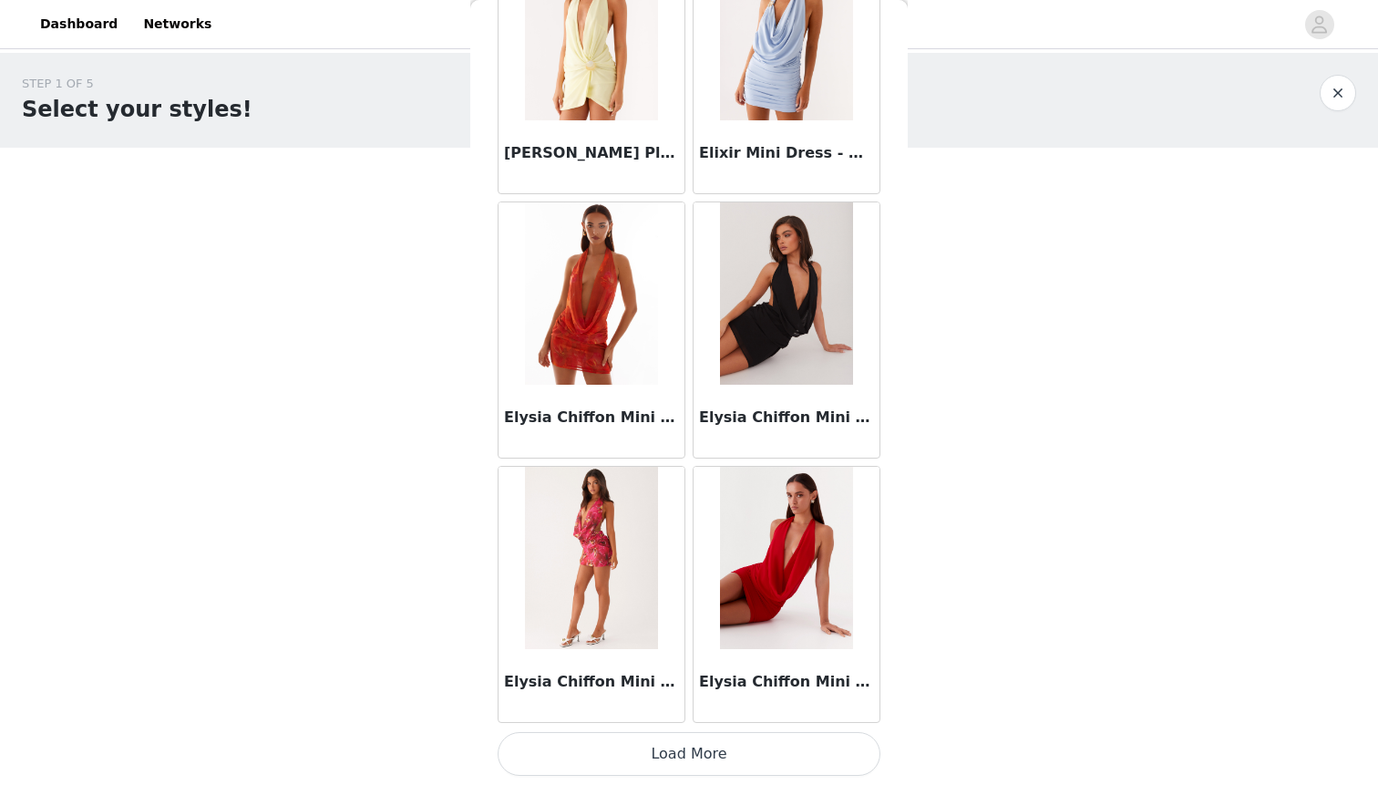
click at [695, 757] on button "Load More" at bounding box center [689, 754] width 383 height 44
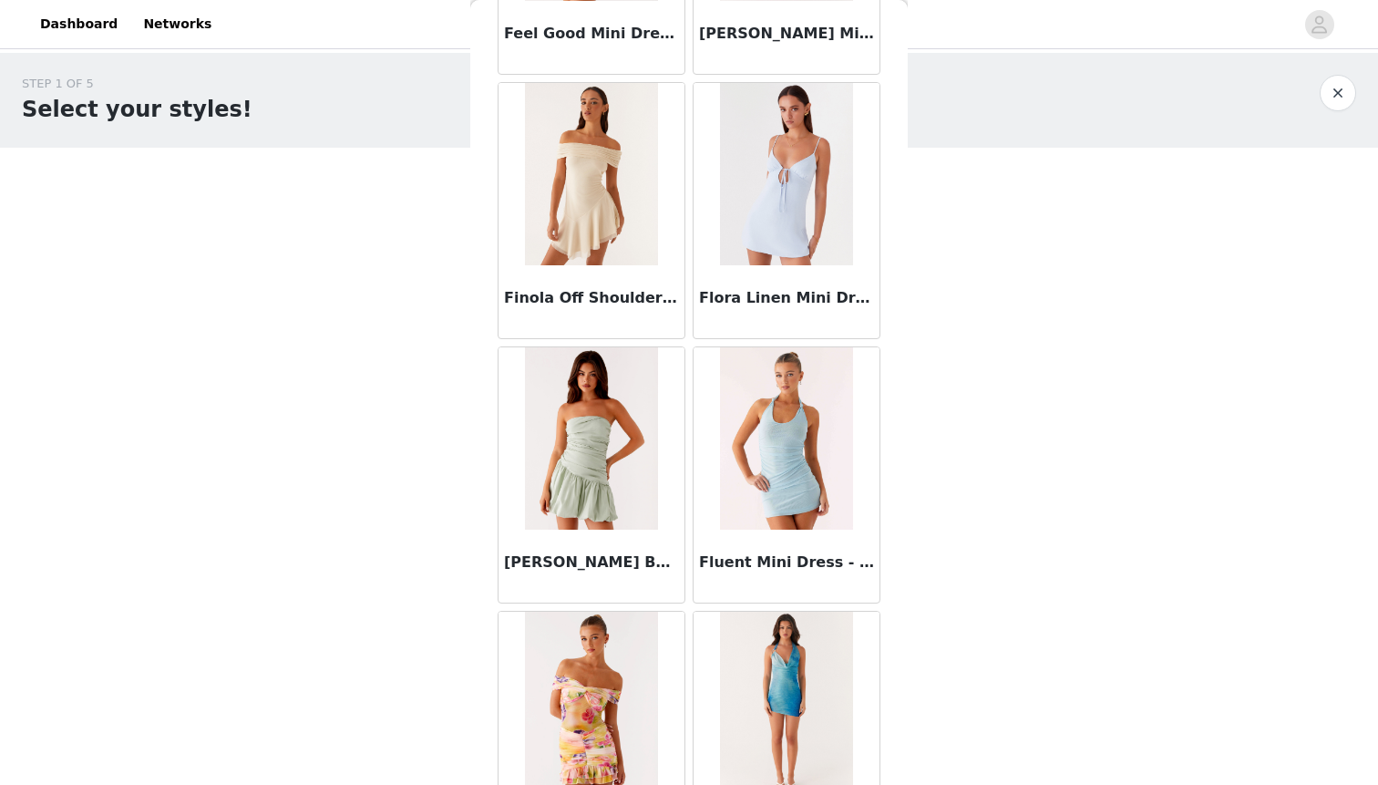
scroll to position [17864, 0]
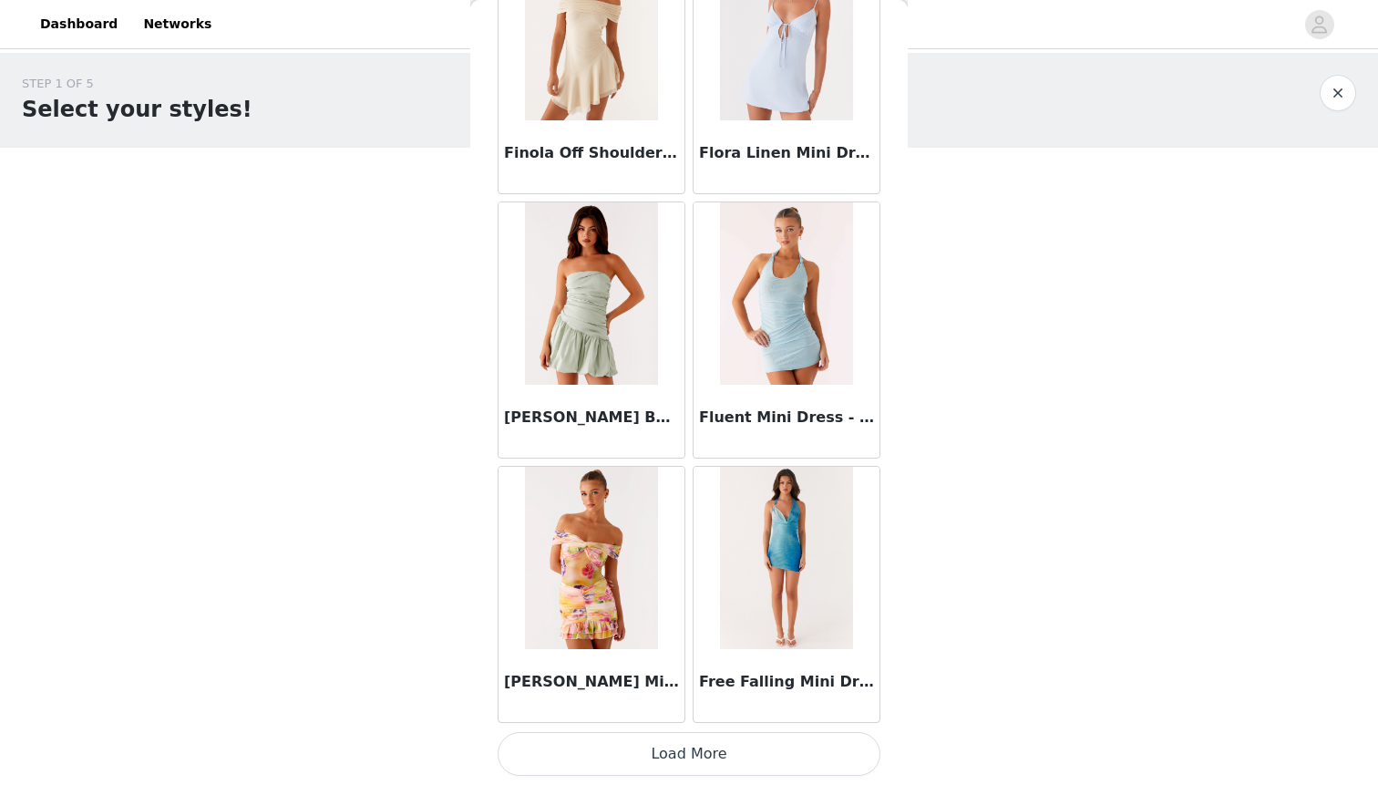
click at [647, 756] on button "Load More" at bounding box center [689, 754] width 383 height 44
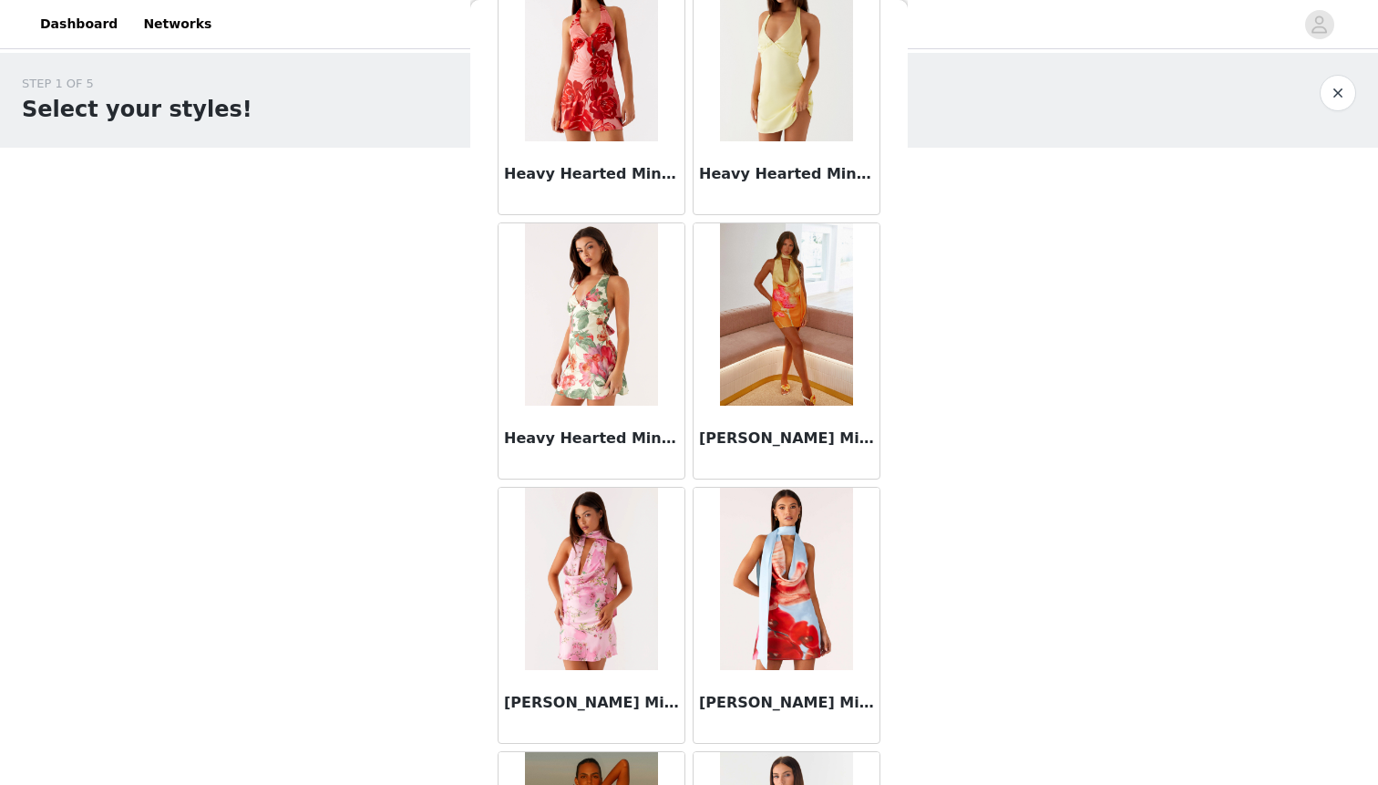
scroll to position [20507, 0]
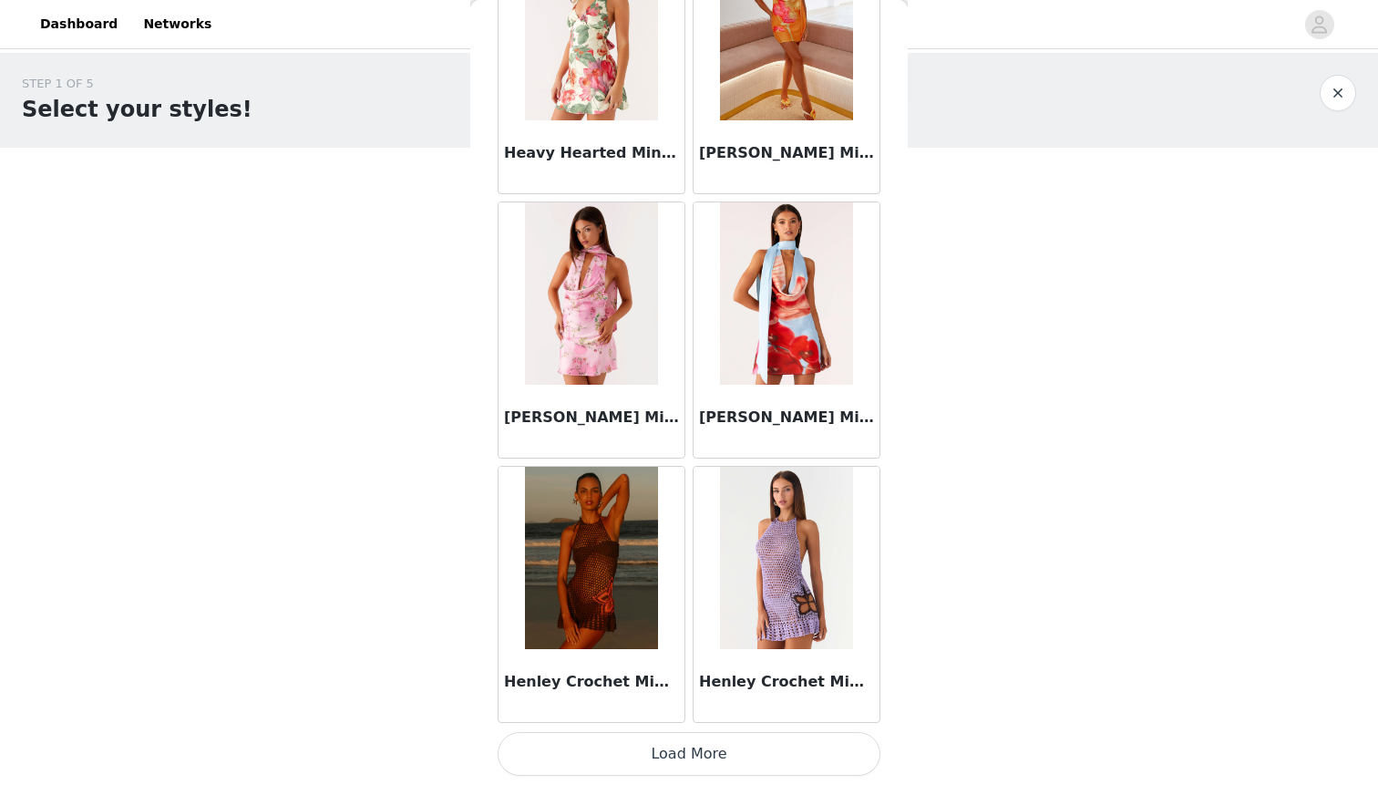
click at [658, 755] on button "Load More" at bounding box center [689, 754] width 383 height 44
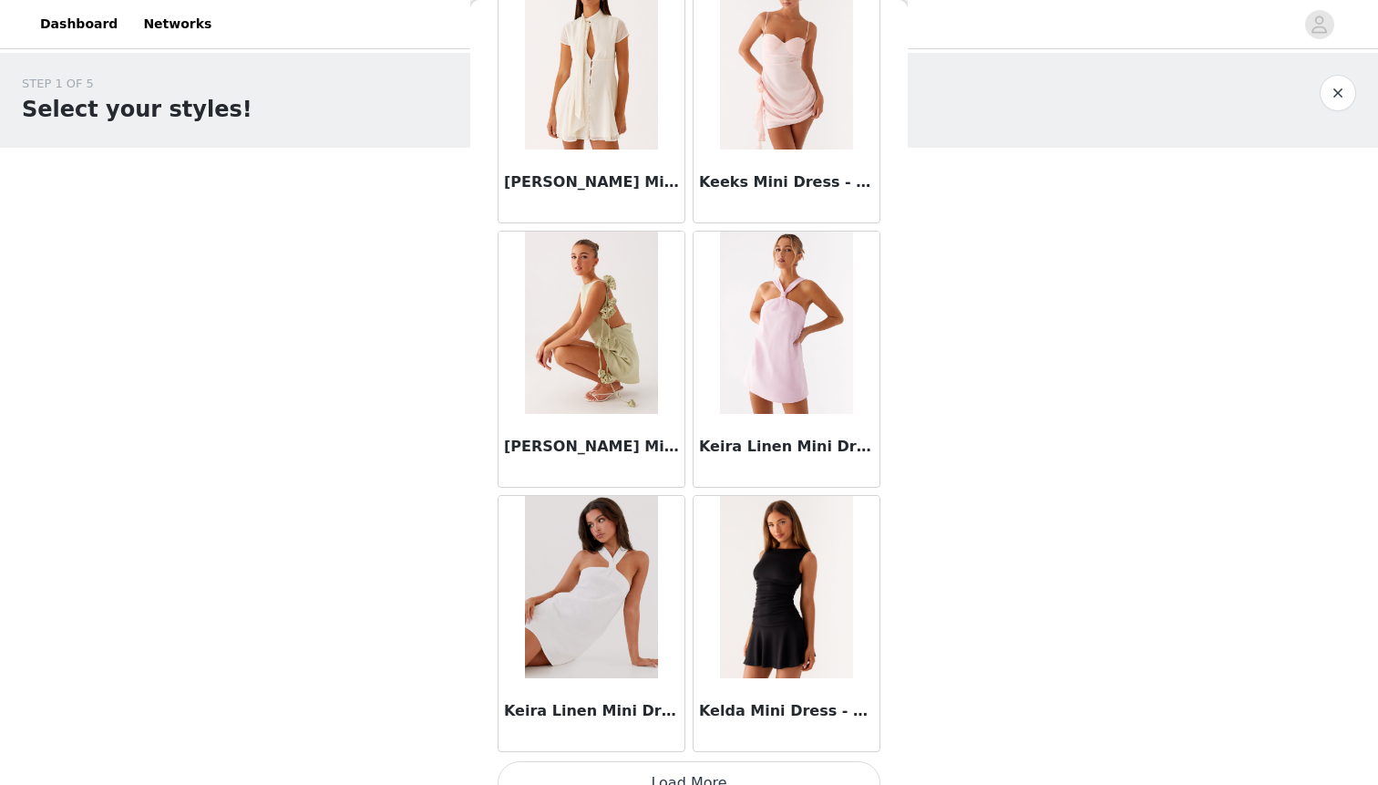
scroll to position [23150, 0]
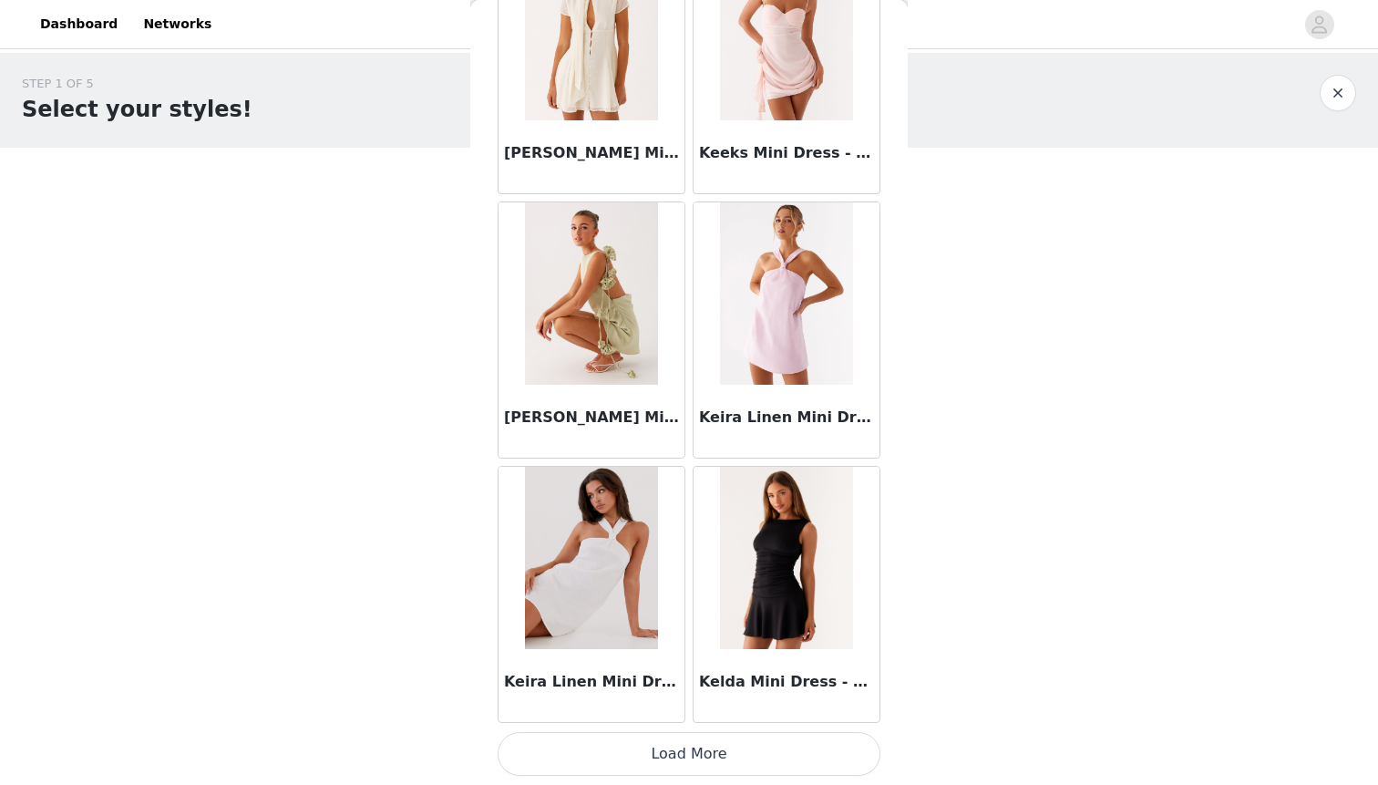
click at [719, 749] on button "Load More" at bounding box center [689, 754] width 383 height 44
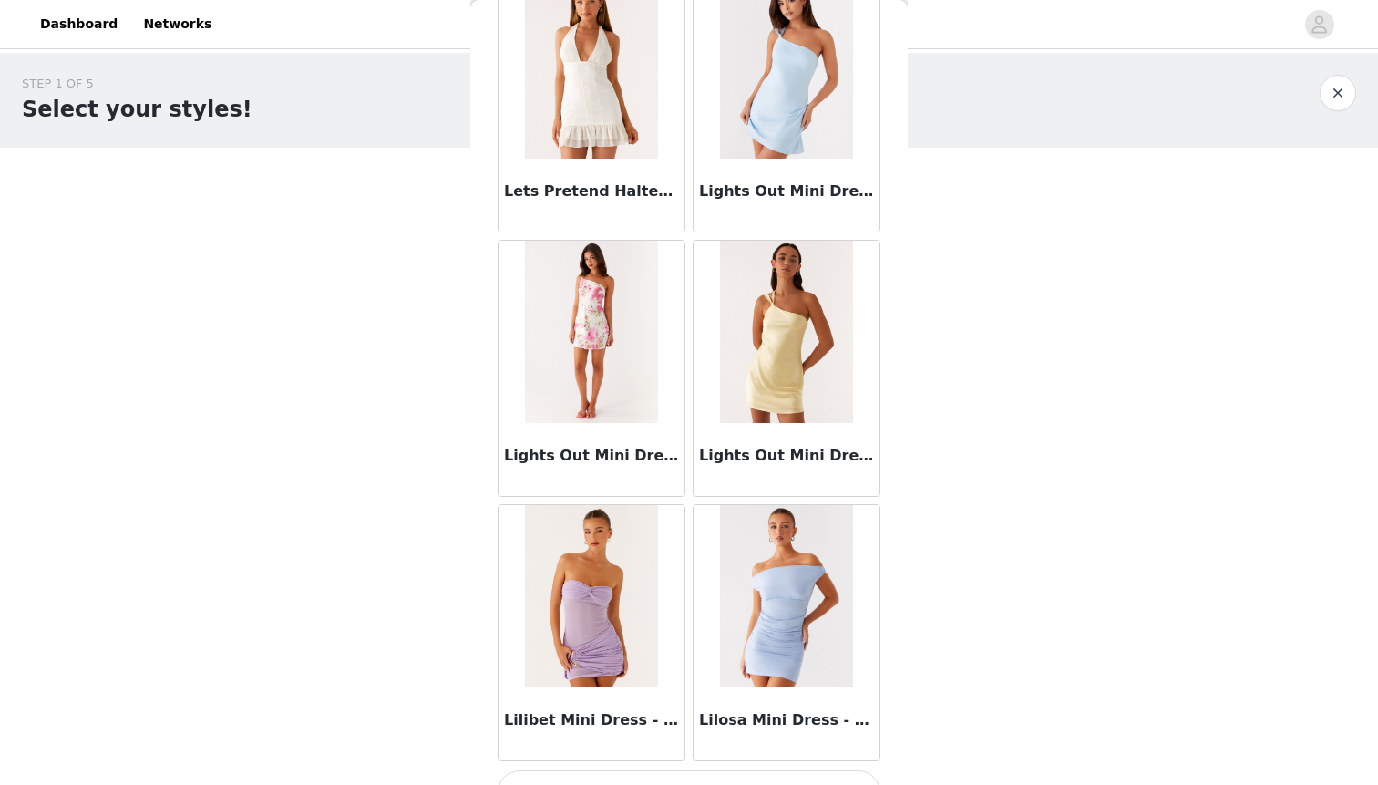
scroll to position [25794, 0]
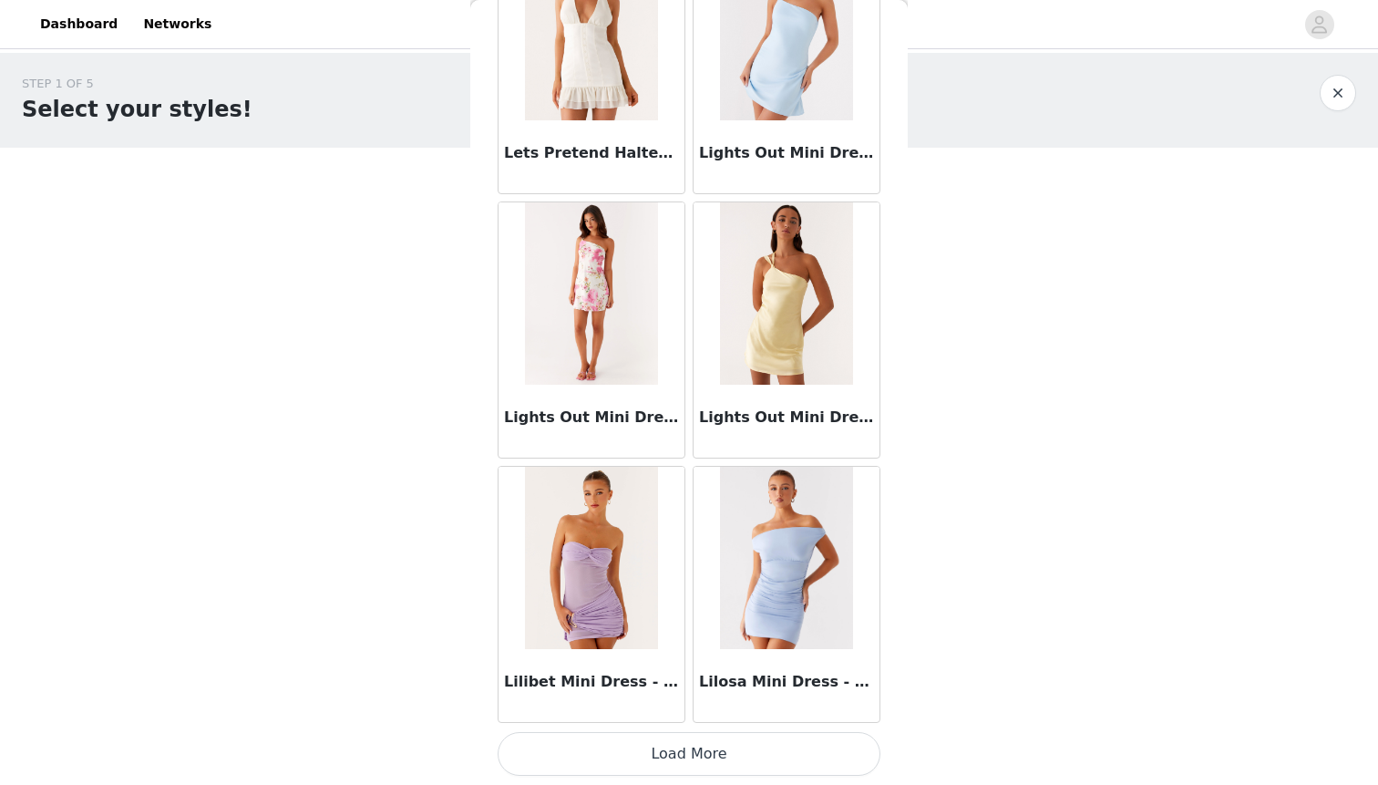
click at [720, 750] on button "Load More" at bounding box center [689, 754] width 383 height 44
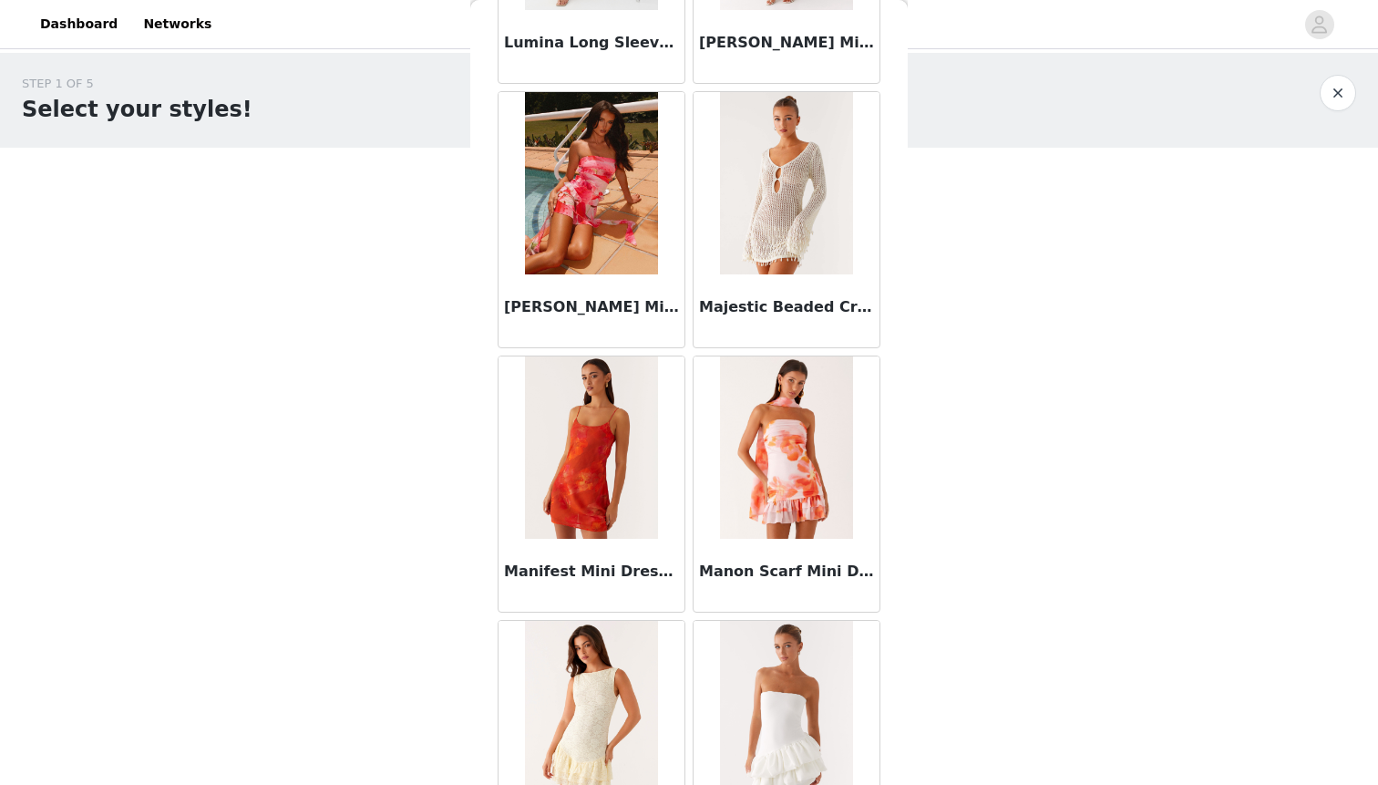
scroll to position [28437, 0]
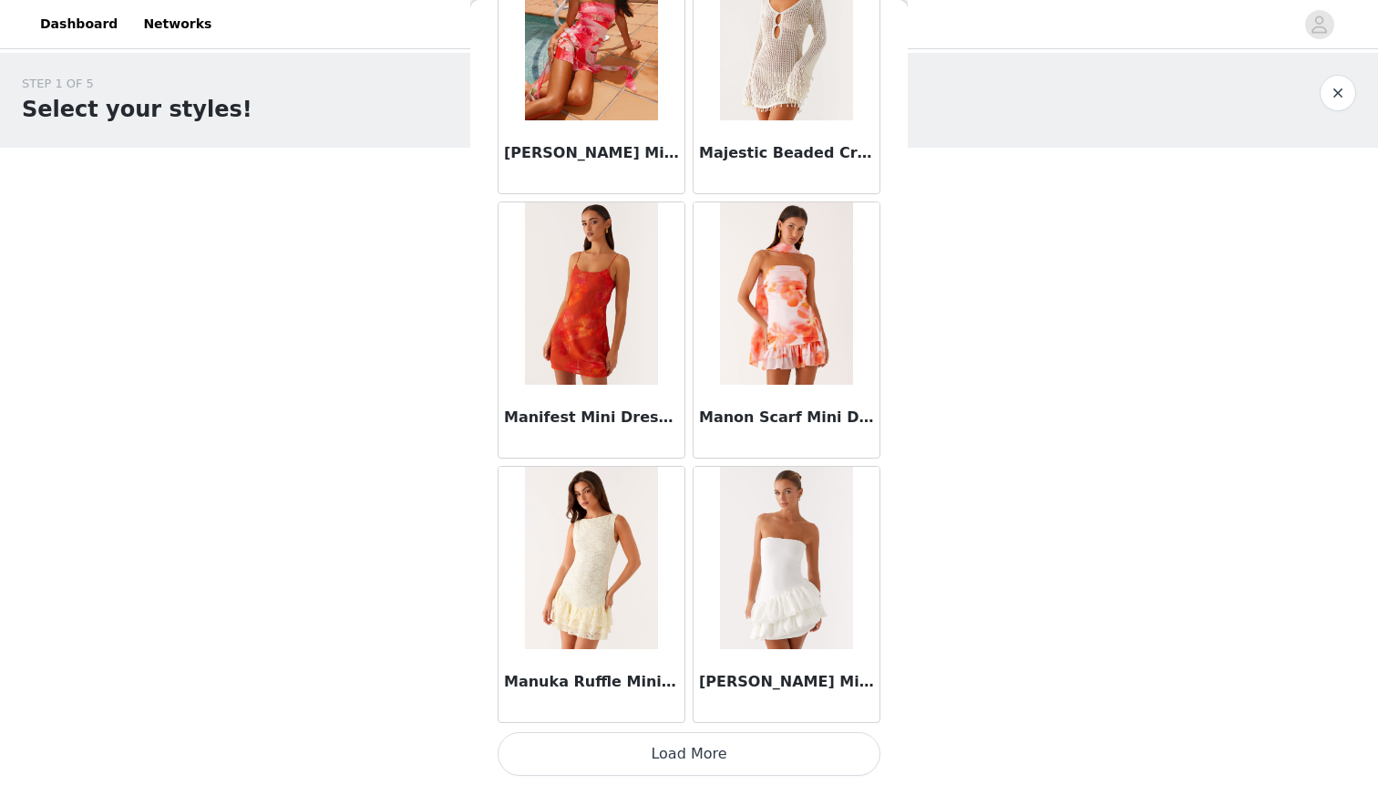
click at [713, 754] on button "Load More" at bounding box center [689, 754] width 383 height 44
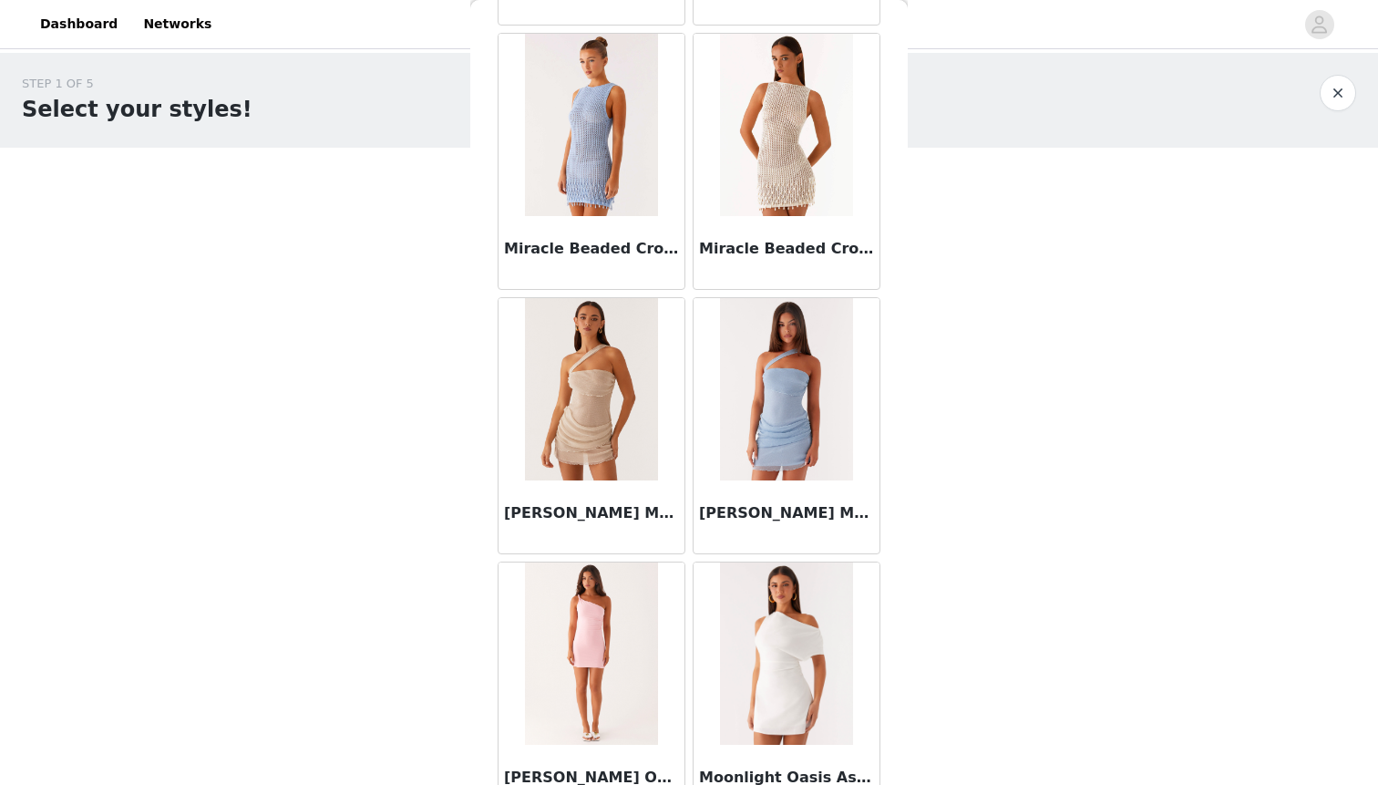
scroll to position [31080, 0]
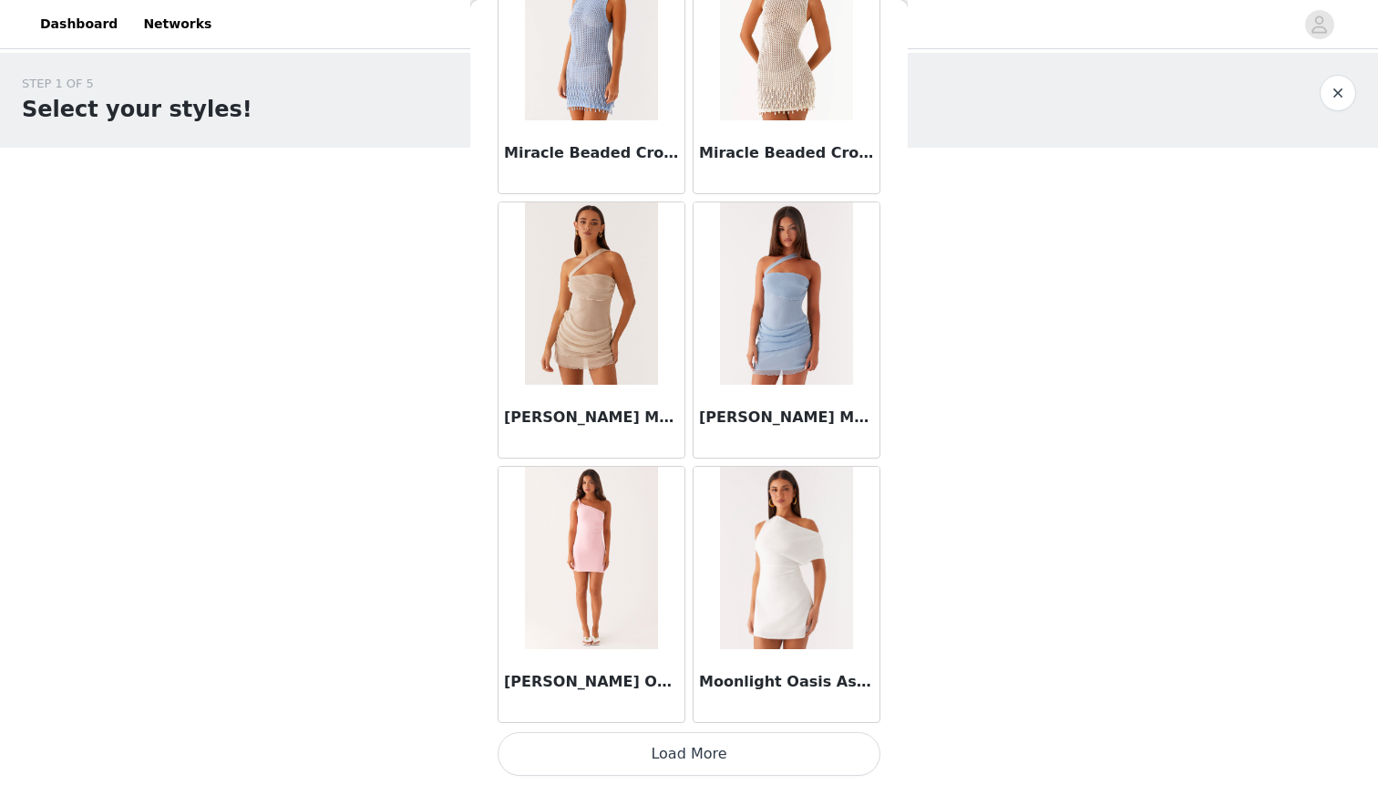
click at [735, 751] on button "Load More" at bounding box center [689, 754] width 383 height 44
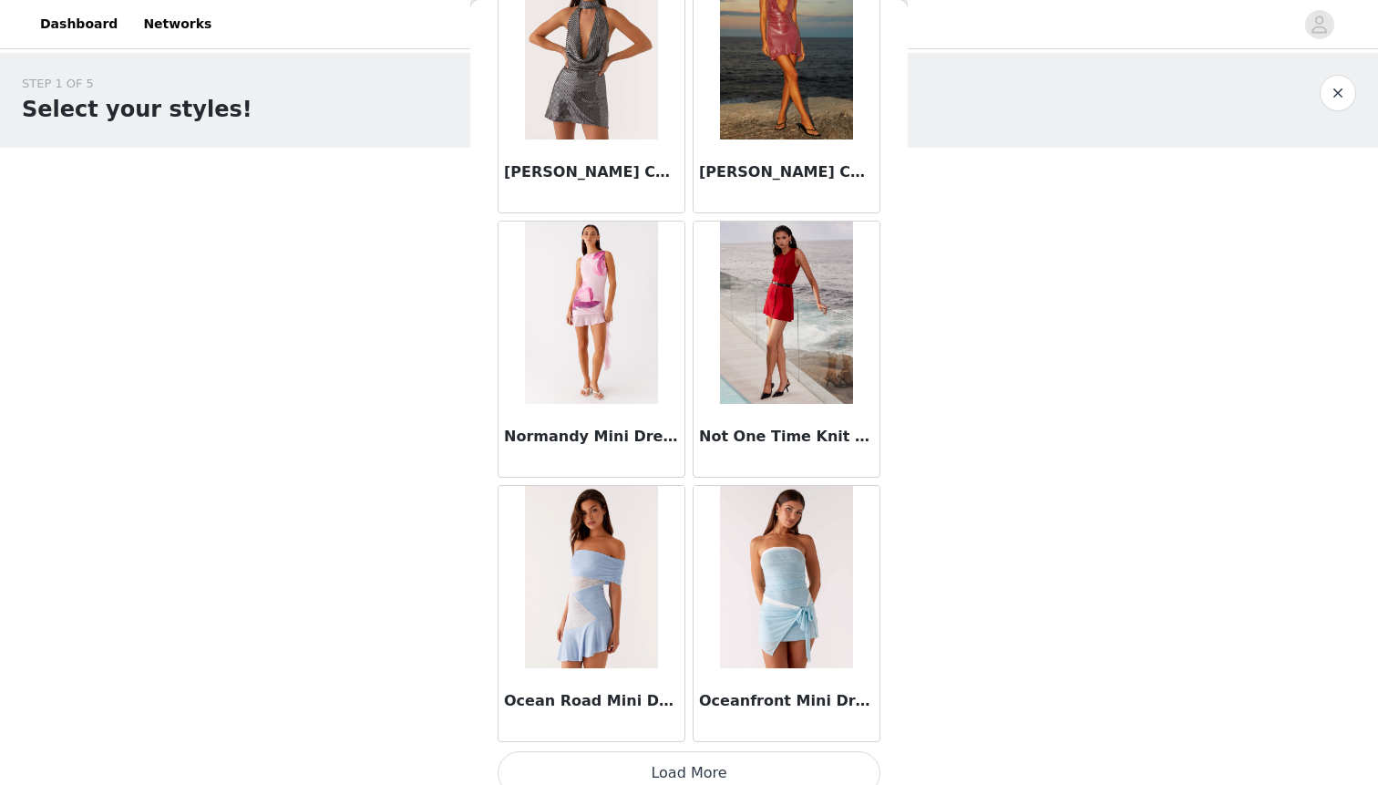
scroll to position [33724, 0]
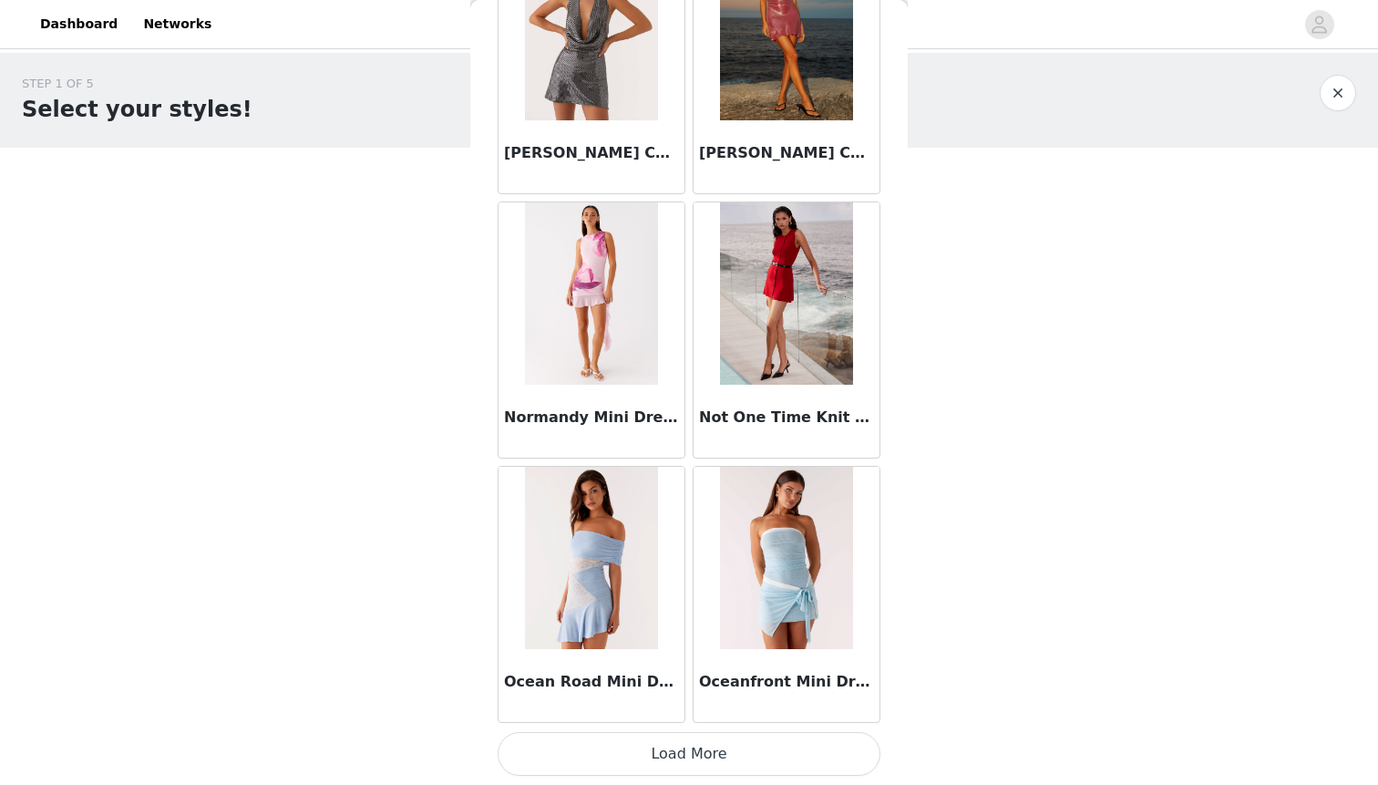
click at [743, 746] on button "Load More" at bounding box center [689, 754] width 383 height 44
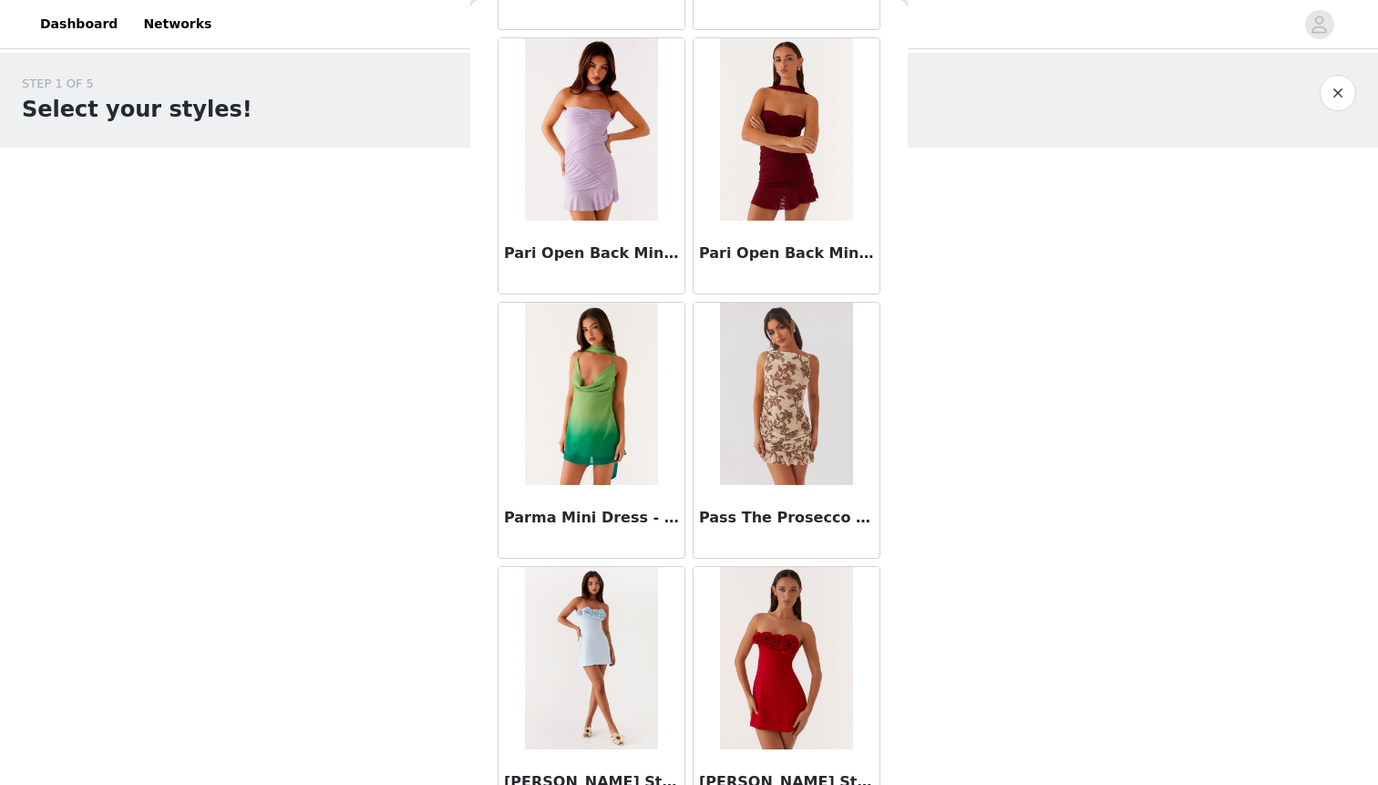
scroll to position [36367, 0]
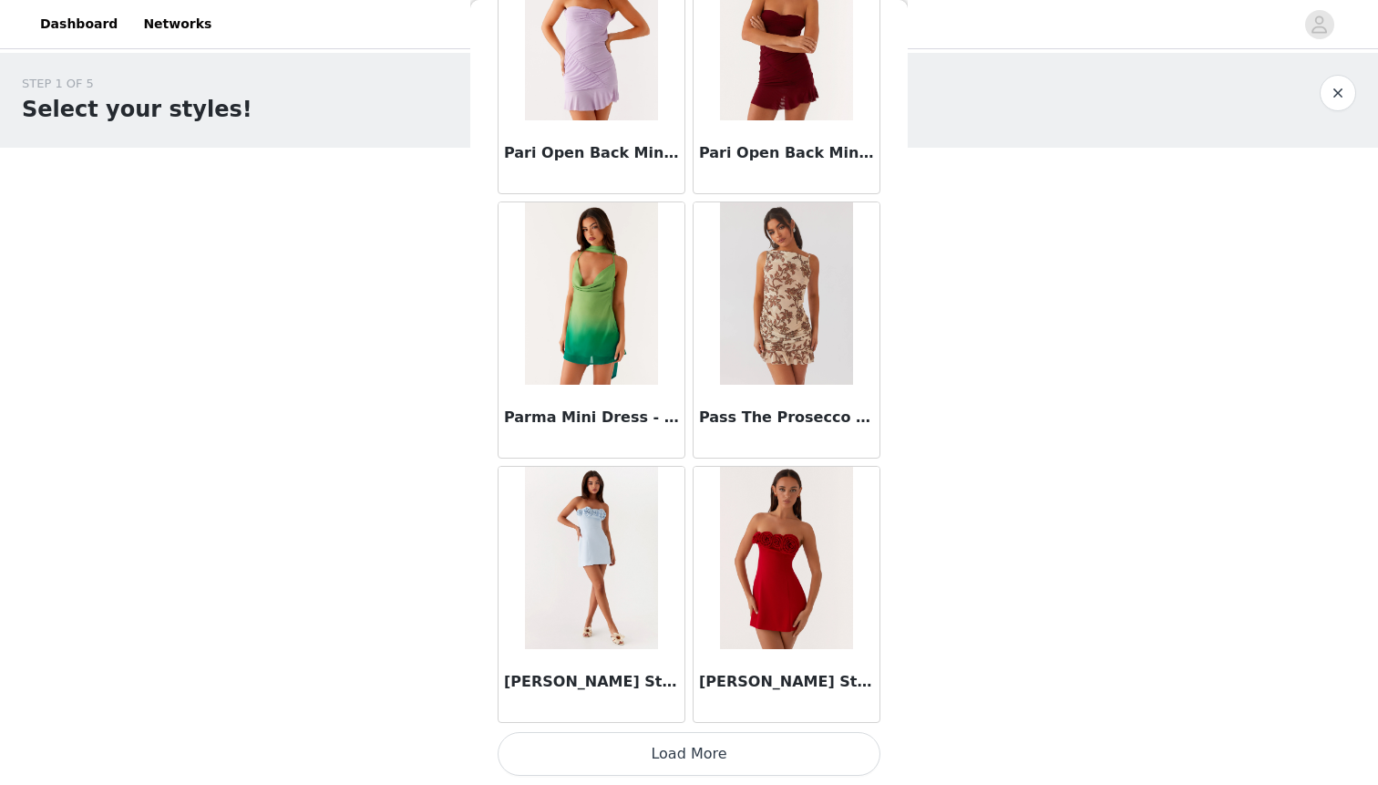
click at [737, 753] on button "Load More" at bounding box center [689, 754] width 383 height 44
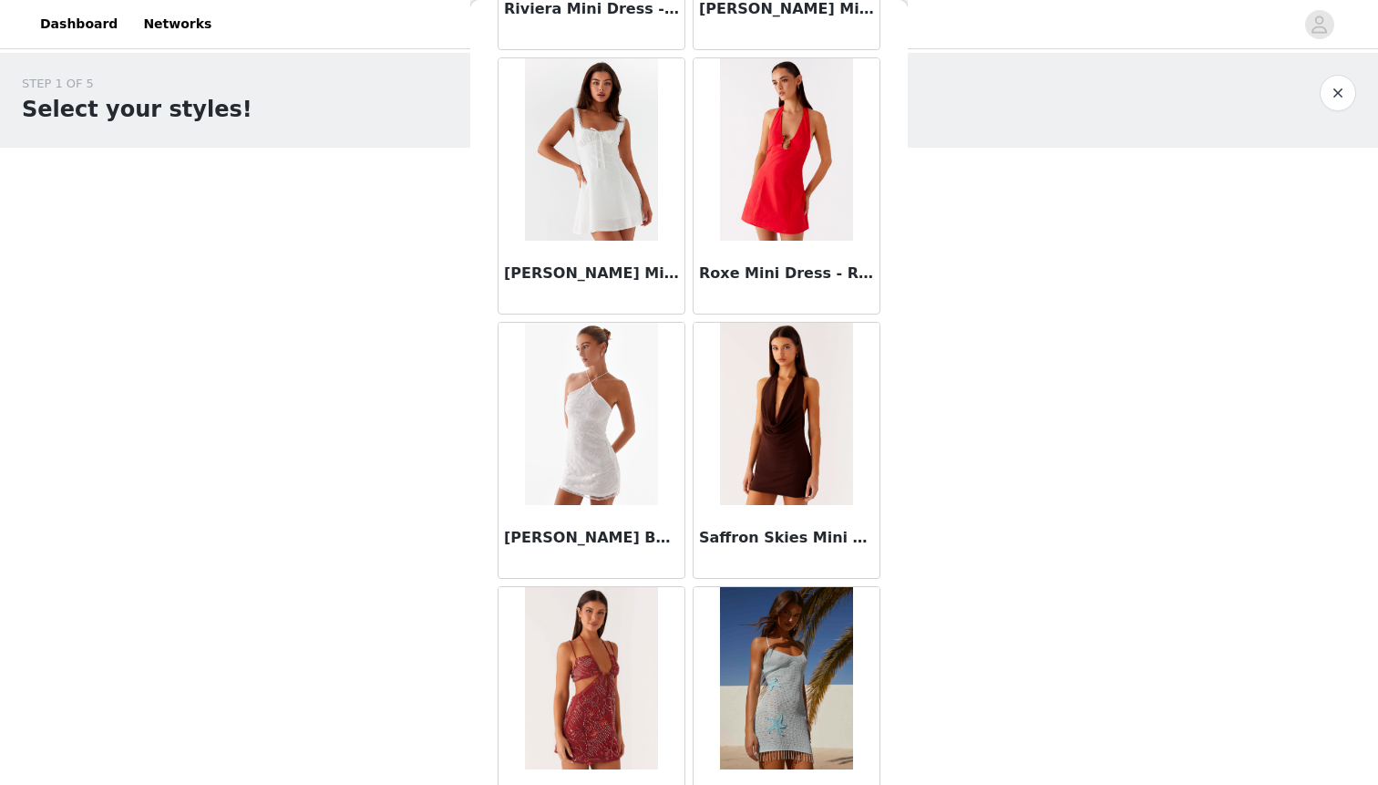
scroll to position [39010, 0]
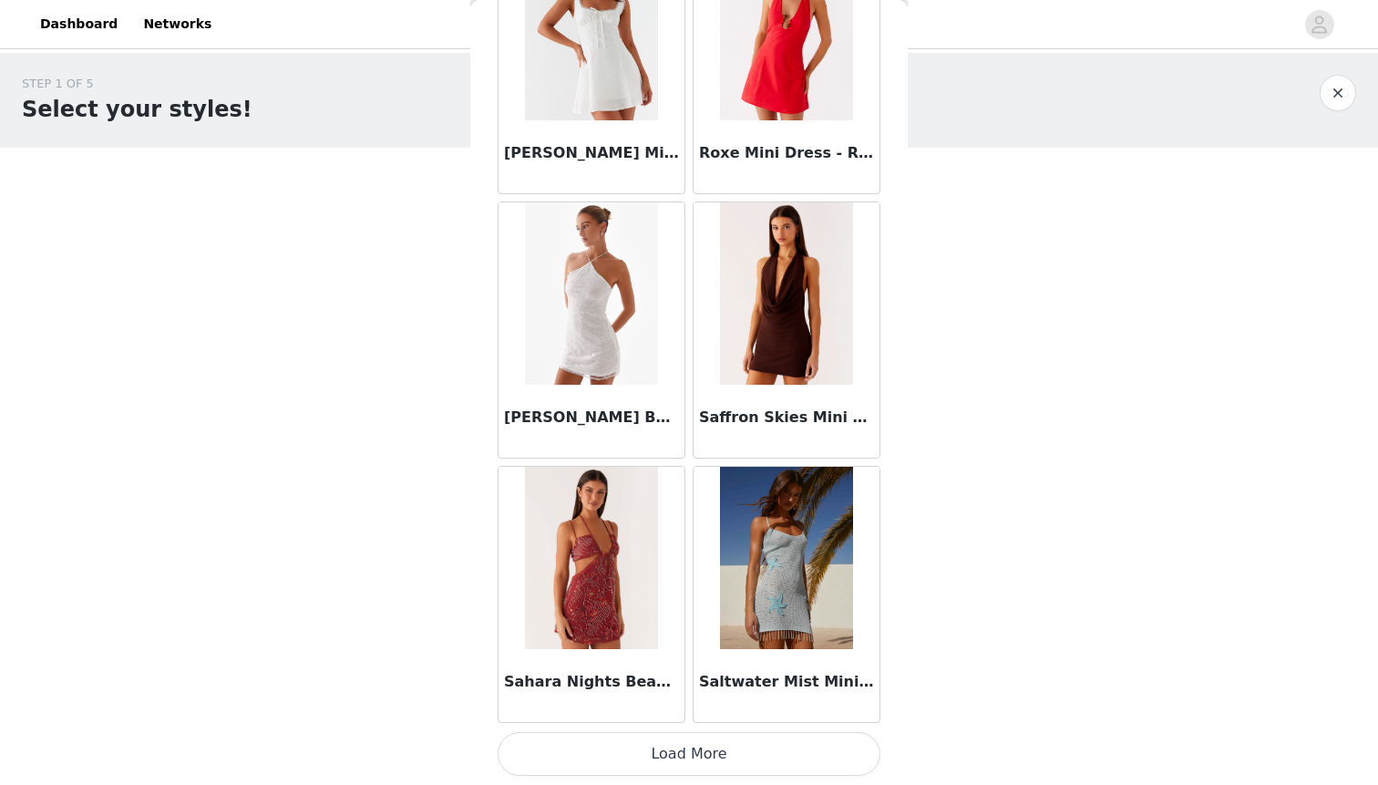
click at [736, 774] on button "Load More" at bounding box center [689, 754] width 383 height 44
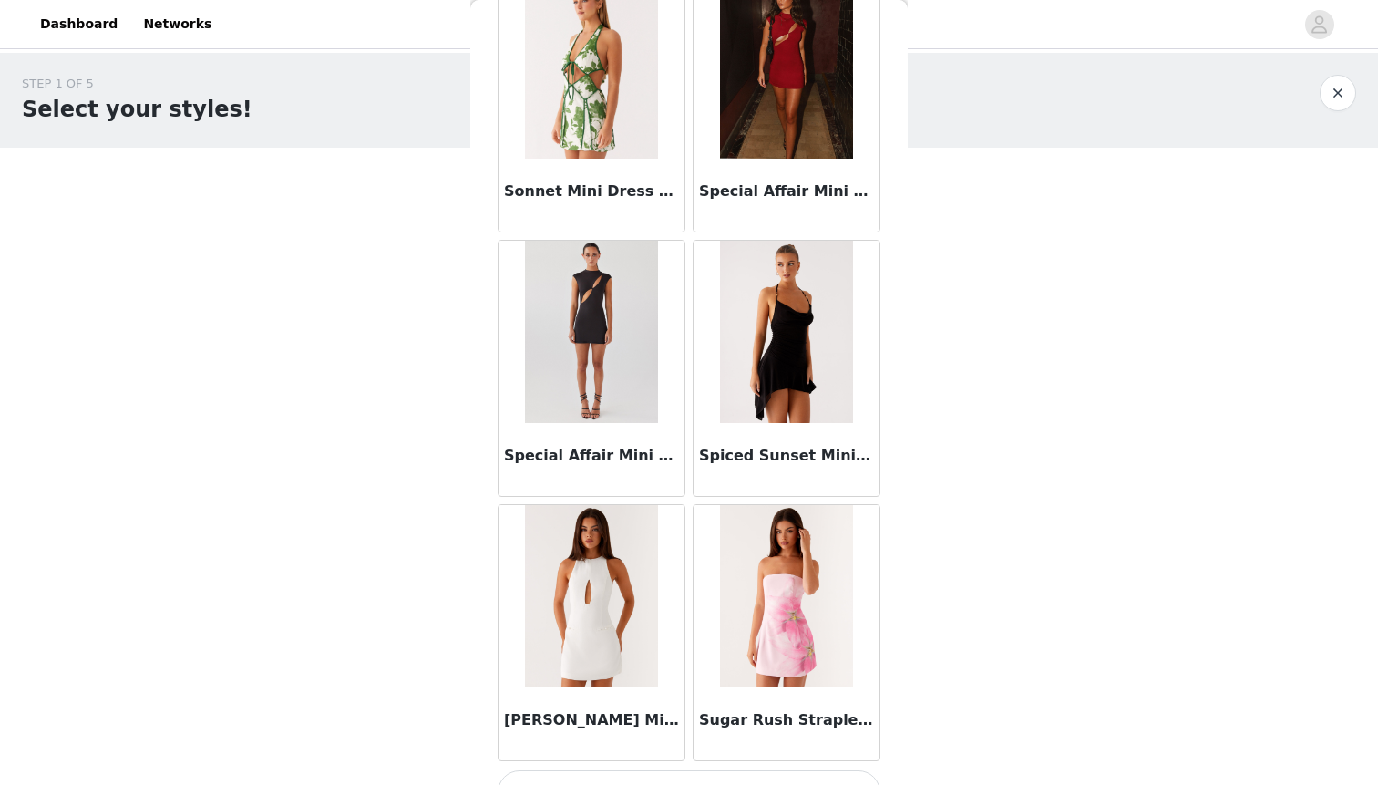
scroll to position [41653, 0]
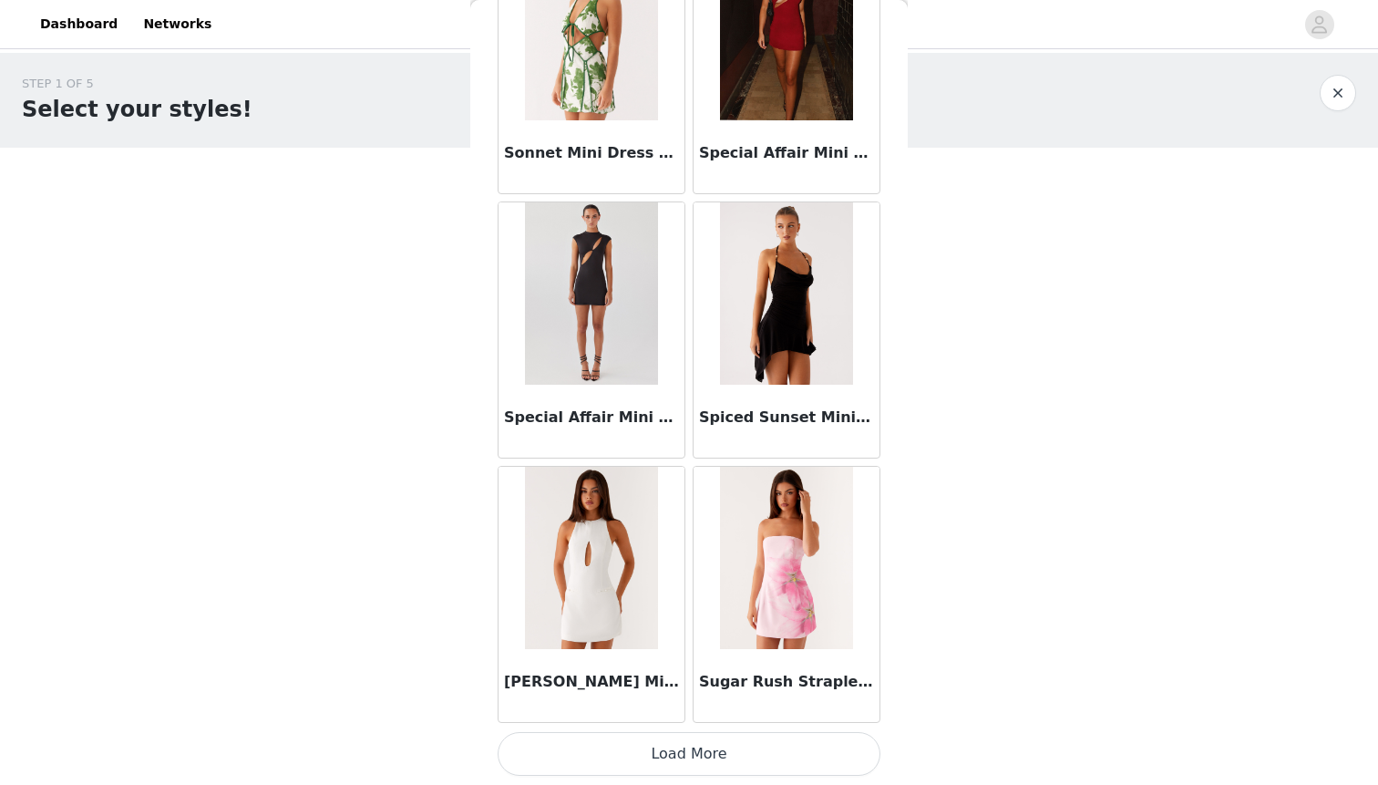
click at [753, 760] on button "Load More" at bounding box center [689, 754] width 383 height 44
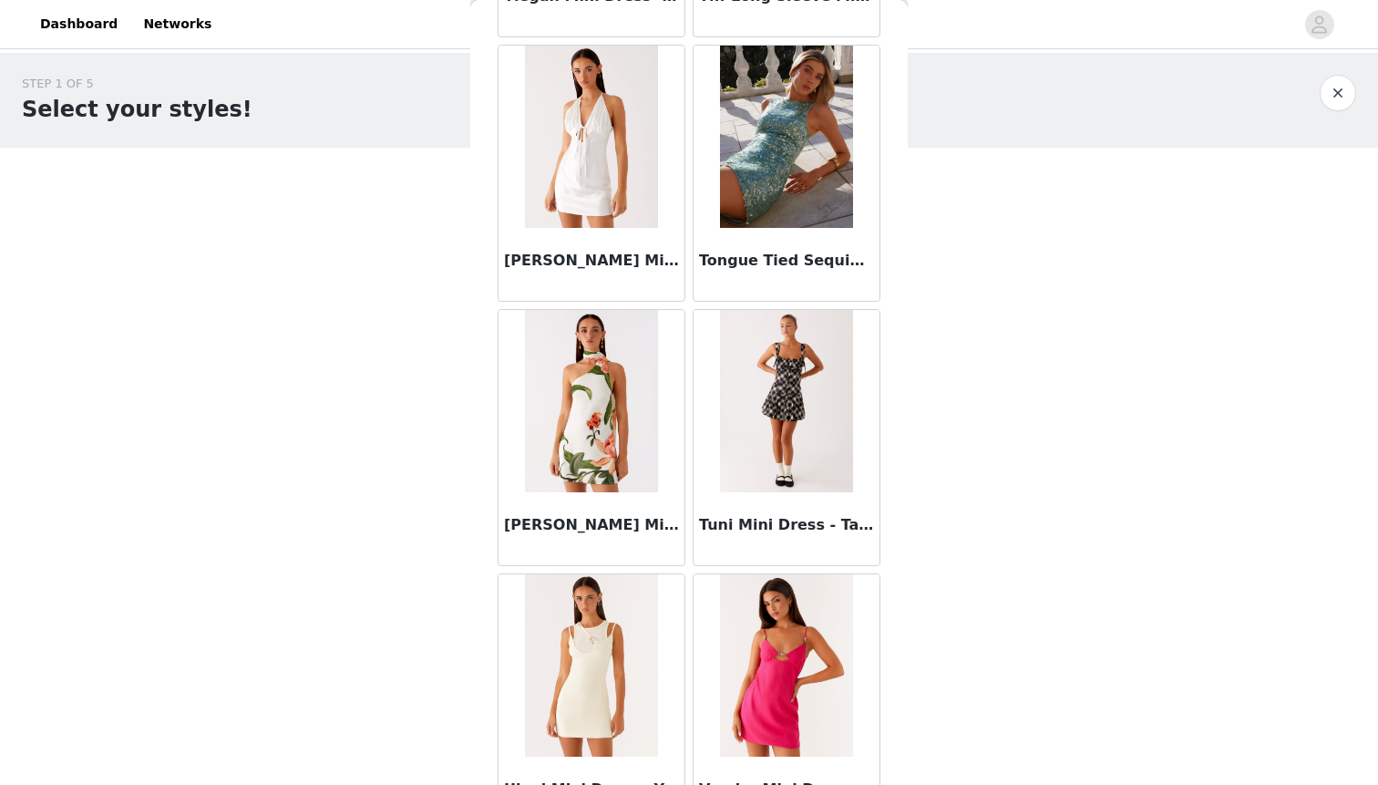
scroll to position [44297, 0]
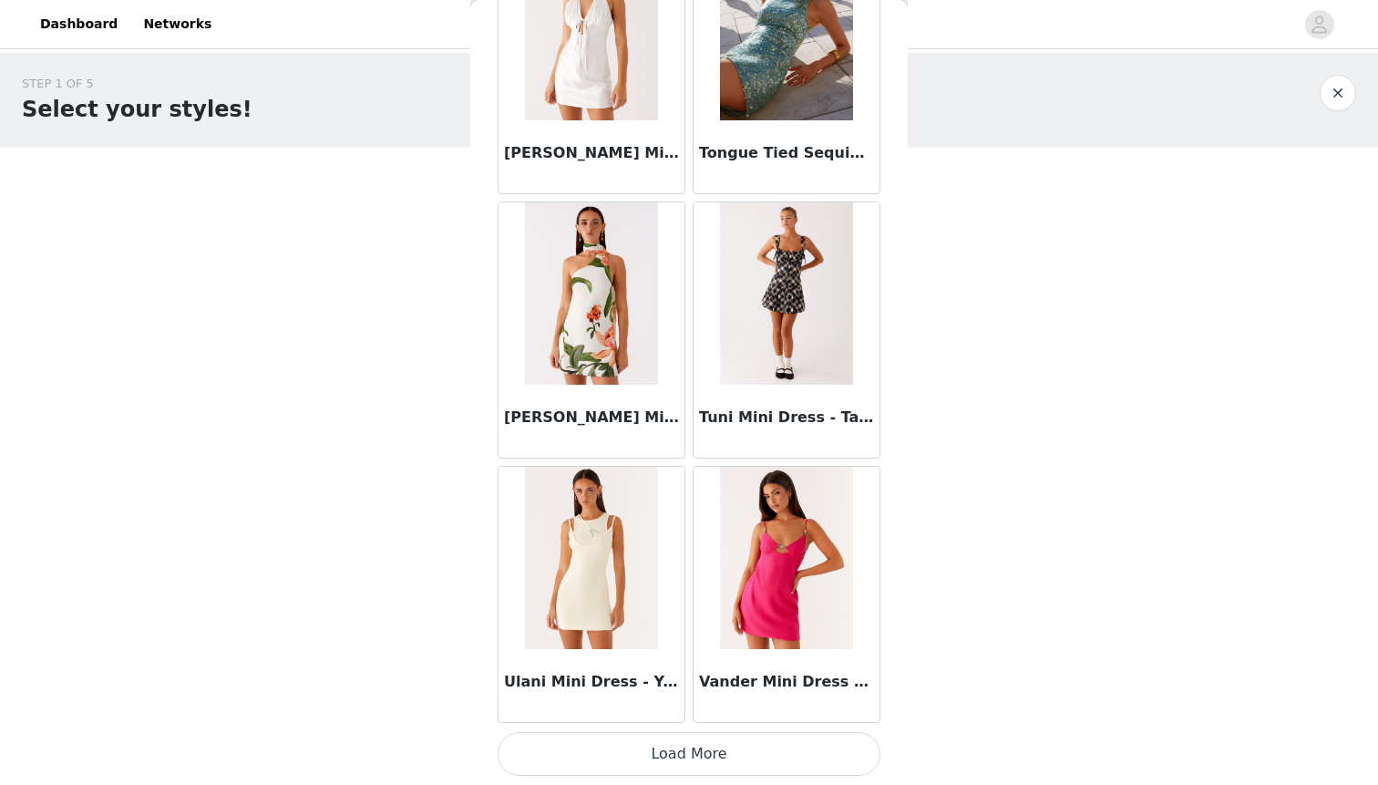
click at [768, 761] on button "Load More" at bounding box center [689, 754] width 383 height 44
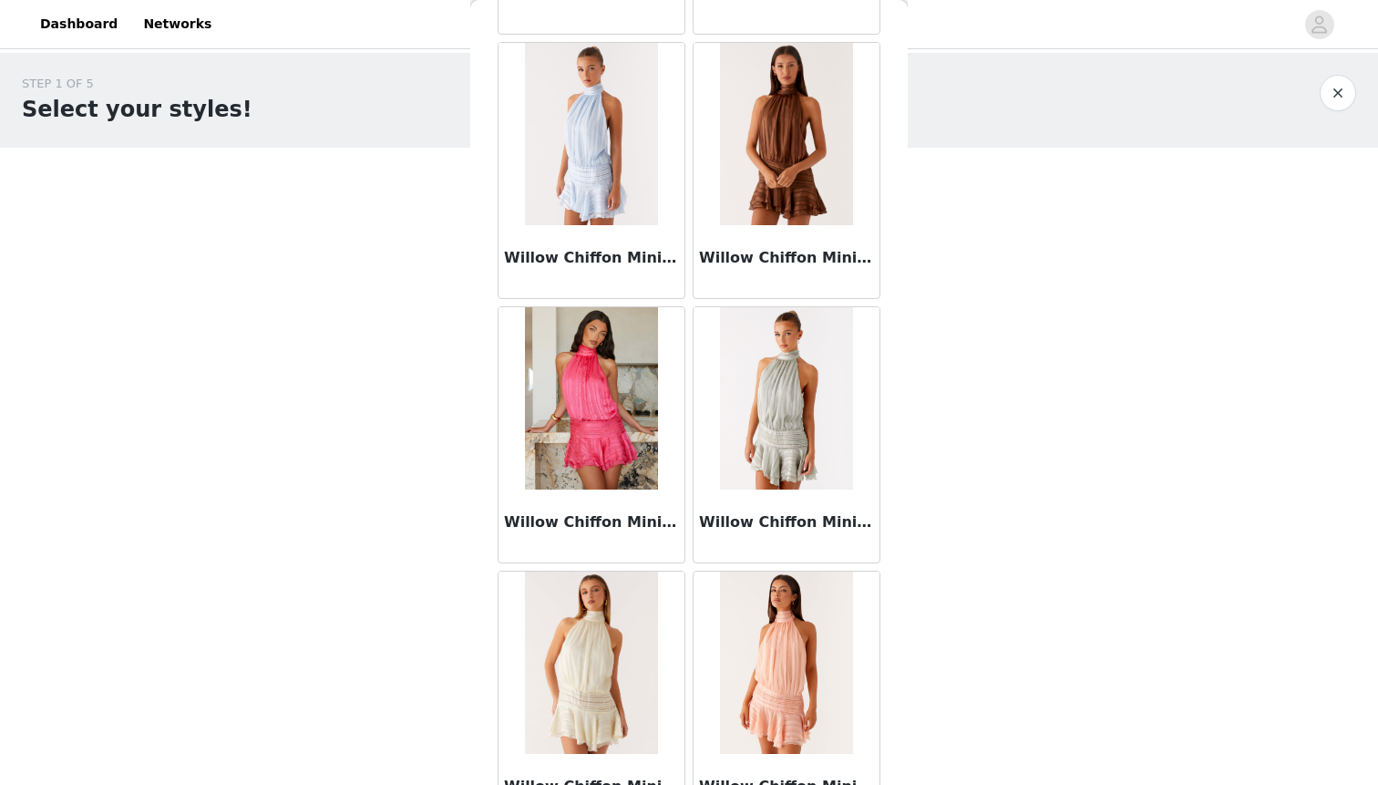
scroll to position [46940, 0]
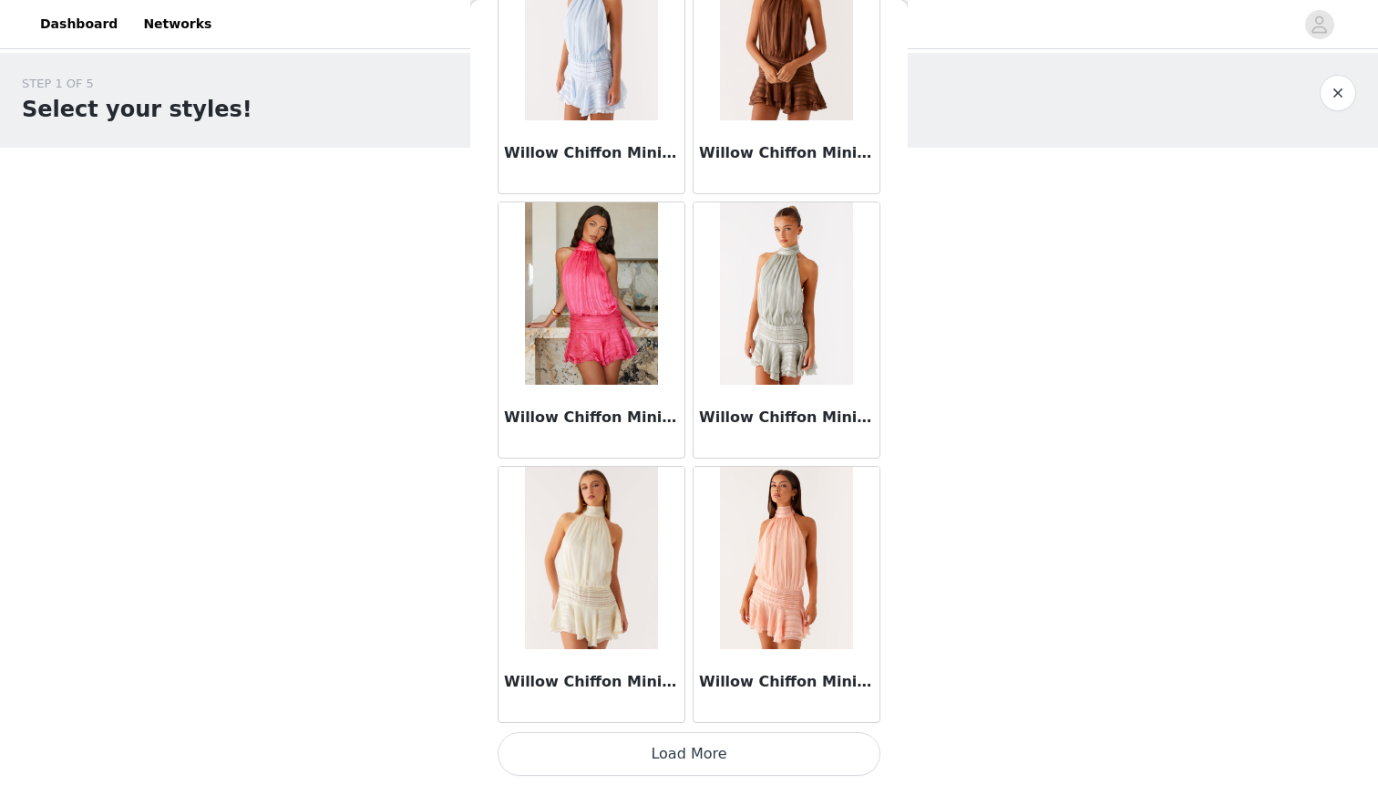
click at [704, 739] on button "Load More" at bounding box center [689, 754] width 383 height 44
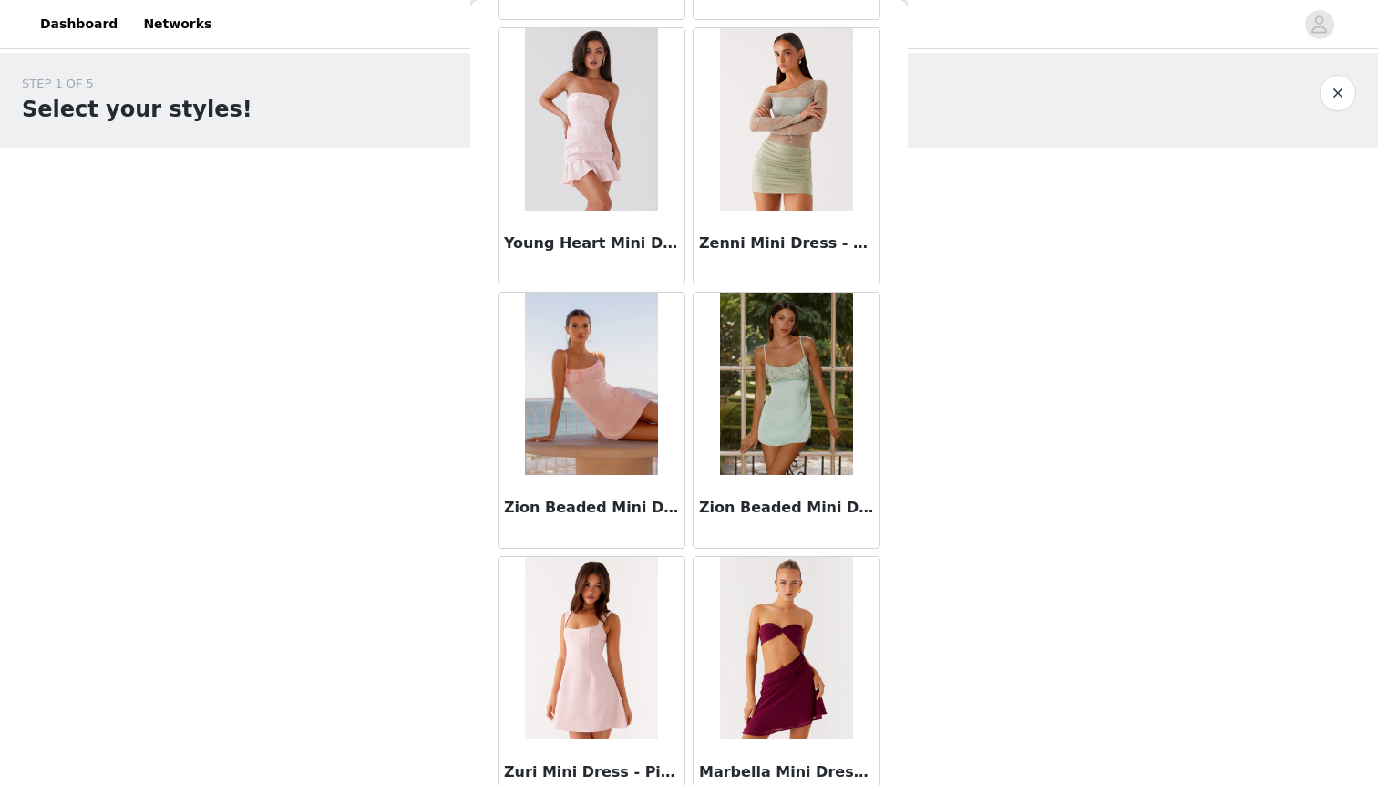
scroll to position [48467, 0]
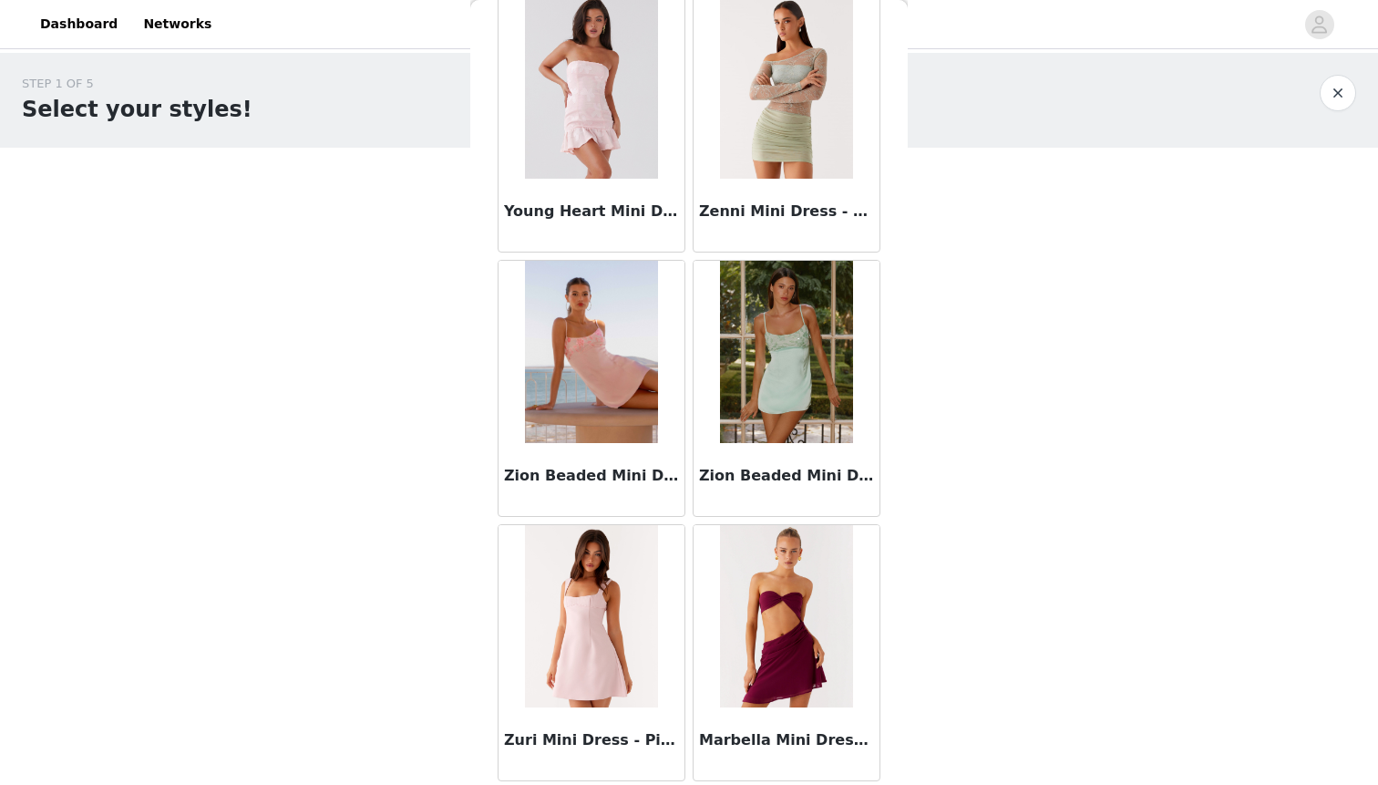
click at [1338, 100] on button "button" at bounding box center [1338, 93] width 36 height 36
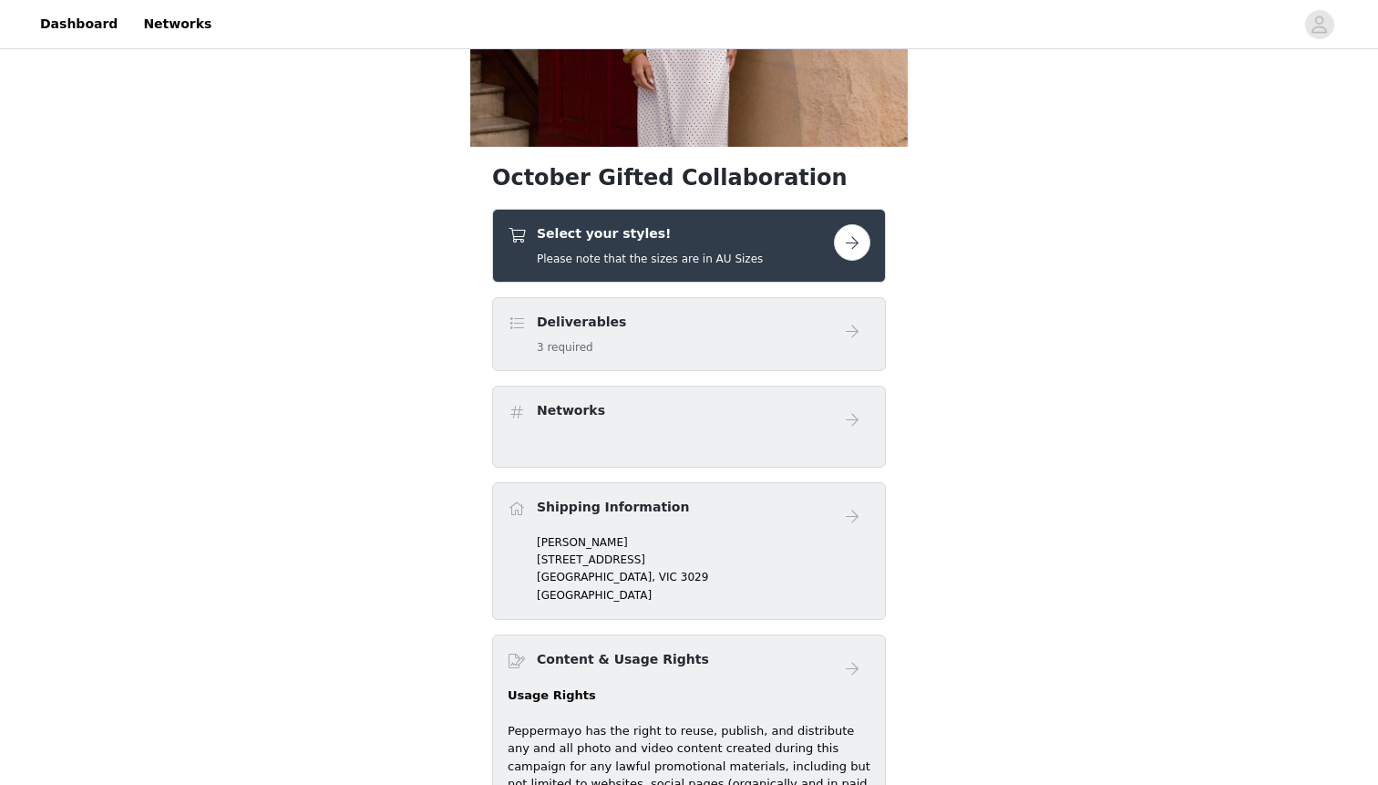
scroll to position [420, 0]
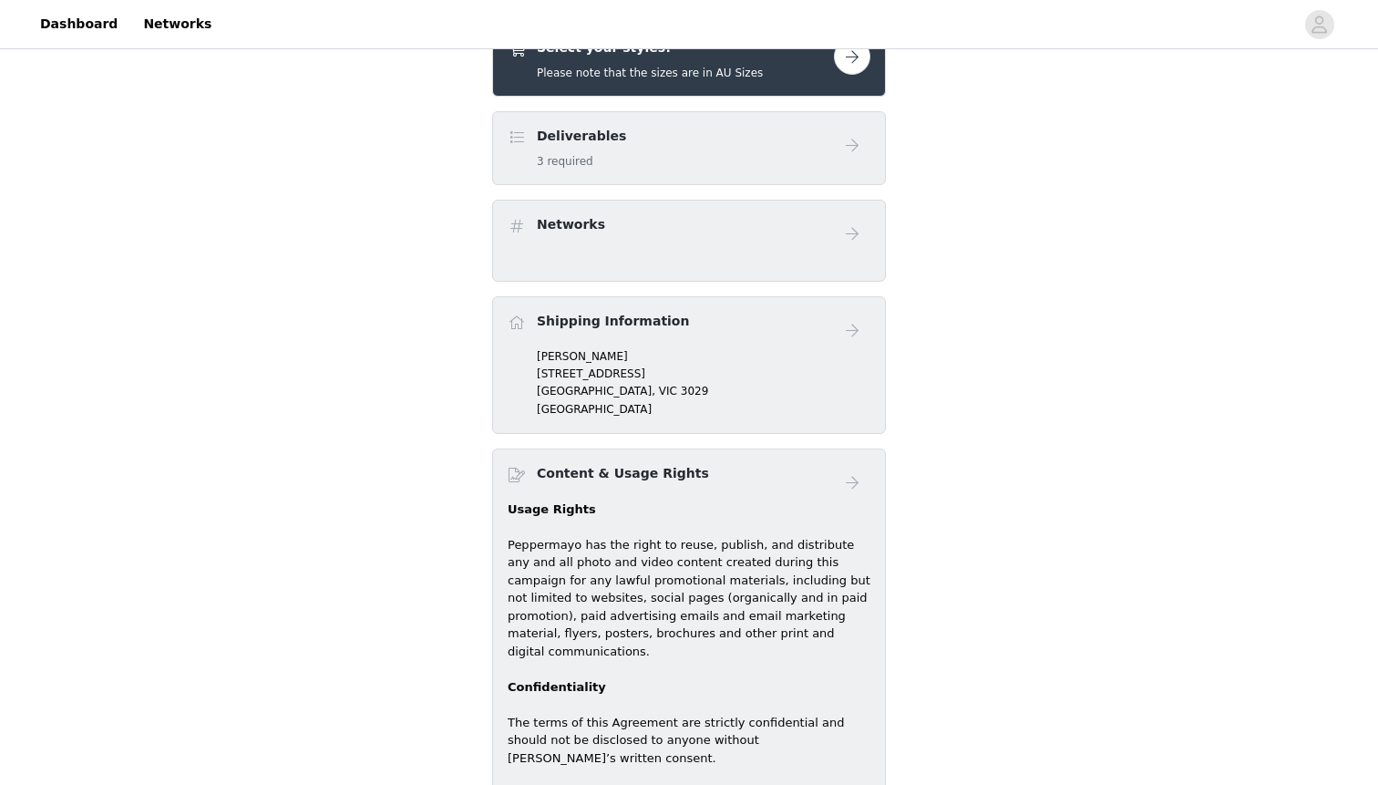
click at [865, 168] on div "Deliverables 3 required" at bounding box center [689, 148] width 363 height 43
click at [851, 85] on div "Select your styles! Please note that the sizes are in AU Sizes" at bounding box center [689, 60] width 394 height 74
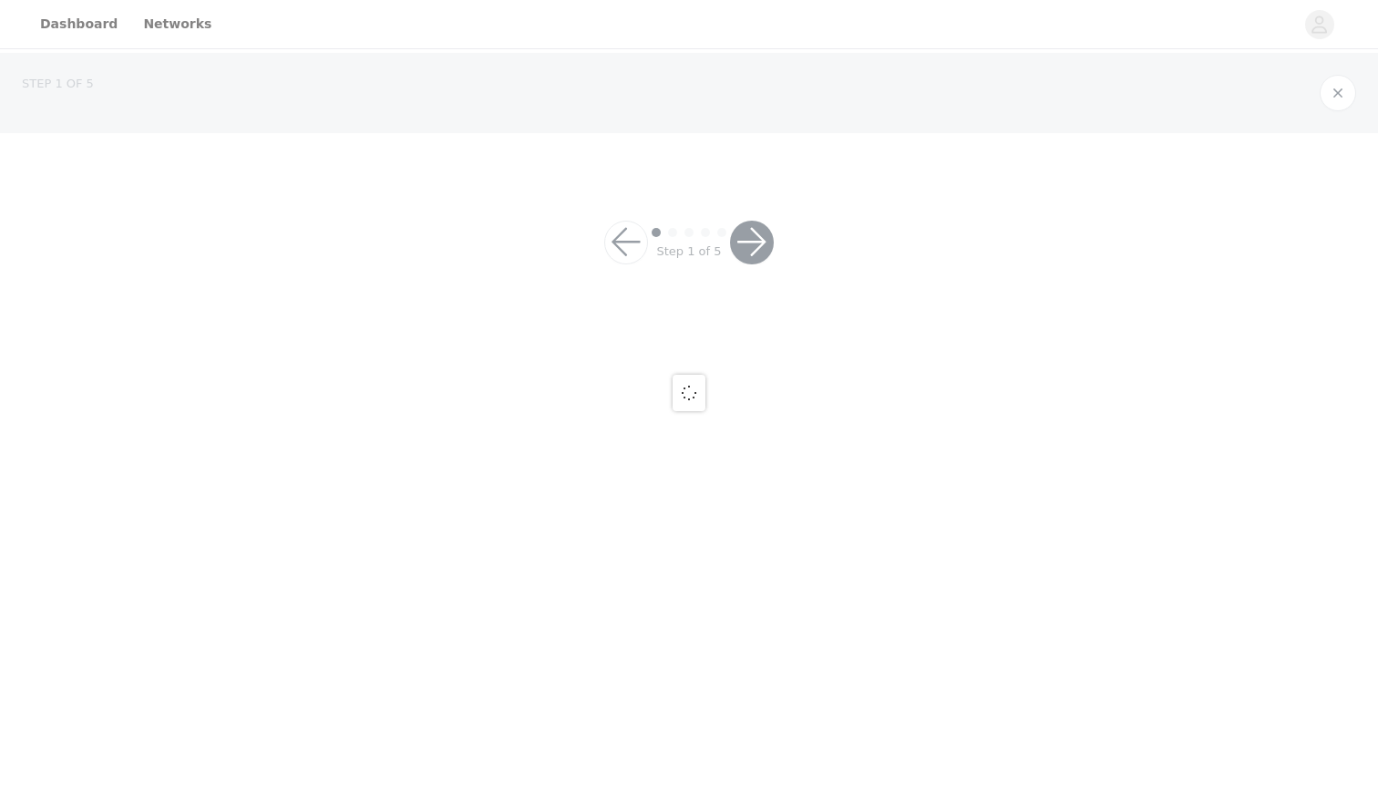
click at [851, 79] on div at bounding box center [689, 392] width 1378 height 785
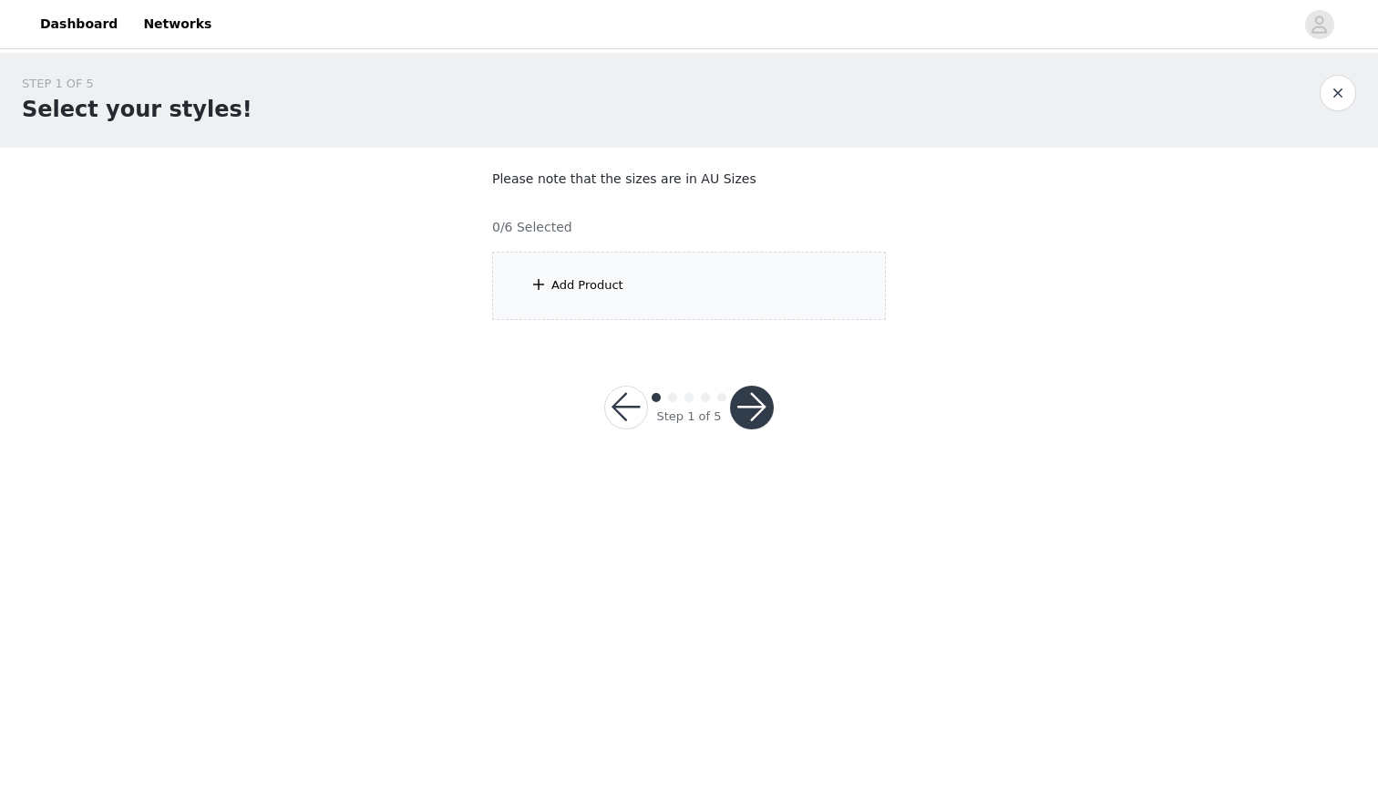
click at [629, 275] on div "Add Product" at bounding box center [689, 286] width 394 height 68
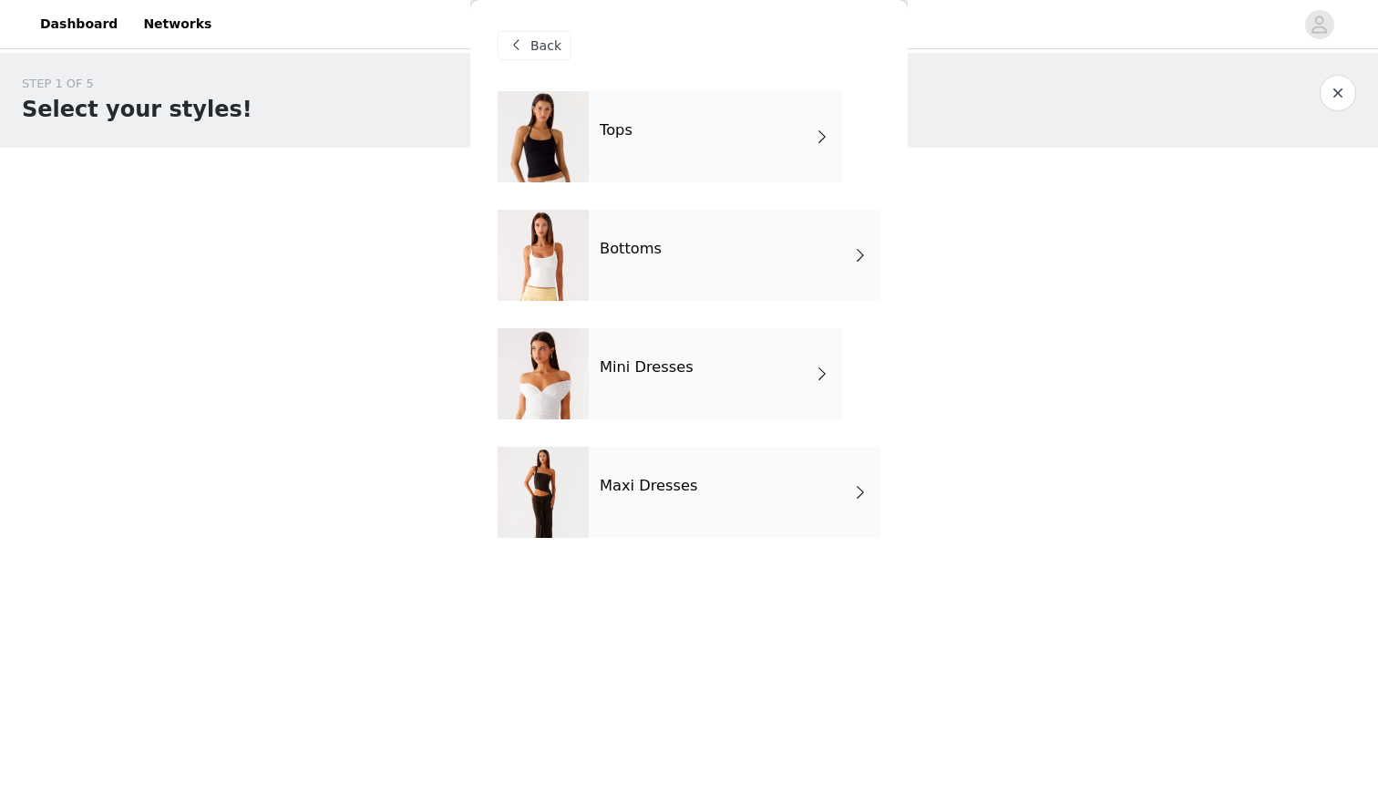
click at [625, 517] on div "Maxi Dresses" at bounding box center [735, 492] width 292 height 91
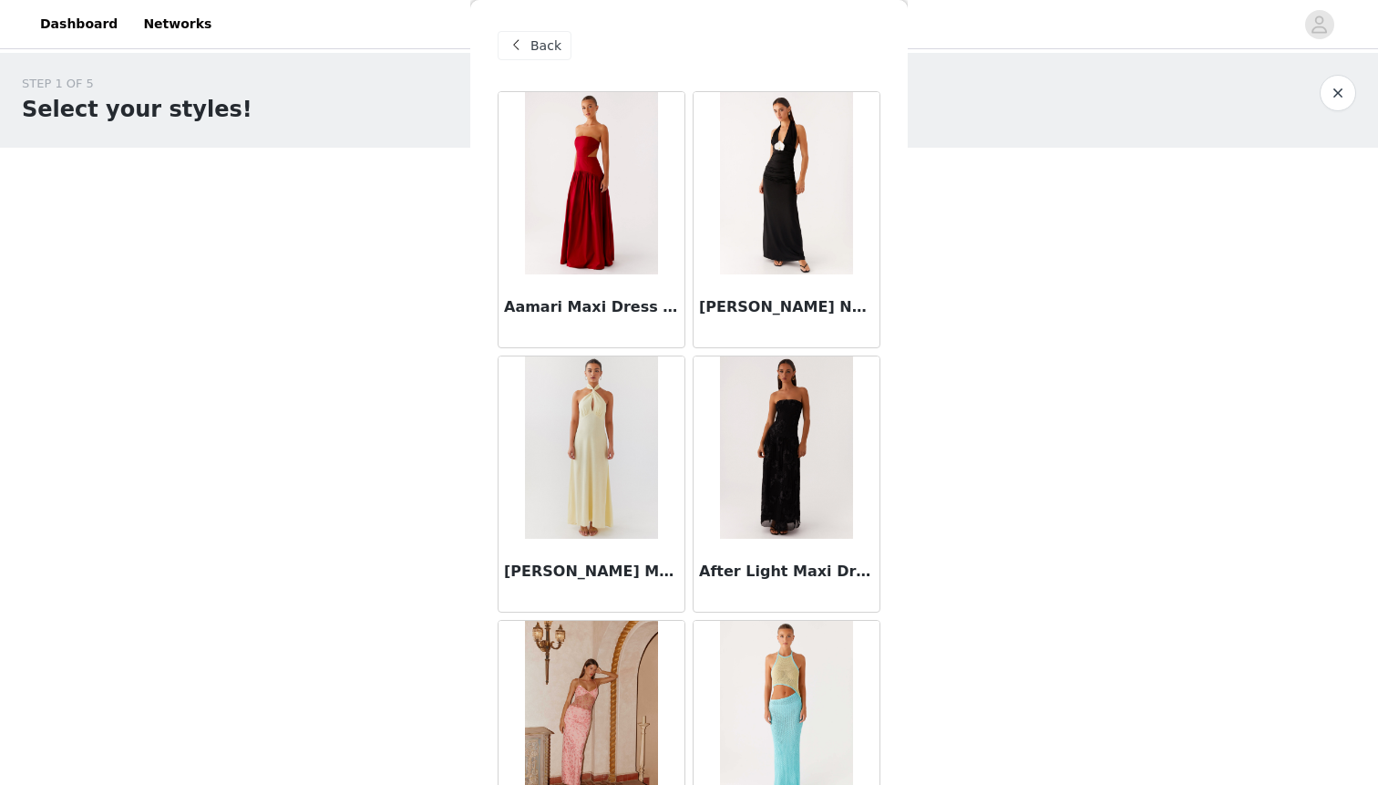
click at [535, 47] on span "Back" at bounding box center [545, 45] width 31 height 19
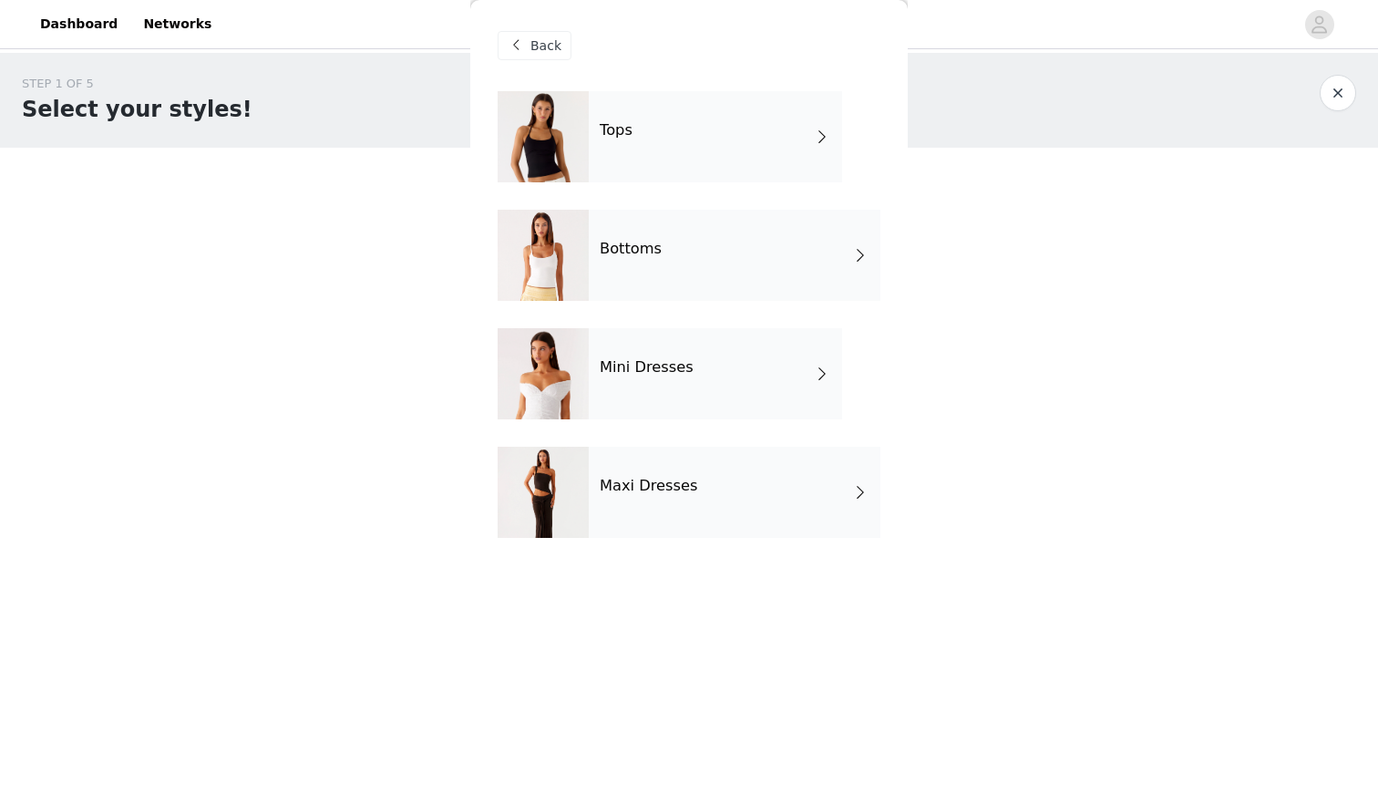
click at [565, 477] on div at bounding box center [543, 492] width 91 height 91
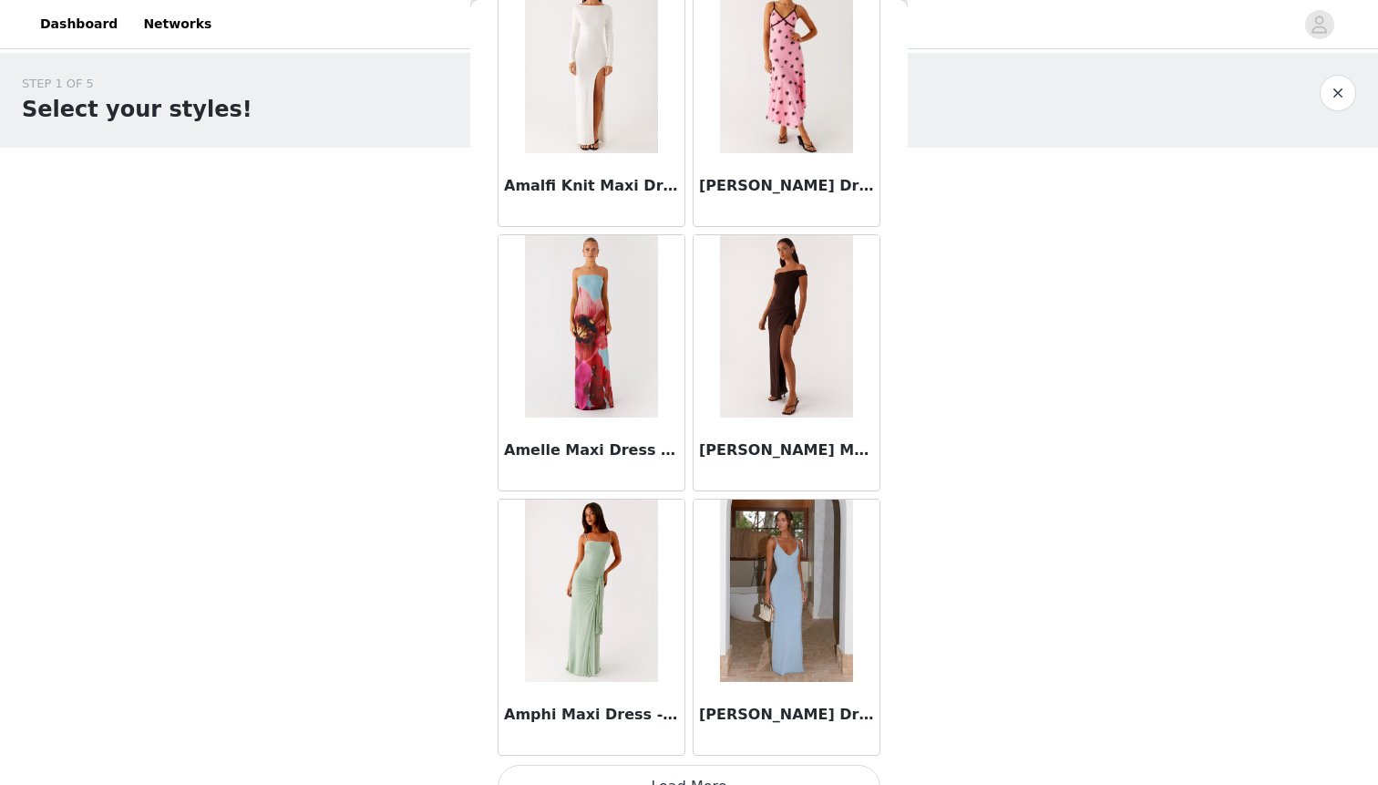
scroll to position [2004, 0]
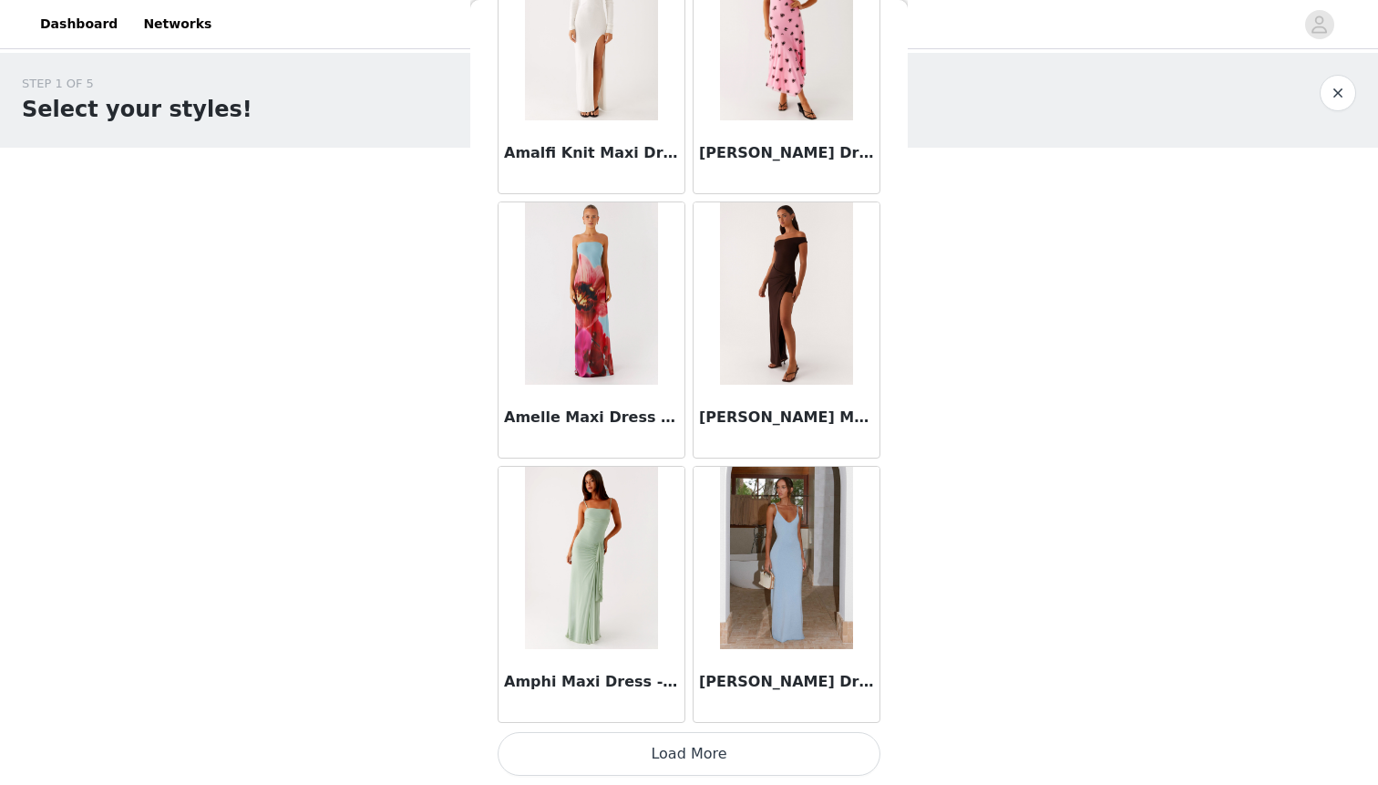
click at [641, 741] on button "Load More" at bounding box center [689, 754] width 383 height 44
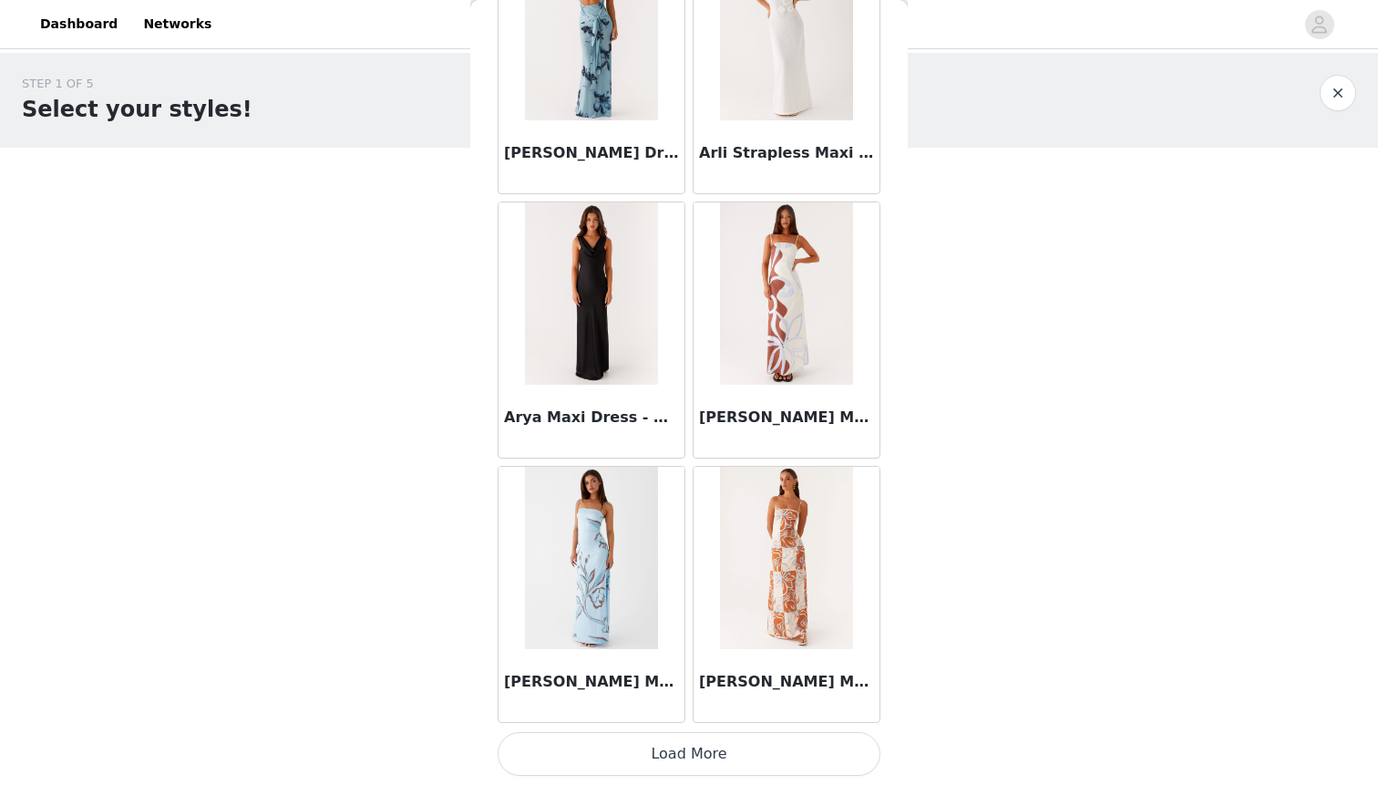
click at [641, 741] on button "Load More" at bounding box center [689, 754] width 383 height 44
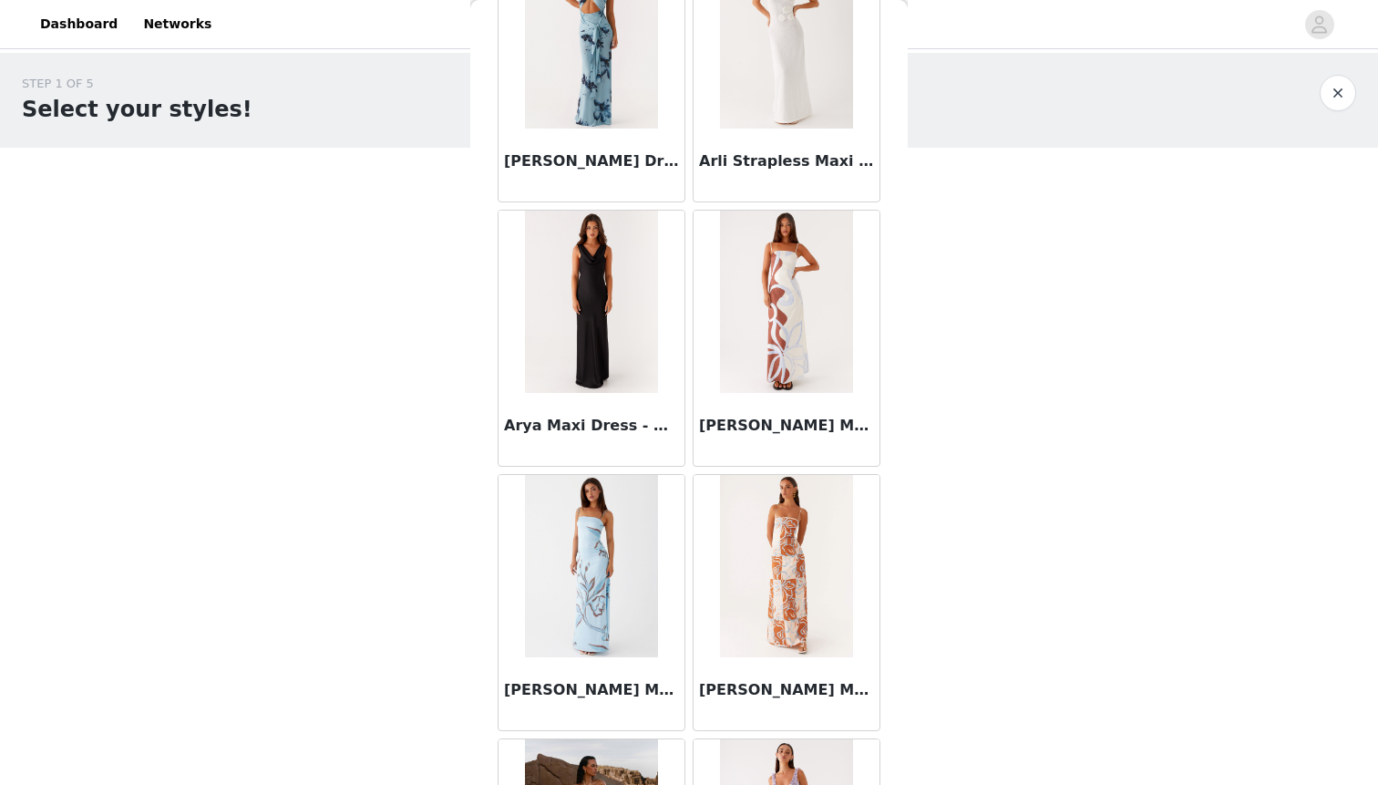
scroll to position [4648, 0]
